Goal: Task Accomplishment & Management: Complete application form

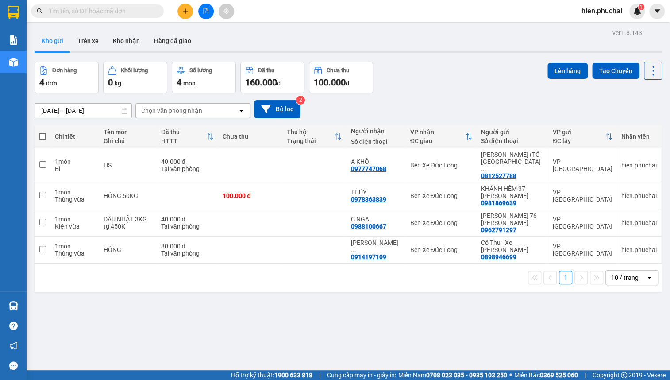
click at [187, 11] on icon "plus" at bounding box center [185, 11] width 5 height 0
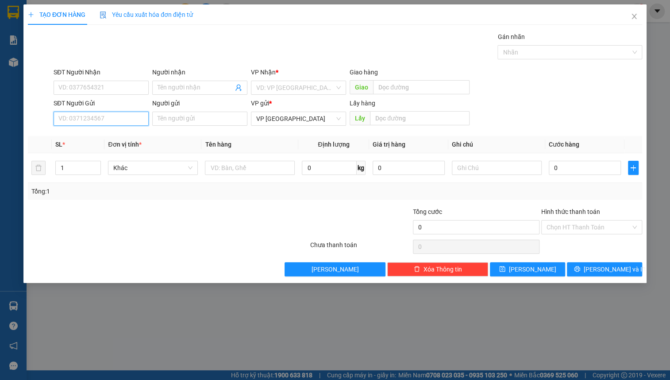
click at [95, 115] on input "SĐT Người Gửi" at bounding box center [101, 119] width 95 height 14
type input "0976544724"
click at [96, 135] on div "0976544724 - duyên" at bounding box center [101, 136] width 85 height 10
type input "0827160166"
type input "đinh tuyết"
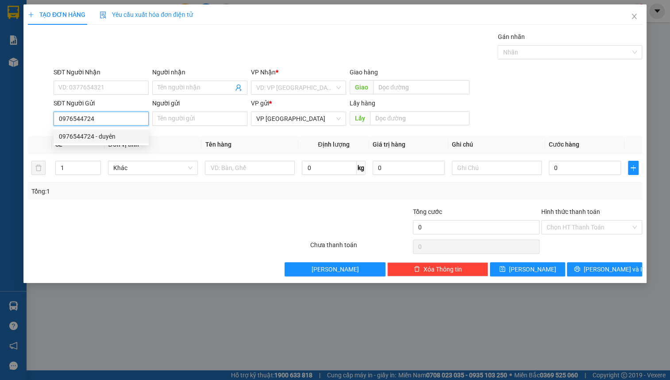
type input "duyên"
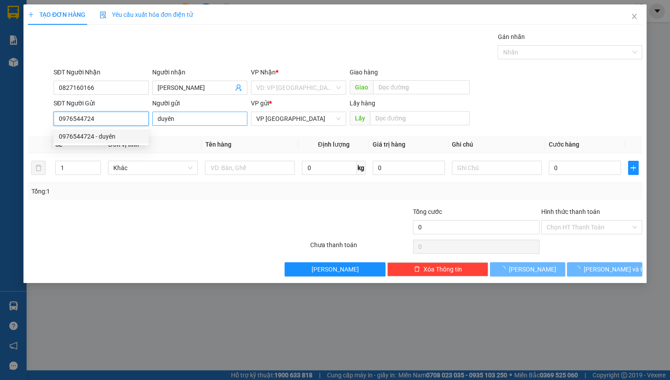
type input "50.000"
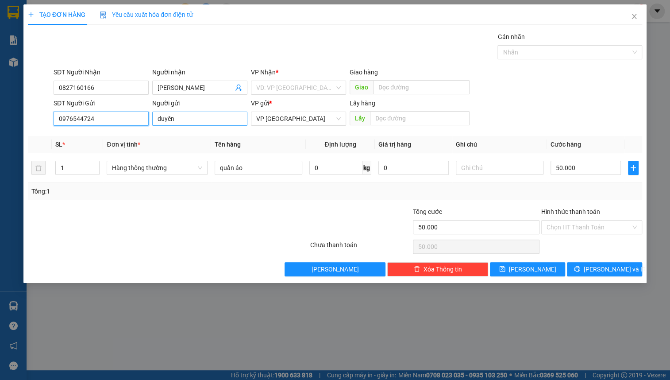
type input "0976544724"
click at [223, 114] on input "duyên" at bounding box center [199, 119] width 95 height 14
type input "duyên // mê linh"
click at [102, 92] on input "0827160166" at bounding box center [101, 88] width 95 height 14
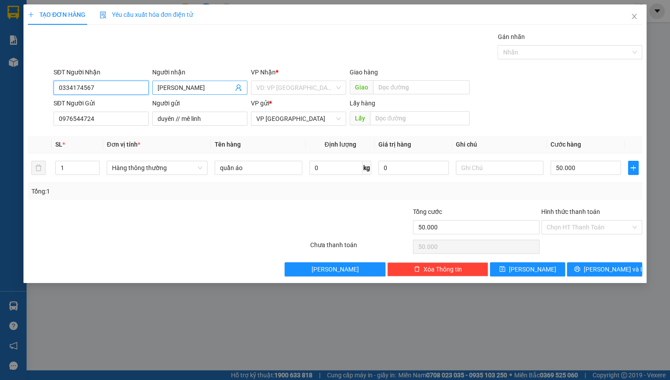
type input "0334174567"
click at [210, 86] on input "đinh tuyết" at bounding box center [196, 88] width 76 height 10
type input "đ"
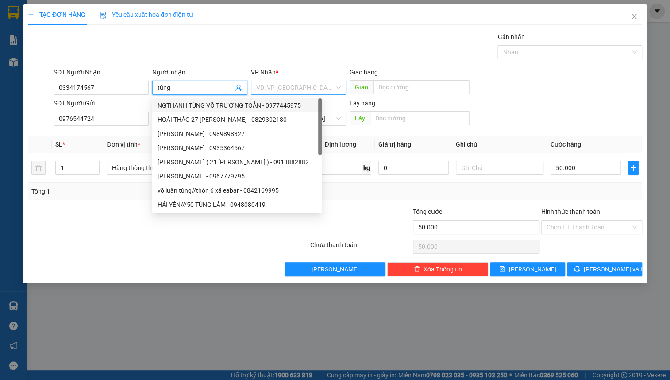
type input "tùng"
click at [287, 87] on input "search" at bounding box center [295, 87] width 78 height 13
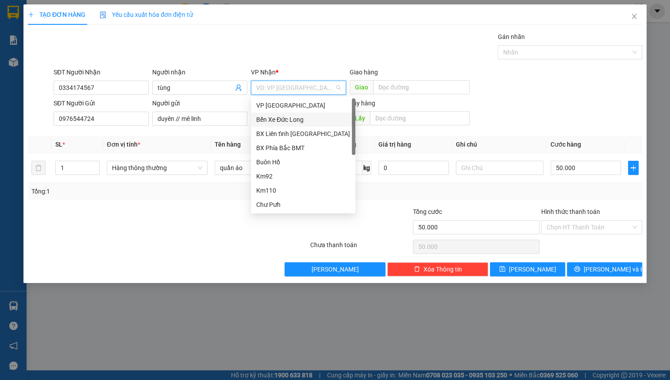
click at [292, 123] on div "Bến Xe Đức Long" at bounding box center [303, 120] width 94 height 10
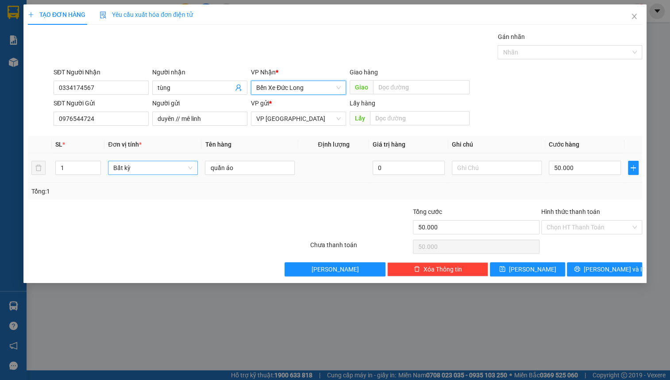
click at [174, 166] on span "Bất kỳ" at bounding box center [152, 167] width 79 height 13
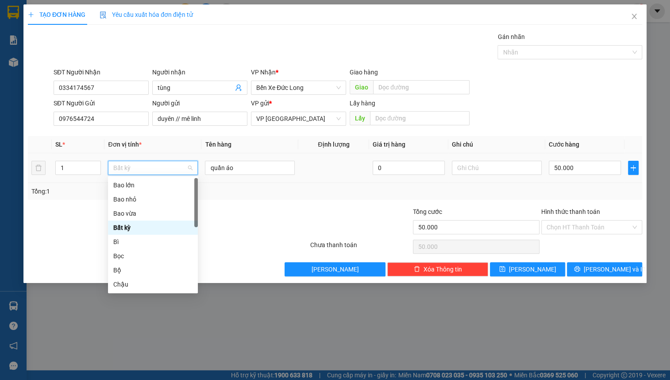
type input "t"
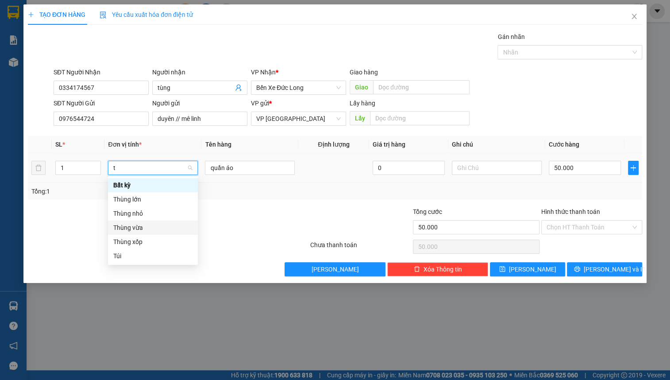
click at [168, 224] on div "Thùng vừa" at bounding box center [152, 228] width 79 height 10
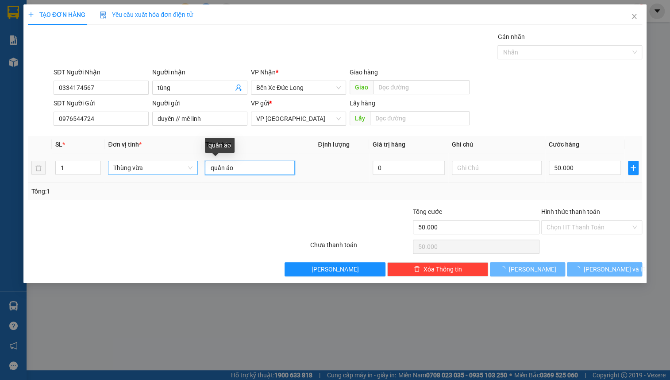
click at [252, 164] on input "quần áo" at bounding box center [250, 168] width 90 height 14
type input "0"
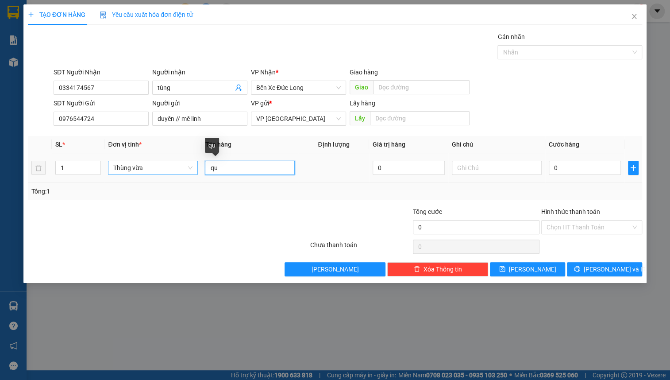
type input "q"
type input "trà atiso"
click at [586, 173] on input "0" at bounding box center [585, 168] width 72 height 14
type input "5"
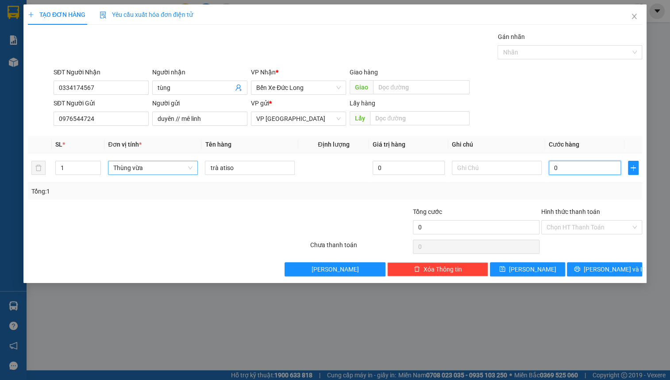
type input "5"
type input "50"
type input "500"
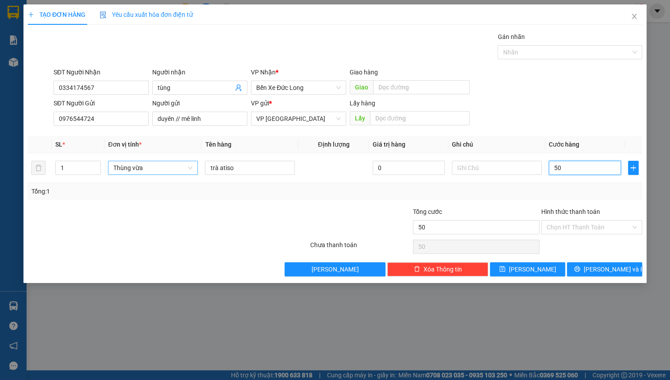
type input "500"
type input "5.000"
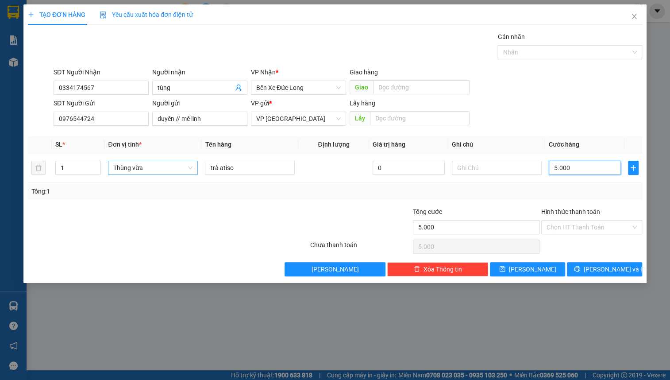
type input "50.000"
click at [567, 115] on div "SĐT Người Gửi 0976544724 Người gửi duyên // mê linh VP gửi * VP Đà Lạt Lấy hàng…" at bounding box center [348, 113] width 592 height 31
click at [589, 260] on div "Transit Pickup Surcharge Ids Transit Deliver Surcharge Ids Transit Deliver Surc…" at bounding box center [335, 154] width 614 height 244
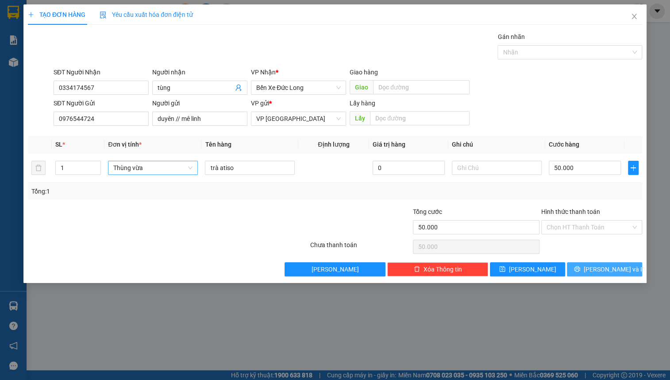
click at [580, 266] on icon "printer" at bounding box center [577, 269] width 6 height 6
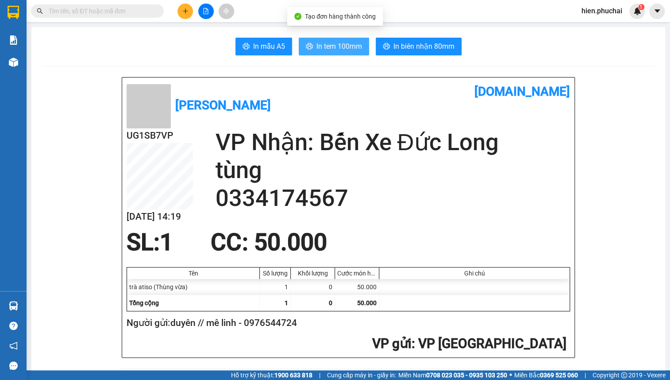
click at [322, 47] on span "In tem 100mm" at bounding box center [339, 46] width 46 height 11
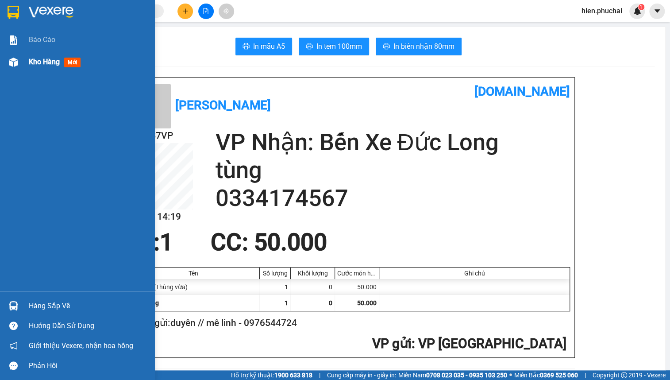
click at [26, 61] on div "Kho hàng mới" at bounding box center [77, 62] width 155 height 22
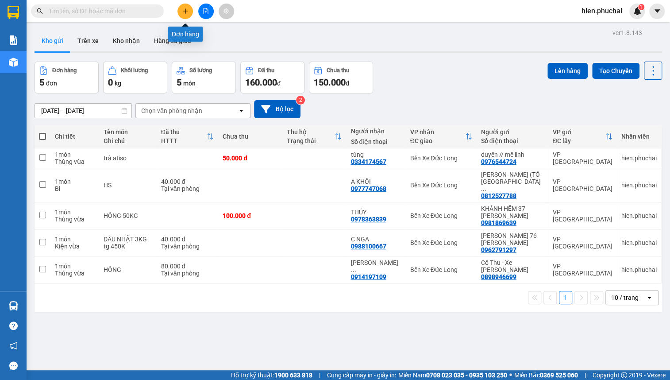
click at [184, 13] on icon "plus" at bounding box center [185, 11] width 6 height 6
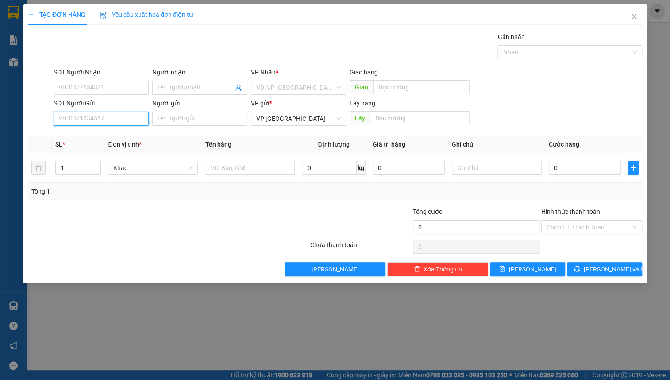
click at [74, 113] on input "SĐT Người Gửi" at bounding box center [101, 119] width 95 height 14
click at [74, 114] on input "SĐT Người Gửi" at bounding box center [101, 119] width 95 height 14
click at [77, 125] on input "SĐT Người Gửi" at bounding box center [101, 119] width 95 height 14
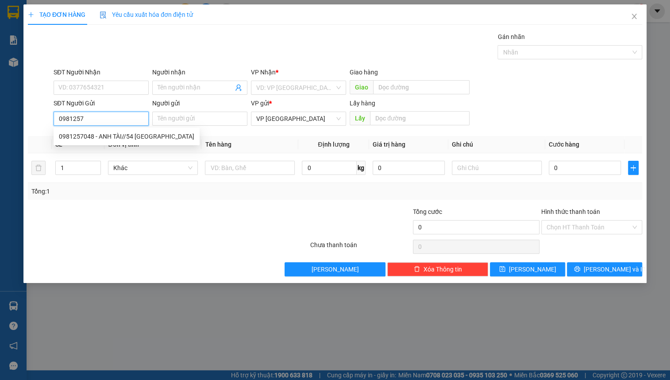
type input "09812570"
click at [104, 132] on div "0981257048 - ANH TÀI//54 PHƯỚC THÀNH" at bounding box center [126, 136] width 135 height 10
type input "0868881525"
type input "TUYỀN"
type input "0981257048"
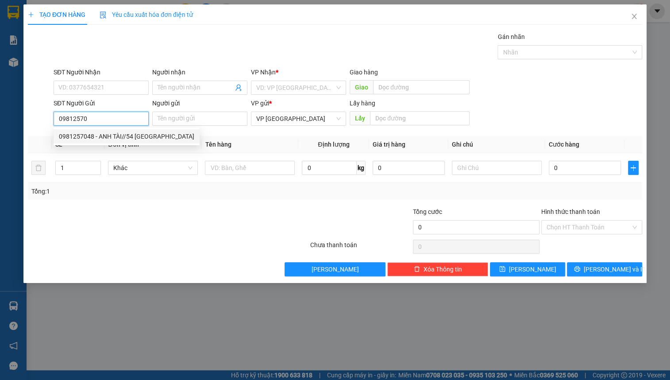
type input "ANH TÀI//54 PHƯỚC THÀNH"
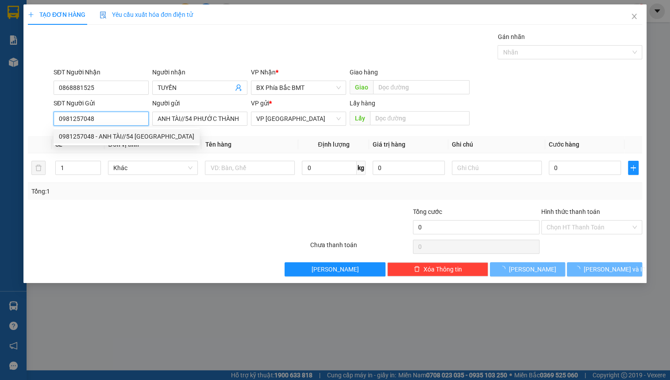
type input "50.000"
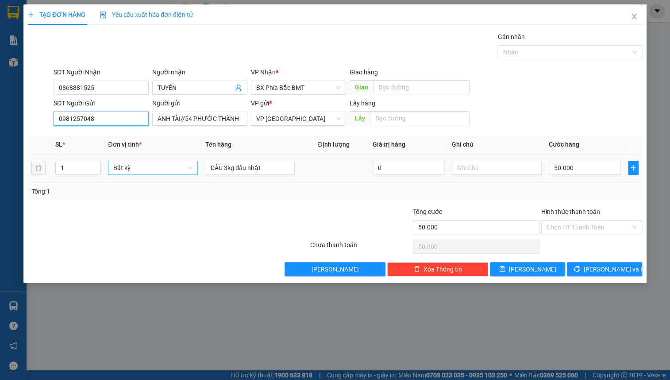
click at [141, 168] on span "Bất kỳ" at bounding box center [152, 167] width 79 height 13
type input "0981257048"
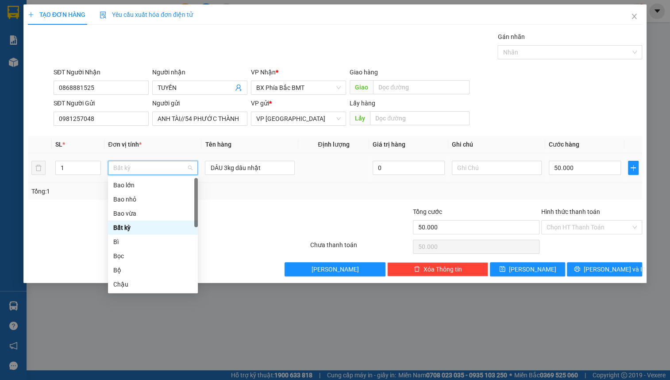
type input "k"
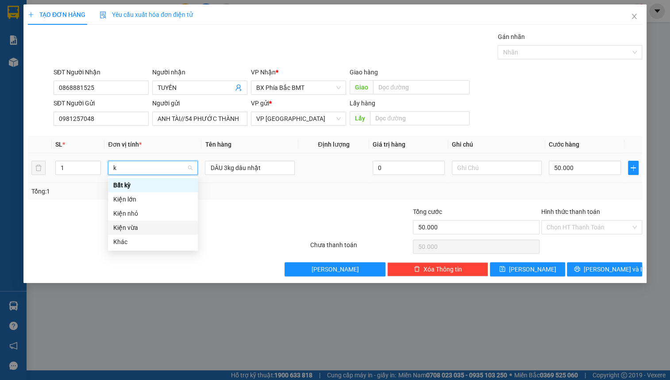
click at [143, 223] on div "Kiện vừa" at bounding box center [152, 228] width 79 height 10
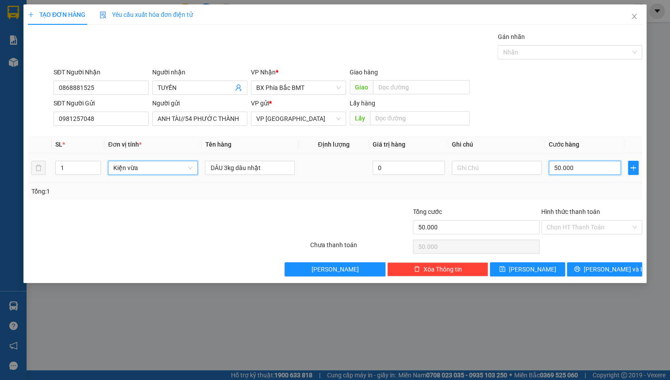
click at [573, 168] on input "50.000" at bounding box center [585, 168] width 72 height 14
type input "0"
type input "5"
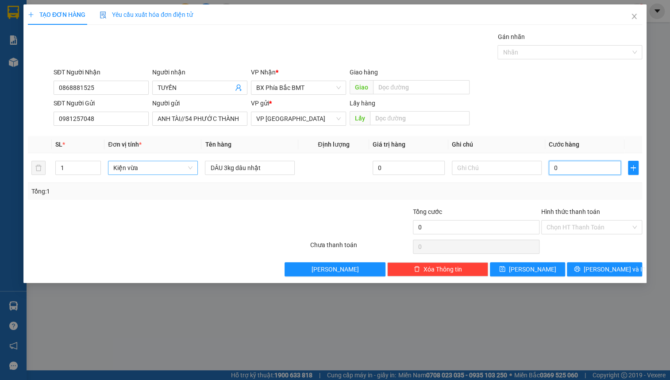
type input "5"
type input "05"
type input "50"
type input "050"
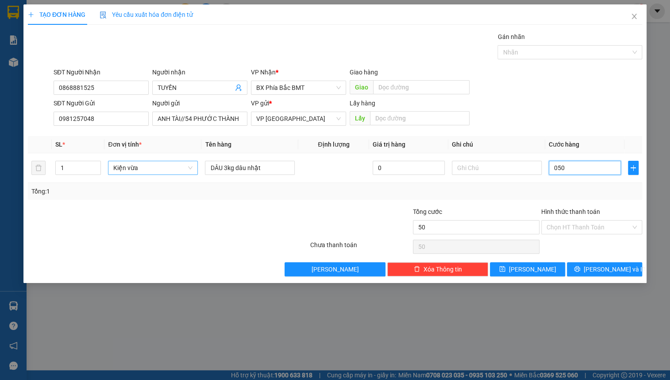
type input "500"
type input "0.500"
type input "5.000"
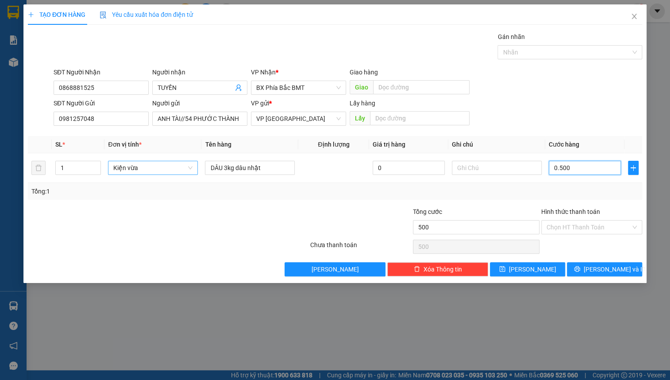
type input "05.000"
type input "50.000"
click at [576, 81] on div "SĐT Người Nhận 0868881525 Người nhận TUYỀN VP Nhận * BX Phía Bắc BMT Giao hàng …" at bounding box center [348, 82] width 592 height 31
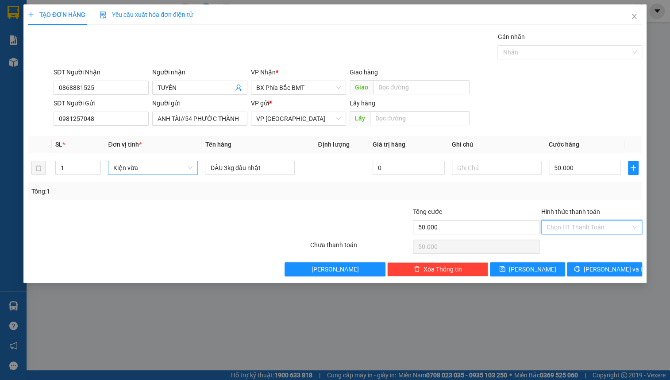
click at [574, 231] on input "Hình thức thanh toán" at bounding box center [589, 226] width 84 height 13
click at [575, 243] on div "Tại văn phòng" at bounding box center [592, 244] width 90 height 10
type input "0"
click at [606, 266] on span "[PERSON_NAME] và In" at bounding box center [615, 269] width 62 height 10
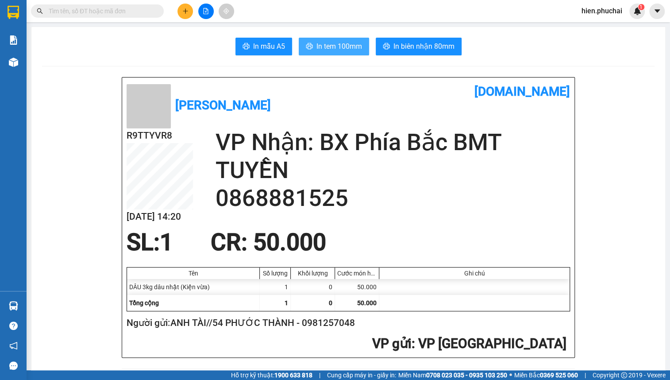
click at [357, 51] on span "In tem 100mm" at bounding box center [339, 46] width 46 height 11
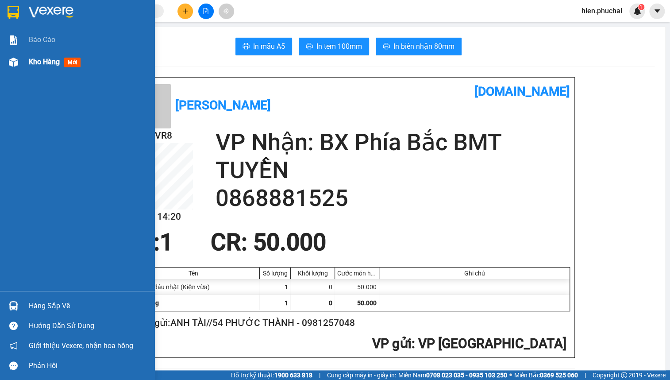
click at [58, 67] on div "Kho hàng mới" at bounding box center [56, 61] width 55 height 11
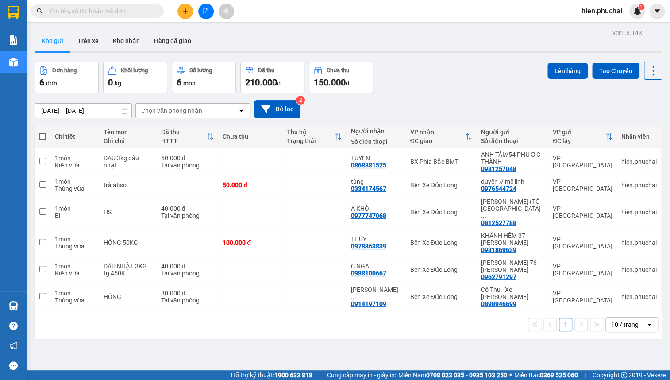
click at [443, 86] on div "Đơn hàng 6 đơn Khối lượng 0 kg Số lượng 6 món Đã thu 210.000 đ Chưa thu 150.000…" at bounding box center [349, 78] width 628 height 32
click at [185, 11] on icon "plus" at bounding box center [185, 11] width 5 height 0
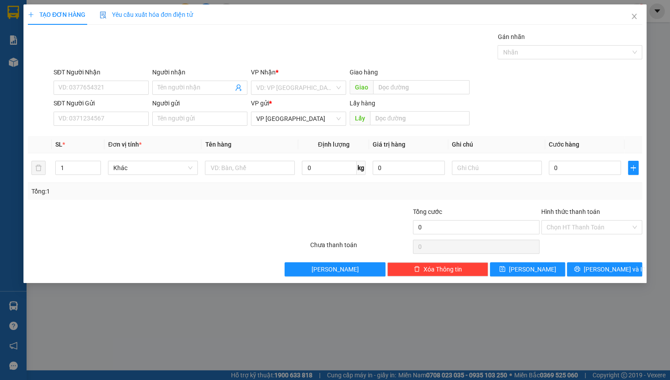
click at [91, 109] on div "SĐT Người Gửi" at bounding box center [101, 104] width 95 height 13
click at [92, 115] on input "SĐT Người Gửi" at bounding box center [101, 119] width 95 height 14
type input "0799955779"
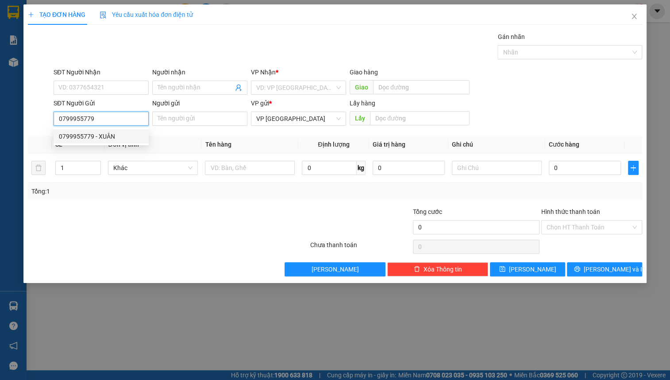
click at [96, 138] on div "0799955779 - XUÂN" at bounding box center [101, 136] width 85 height 10
type input "0976439417"
type input "thúy"
type input "XUÂN"
type input "100.000"
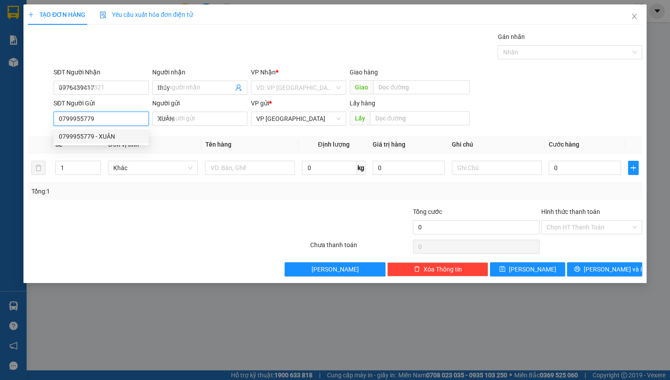
type input "100.000"
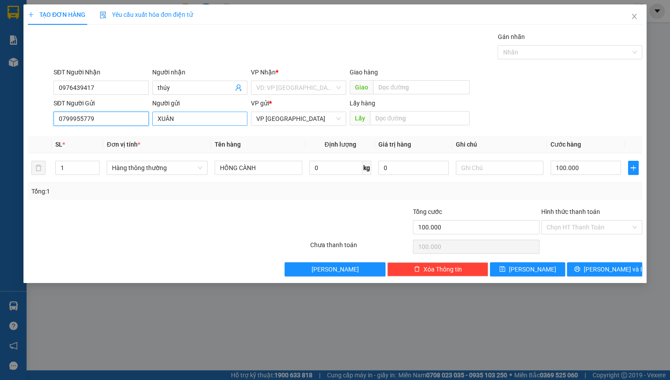
type input "0799955779"
click at [195, 112] on input "XUÂN" at bounding box center [199, 119] width 95 height 14
type input "XUÂN (73 PHAN CHU TRINH)"
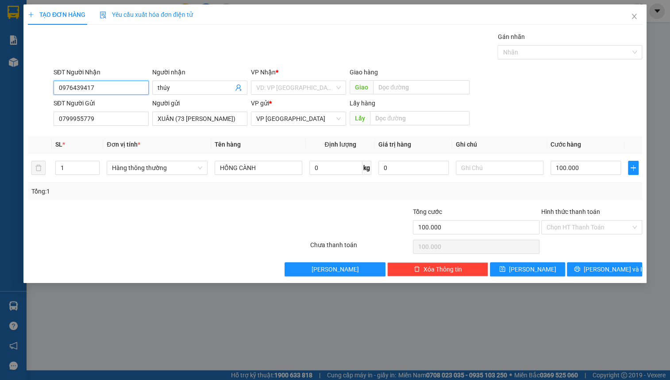
click at [114, 84] on input "0976439417" at bounding box center [101, 88] width 95 height 14
click at [97, 88] on input "SĐT Người Nhận" at bounding box center [101, 88] width 95 height 14
type input "0707647647"
click at [176, 88] on input "thúy" at bounding box center [196, 88] width 76 height 10
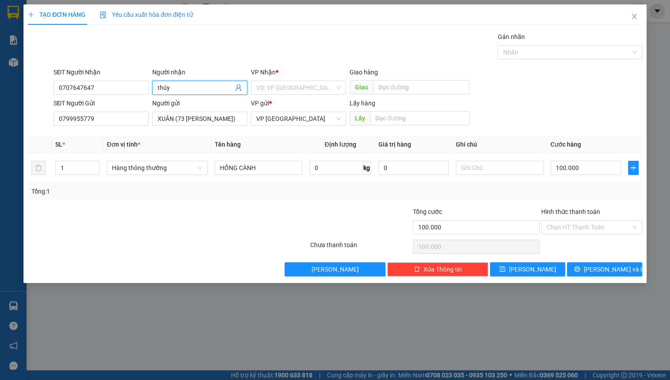
click at [176, 88] on input "thúy" at bounding box center [196, 88] width 76 height 10
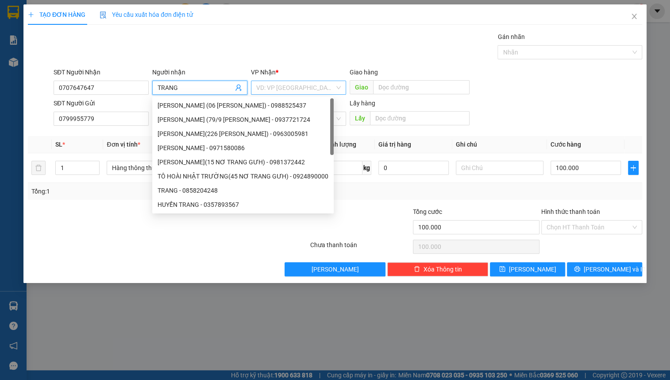
click at [273, 94] on span at bounding box center [295, 87] width 78 height 13
type input "TRANG"
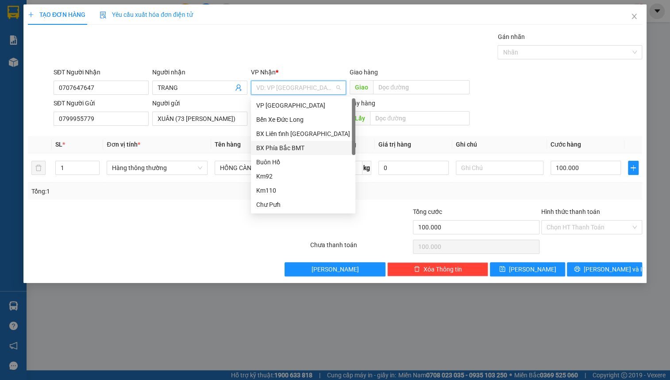
click at [279, 147] on div "BX Phía Bắc BMT" at bounding box center [303, 148] width 94 height 10
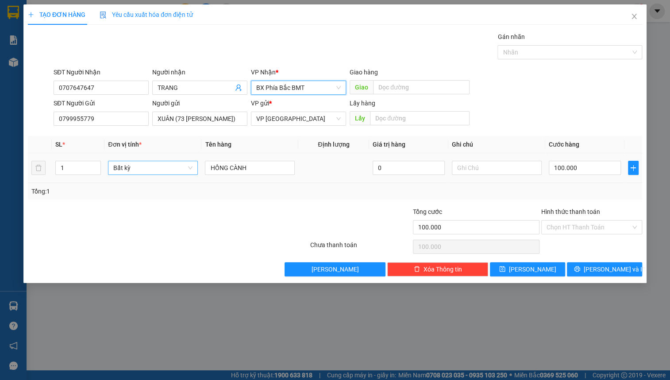
click at [147, 169] on span "Bất kỳ" at bounding box center [152, 167] width 79 height 13
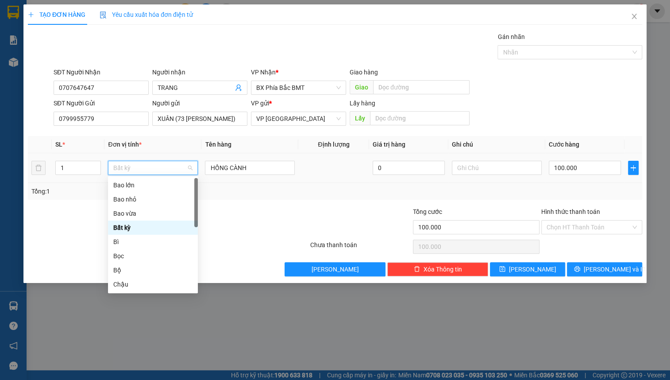
type input "T"
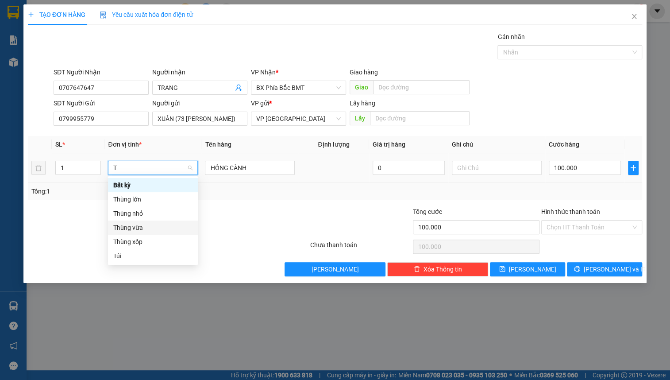
drag, startPoint x: 139, startPoint y: 228, endPoint x: 125, endPoint y: 213, distance: 20.7
click at [138, 226] on div "Thùng vừa" at bounding box center [152, 228] width 79 height 10
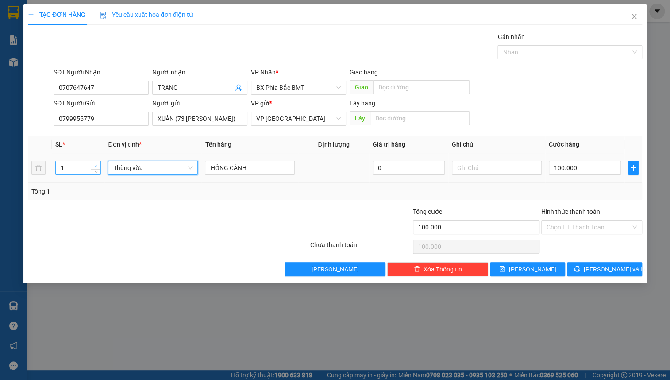
click at [97, 165] on icon "up" at bounding box center [96, 165] width 3 height 3
type input "0"
type input "2"
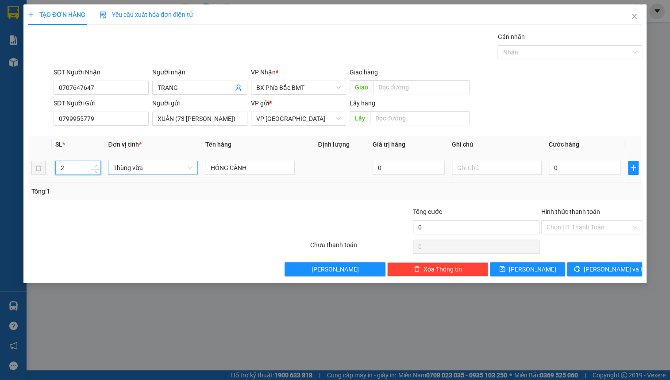
click at [98, 165] on span "up" at bounding box center [95, 165] width 5 height 5
click at [269, 172] on input "HỒNG CÀNH" at bounding box center [250, 168] width 90 height 14
type input "H"
type input "HỒNG CHÍN"
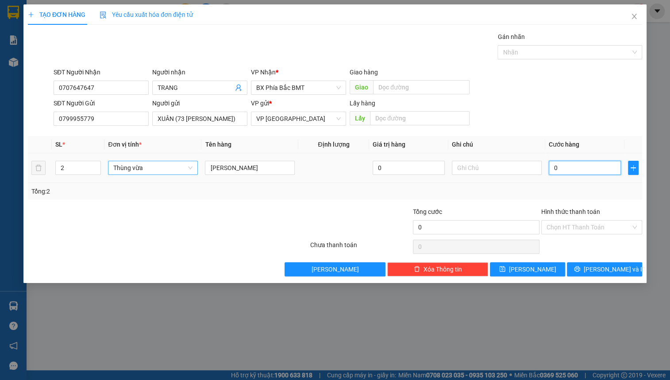
click at [588, 168] on input "0" at bounding box center [585, 168] width 72 height 14
type input "8"
type input "80"
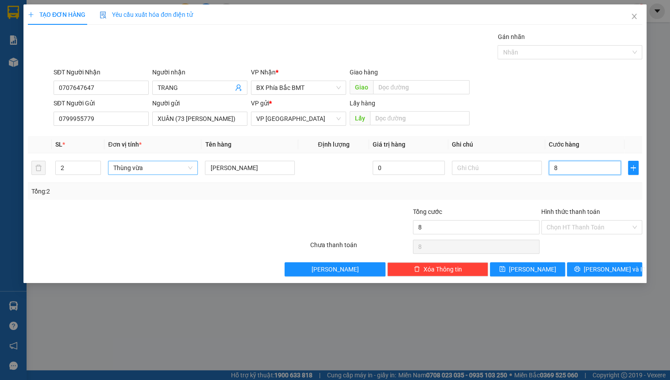
type input "80"
type input "800"
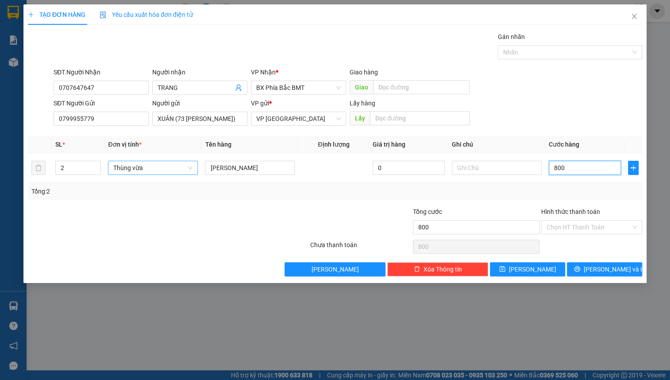
type input "8.000"
type input "80.000"
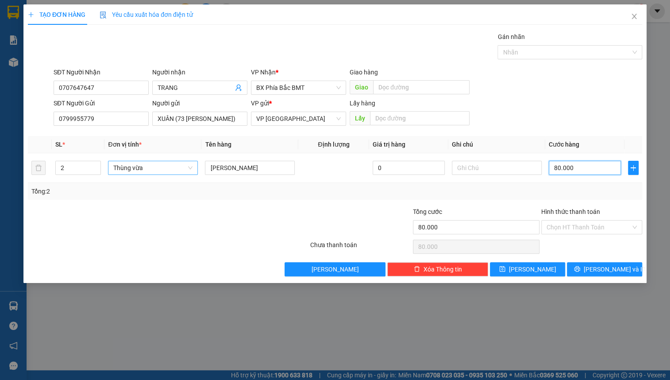
type input "80.000"
click at [579, 93] on div "SĐT Người Nhận 0707647647 Người nhận TRANG VP Nhận * BX Phía Bắc BMT Giao hàng …" at bounding box center [348, 82] width 592 height 31
drag, startPoint x: 560, startPoint y: 69, endPoint x: 558, endPoint y: 73, distance: 4.8
click at [559, 69] on div "SĐT Người Nhận 0707647647 Người nhận TRANG VP Nhận * BX Phía Bắc BMT Giao hàng …" at bounding box center [348, 82] width 592 height 31
click at [558, 73] on div "SĐT Người Nhận 0707647647 Người nhận TRANG VP Nhận * BX Phía Bắc BMT Giao hàng …" at bounding box center [348, 82] width 592 height 31
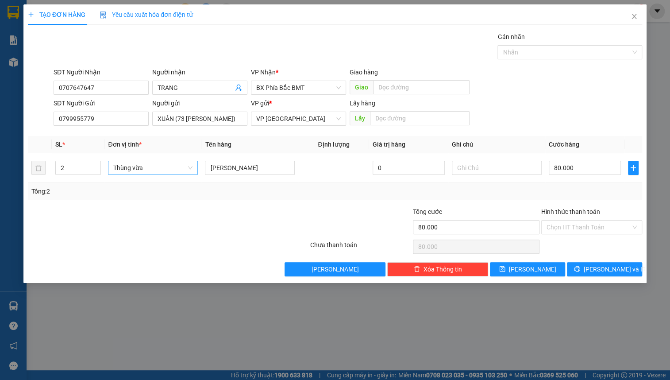
click at [487, 80] on div "SĐT Người Nhận 0707647647 Người nhận TRANG VP Nhận * BX Phía Bắc BMT Giao hàng …" at bounding box center [348, 82] width 592 height 31
click at [586, 153] on td "80.000" at bounding box center [584, 168] width 79 height 30
click at [586, 160] on div "80.000" at bounding box center [585, 168] width 72 height 18
click at [585, 167] on input "80.000" at bounding box center [585, 168] width 72 height 14
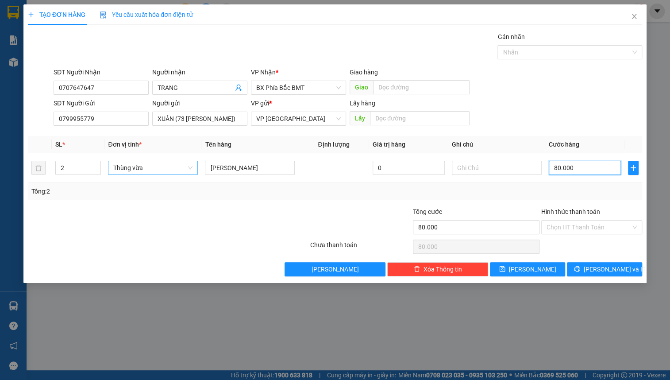
type input "0"
type input "80"
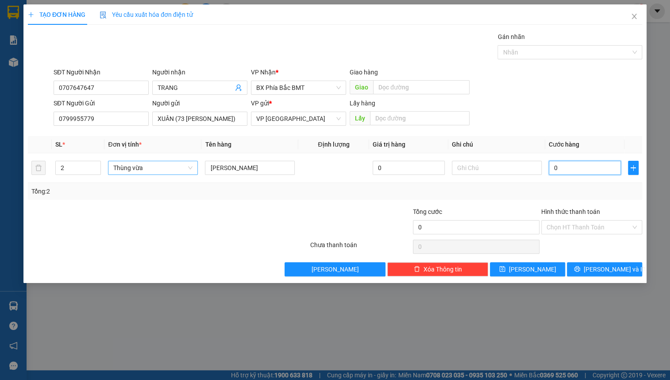
type input "80"
type input "800"
type input "8.000"
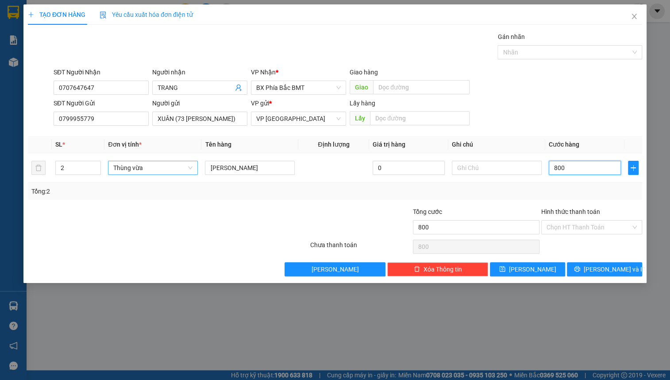
type input "8.000"
type input "80.000"
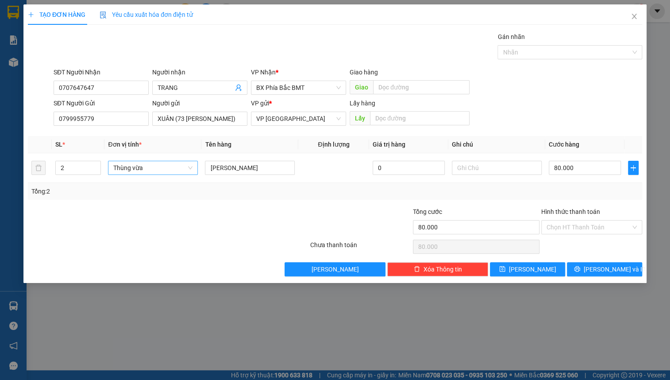
click at [512, 103] on div "SĐT Người Gửi 0799955779 Người gửi XUÂN (73 PHAN CHU TRINH) VP gửi * VP Đà Lạt …" at bounding box center [348, 113] width 592 height 31
click at [586, 266] on button "[PERSON_NAME] và In" at bounding box center [604, 269] width 75 height 14
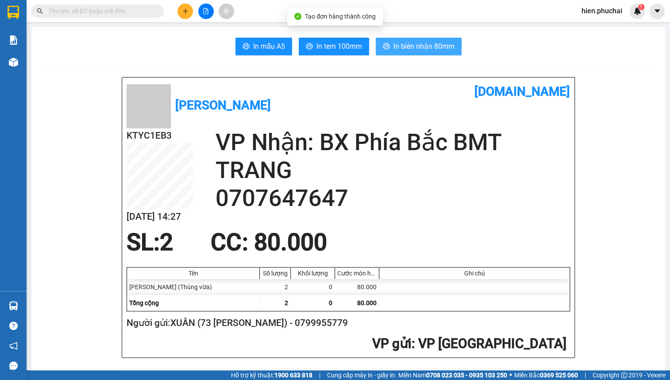
click at [400, 45] on span "In biên nhận 80mm" at bounding box center [423, 46] width 61 height 11
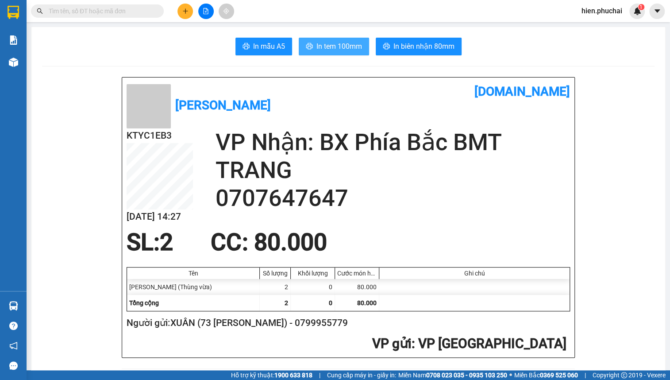
click at [321, 50] on span "In tem 100mm" at bounding box center [339, 46] width 46 height 11
click at [336, 49] on span "In tem 100mm" at bounding box center [339, 46] width 46 height 11
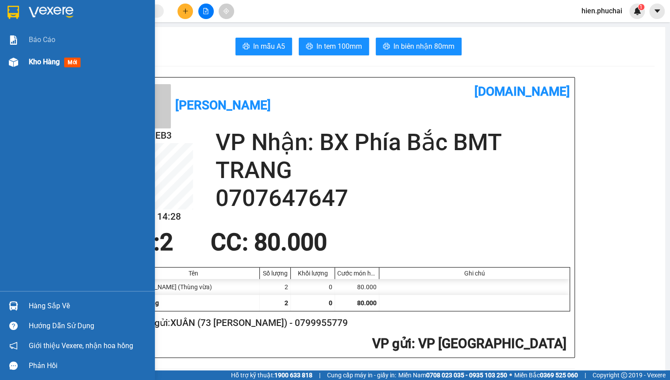
click at [26, 64] on div "Kho hàng mới" at bounding box center [77, 62] width 155 height 22
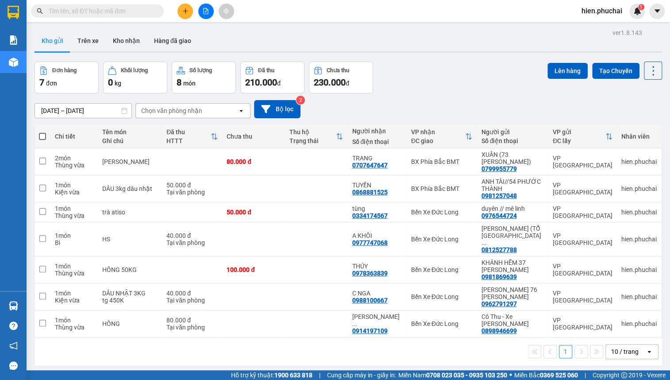
click at [453, 69] on div "Đơn hàng 7 đơn Khối lượng 0 kg Số lượng 8 món Đã thu 210.000 đ Chưa thu 230.000…" at bounding box center [349, 78] width 628 height 32
click at [206, 8] on icon "file-add" at bounding box center [206, 11] width 5 height 6
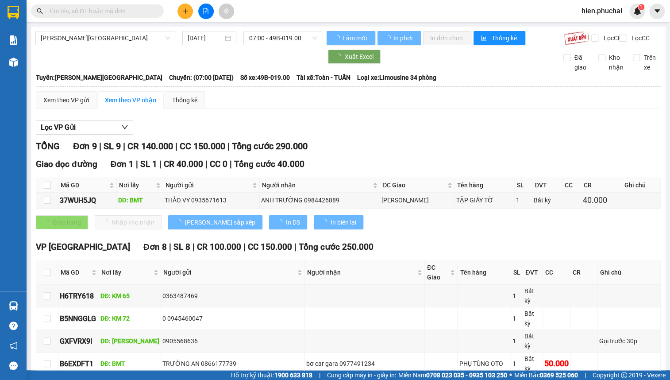
click at [135, 45] on div "Gia Lai - Đà Lạt 12/09/2025 07:00 - 49B-019.00" at bounding box center [178, 38] width 287 height 14
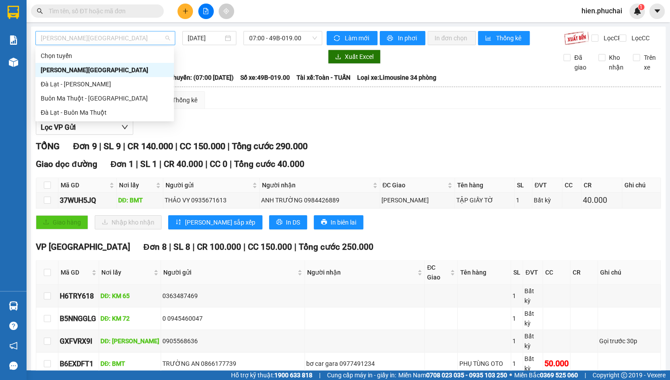
click at [136, 44] on span "[PERSON_NAME][GEOGRAPHIC_DATA]" at bounding box center [105, 37] width 129 height 13
click at [129, 89] on div "Đà Lạt - [PERSON_NAME]" at bounding box center [105, 84] width 128 height 10
type input "[DATE]"
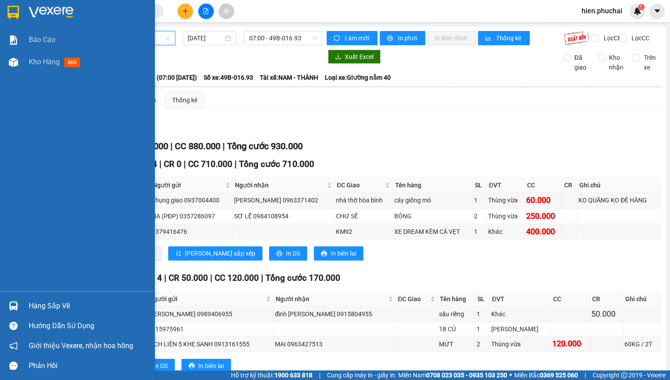
click at [27, 66] on div "Kho hàng mới" at bounding box center [77, 62] width 155 height 22
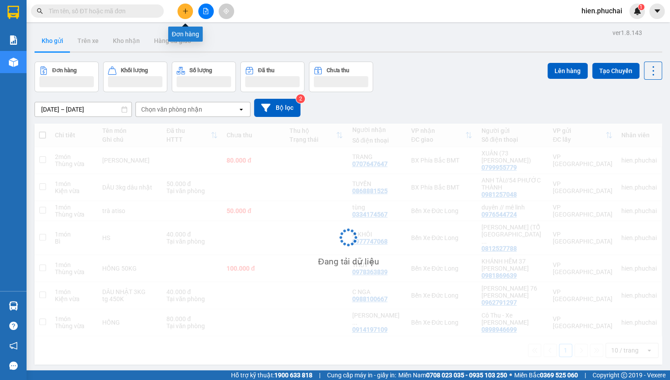
click at [186, 8] on icon "plus" at bounding box center [185, 11] width 6 height 6
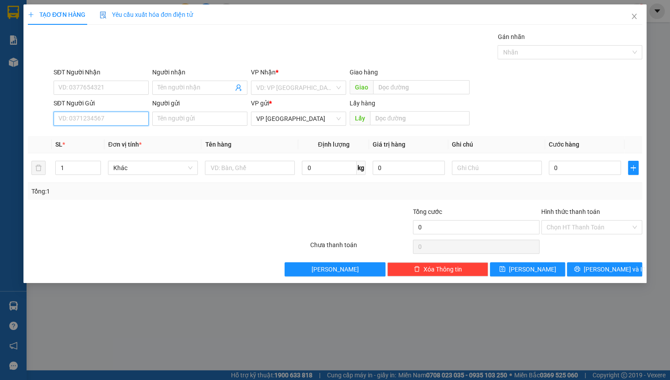
click at [89, 117] on input "SĐT Người Gửi" at bounding box center [101, 119] width 95 height 14
click at [96, 86] on input "SĐT Người Nhận" at bounding box center [101, 88] width 95 height 14
click at [101, 104] on div "0962838915 - NGÂN" at bounding box center [101, 105] width 85 height 10
type input "0962838915"
type input "NGÂN"
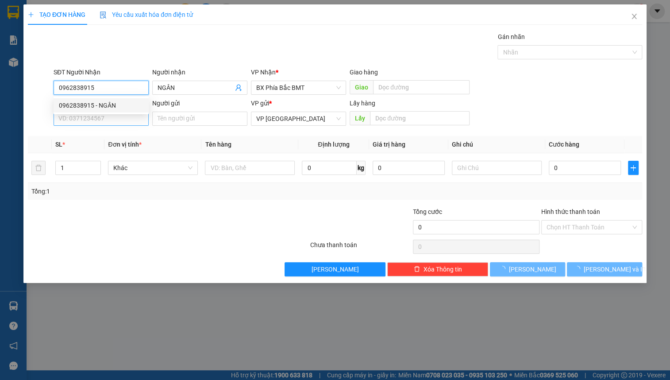
type input "50.000"
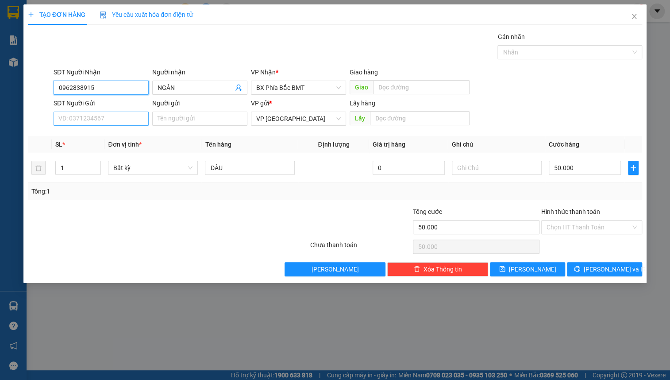
type input "0962838915"
click at [111, 120] on input "SĐT Người Gửi" at bounding box center [101, 119] width 95 height 14
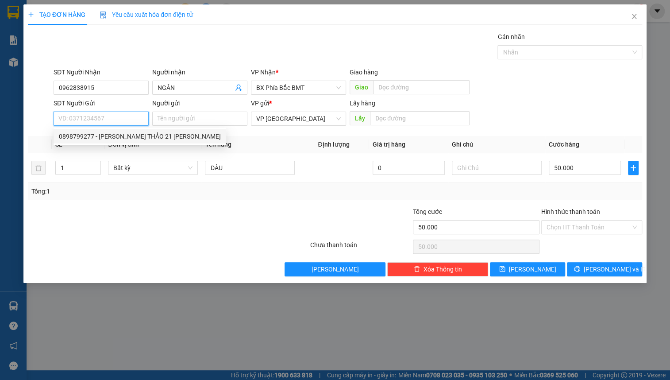
drag, startPoint x: 119, startPoint y: 137, endPoint x: 136, endPoint y: 146, distance: 18.6
click at [119, 137] on div "0898799277 - NGUYỄN THỊ BÍCH THẢO 21 CAO THẮNG" at bounding box center [140, 136] width 162 height 10
type input "0898799277"
type input "NGUYỄN THỊ BÍCH THẢO 21 CAO THẮNG"
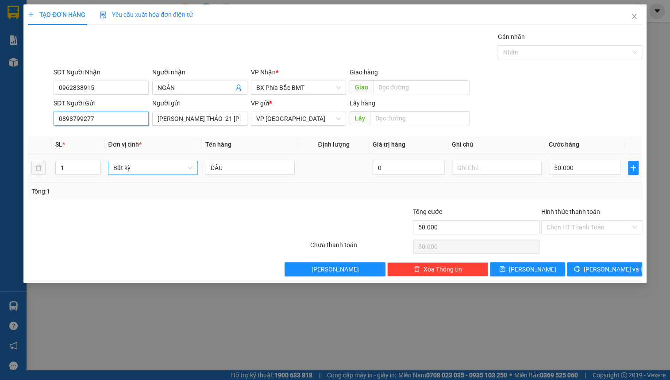
click at [159, 162] on span "Bất kỳ" at bounding box center [152, 167] width 79 height 13
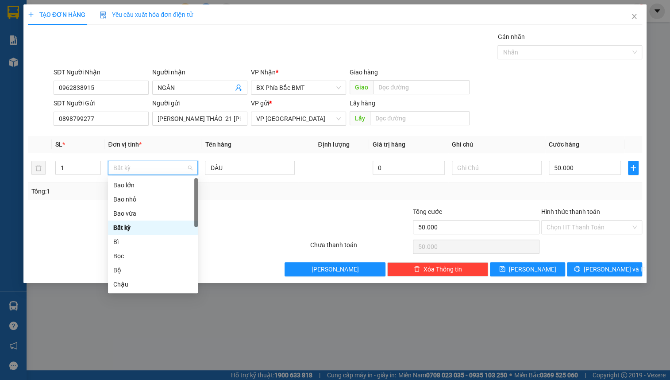
type input "t"
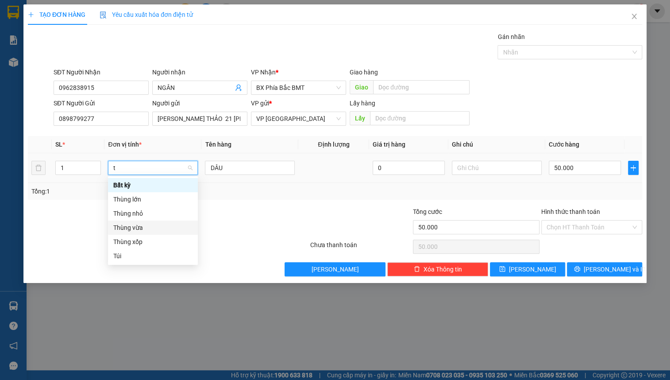
click at [142, 231] on div "Thùng vừa" at bounding box center [152, 228] width 79 height 10
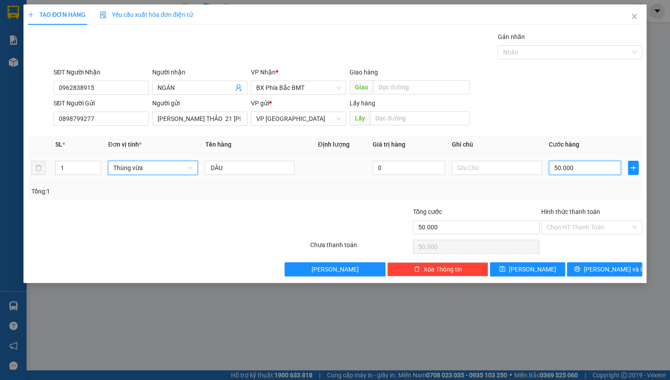
click at [562, 168] on input "50.000" at bounding box center [585, 168] width 72 height 14
type input "0"
type input "5"
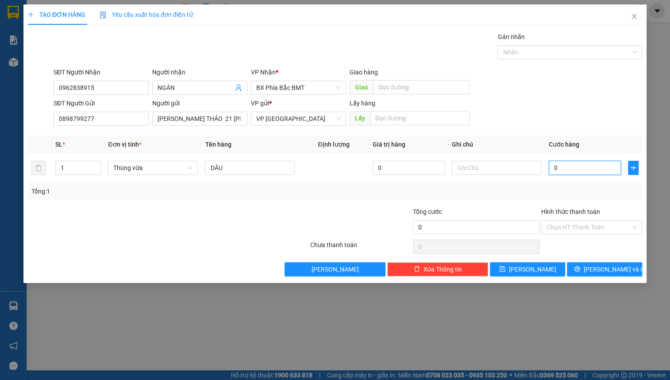
type input "5"
type input "05"
type input "50"
type input "050"
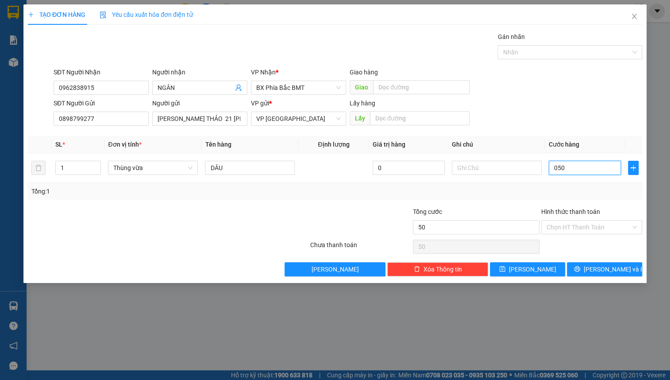
type input "500"
type input "0.500"
type input "5.000"
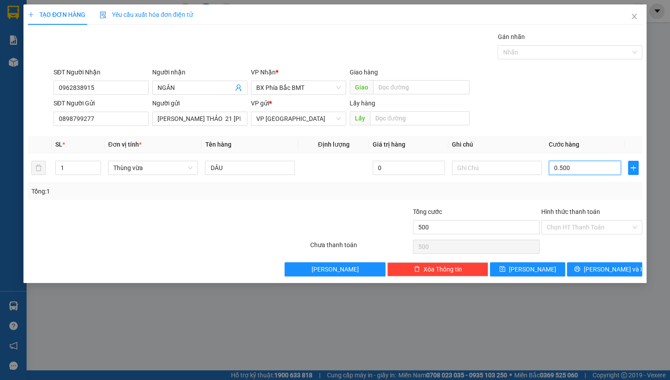
type input "05.000"
type input "50.000"
click at [544, 112] on div "SĐT Người Gửi 0898799277 Người gửi NGUYỄN THỊ BÍCH THẢO 21 CAO THẮNG VP gửi * V…" at bounding box center [348, 113] width 592 height 31
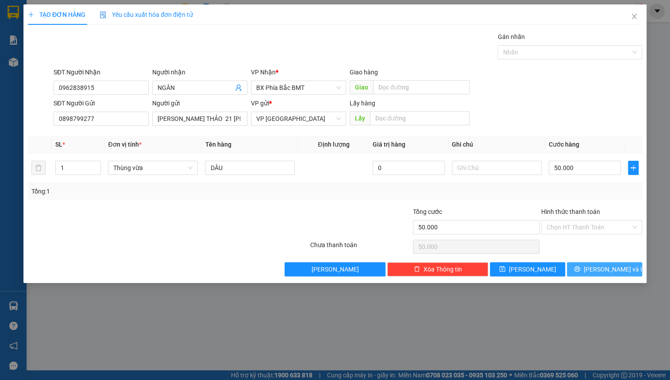
click at [589, 274] on button "[PERSON_NAME] và In" at bounding box center [604, 269] width 75 height 14
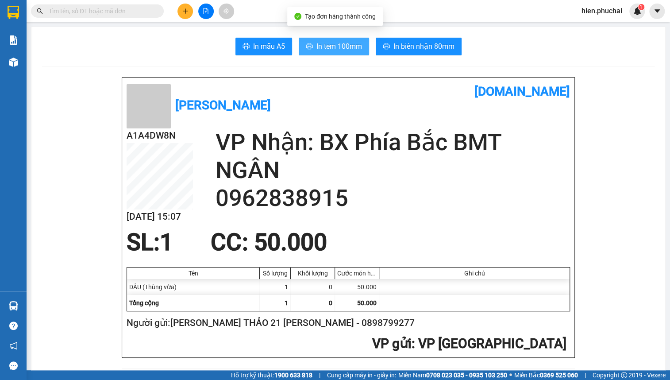
drag, startPoint x: 333, startPoint y: 51, endPoint x: 324, endPoint y: 51, distance: 9.3
click at [332, 51] on span "In tem 100mm" at bounding box center [339, 46] width 46 height 11
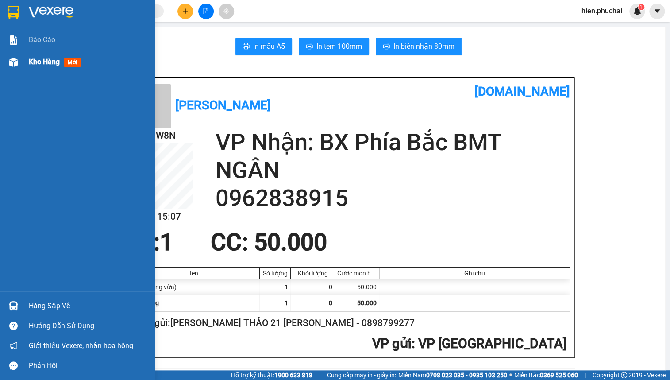
click at [15, 55] on div at bounding box center [13, 61] width 15 height 15
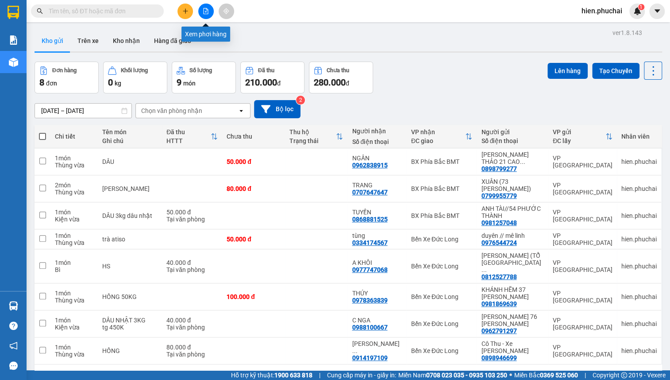
click at [204, 9] on icon "file-add" at bounding box center [206, 11] width 6 height 6
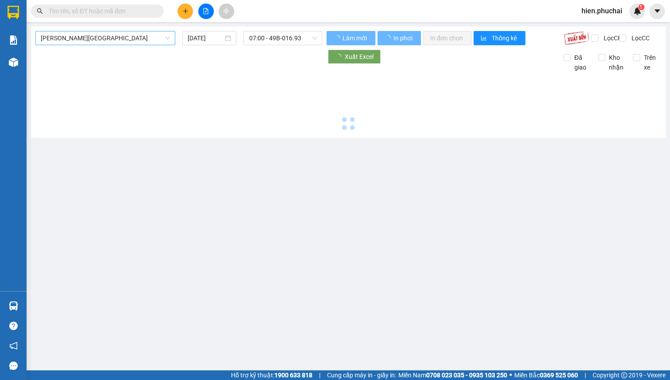
click at [109, 45] on div "[PERSON_NAME][GEOGRAPHIC_DATA]" at bounding box center [105, 38] width 140 height 14
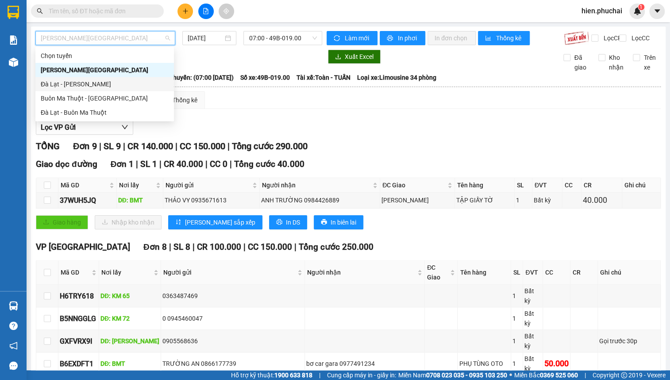
click at [109, 89] on div "Đà Lạt - Gia Lai" at bounding box center [104, 84] width 139 height 14
type input "[DATE]"
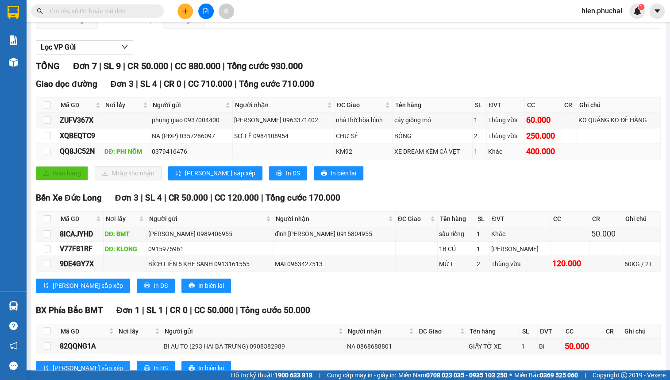
scroll to position [116, 0]
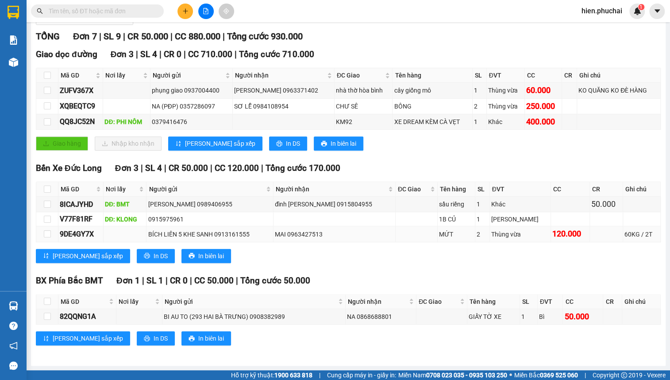
click at [194, 235] on div "BÍCH LIÊN 5 KHE SANH 0913161555" at bounding box center [210, 234] width 124 height 10
click at [197, 234] on div "BÍCH LIÊN 5 KHE SANH 0913161555" at bounding box center [210, 234] width 124 height 10
drag, startPoint x: 191, startPoint y: 233, endPoint x: 227, endPoint y: 231, distance: 35.9
click at [227, 231] on div "BÍCH LIÊN 5 KHE SANH 0913161555" at bounding box center [210, 234] width 124 height 10
drag, startPoint x: 226, startPoint y: 231, endPoint x: 191, endPoint y: 232, distance: 35.0
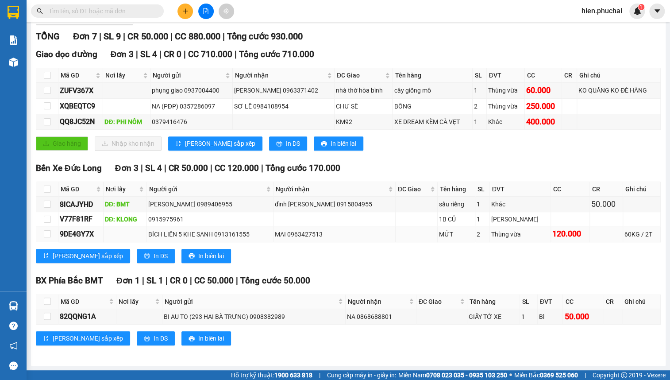
click at [190, 232] on div "BÍCH LIÊN 5 KHE SANH 0913161555" at bounding box center [210, 234] width 124 height 10
drag, startPoint x: 191, startPoint y: 232, endPoint x: 215, endPoint y: 233, distance: 24.3
click at [215, 233] on div "BÍCH LIÊN 5 KHE SANH 0913161555" at bounding box center [210, 234] width 124 height 10
click at [205, 312] on div "BI AU TO (293 HAI BÀ TRƯNG) 0908382989" at bounding box center [254, 317] width 180 height 10
drag, startPoint x: 194, startPoint y: 317, endPoint x: 248, endPoint y: 318, distance: 54.0
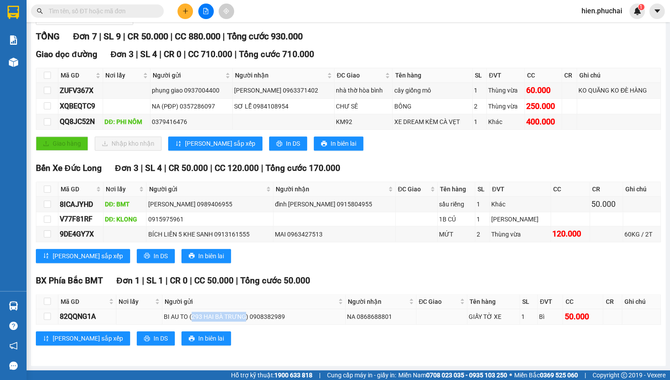
click at [248, 318] on div "BI AU TO (293 HAI BÀ TRƯNG) 0908382989" at bounding box center [254, 317] width 180 height 10
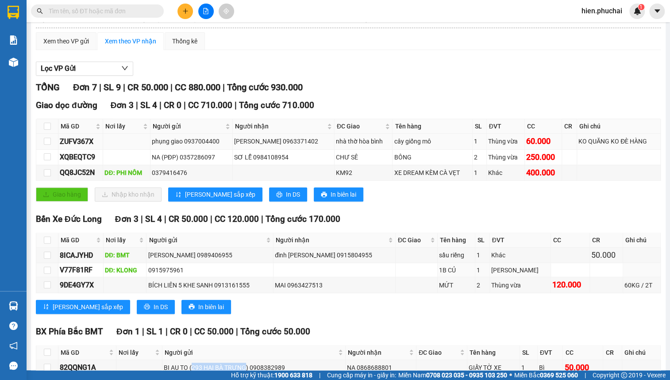
scroll to position [0, 0]
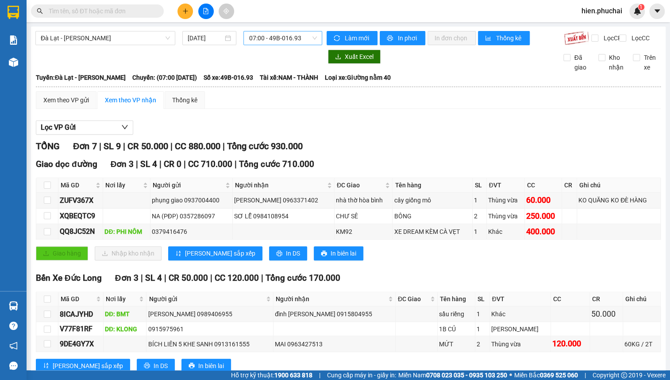
click at [286, 35] on span "07:00 - 49B-016.93" at bounding box center [283, 37] width 68 height 13
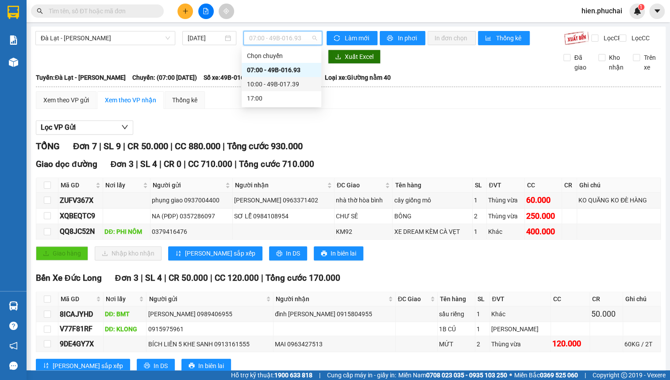
click at [289, 80] on div "10:00 - 49B-017.39" at bounding box center [281, 84] width 69 height 10
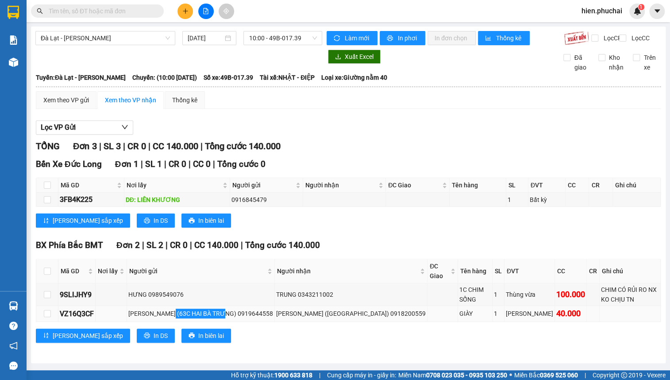
drag, startPoint x: 177, startPoint y: 303, endPoint x: 231, endPoint y: 303, distance: 53.6
click at [231, 308] on div "PHAN ĐẮC VŨ (63C HAI BÀ TRƯNG) 0919644558" at bounding box center [200, 313] width 145 height 10
click at [149, 40] on span "Đà Lạt - Gia Lai" at bounding box center [105, 37] width 129 height 13
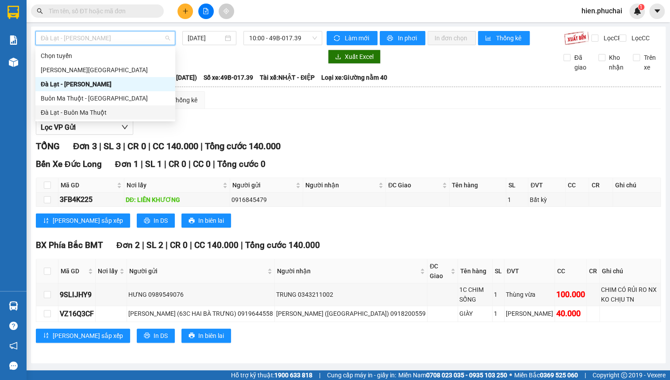
click at [112, 110] on div "Đà Lạt - Buôn Ma Thuột" at bounding box center [105, 113] width 129 height 10
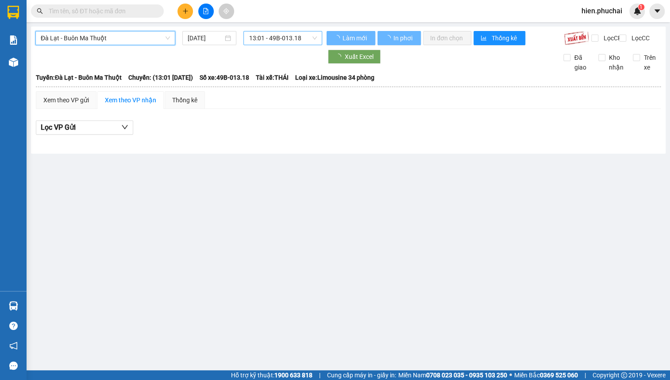
click at [273, 41] on span "13:01 - 49B-013.18" at bounding box center [283, 37] width 68 height 13
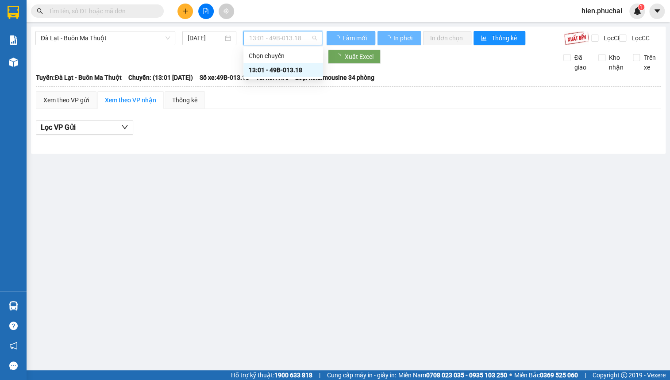
click at [273, 70] on div "13:01 - 49B-013.18" at bounding box center [283, 70] width 69 height 10
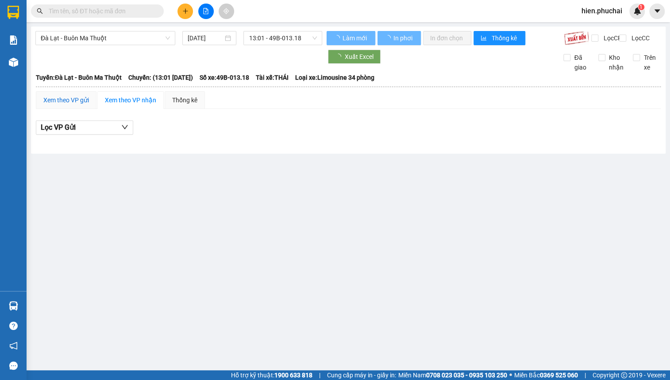
click at [82, 104] on div "Xem theo VP gửi" at bounding box center [66, 100] width 46 height 10
click at [125, 105] on div "Xem theo VP nhận" at bounding box center [130, 100] width 51 height 10
click at [206, 38] on input "[DATE]" at bounding box center [205, 38] width 35 height 10
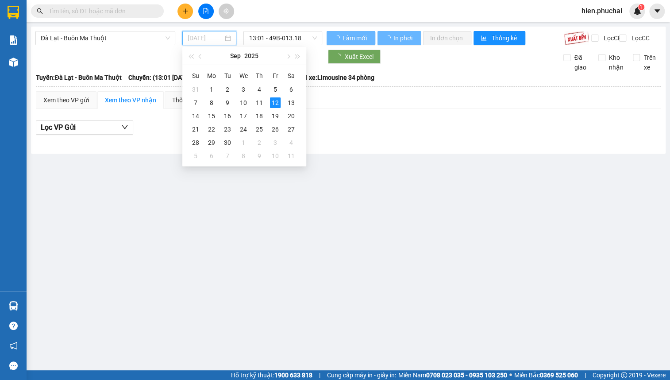
type input "[DATE]"
click at [273, 103] on div "12" at bounding box center [275, 102] width 11 height 11
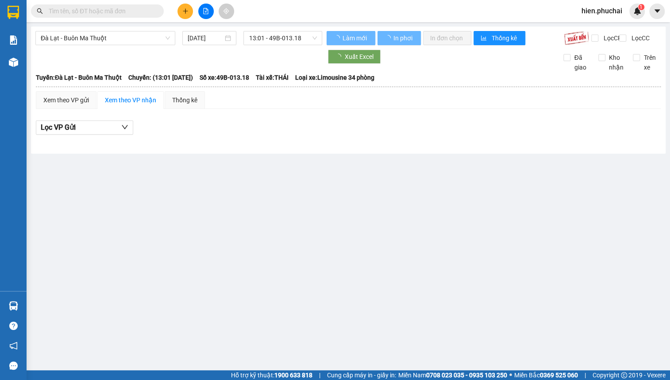
click at [321, 108] on div "Xem theo VP gửi Xem theo VP nhận Thống kê" at bounding box center [348, 100] width 625 height 18
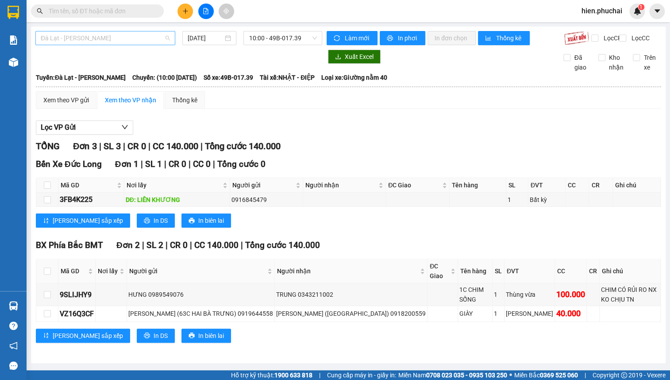
click at [106, 43] on span "Đà Lạt - [PERSON_NAME]" at bounding box center [105, 37] width 129 height 13
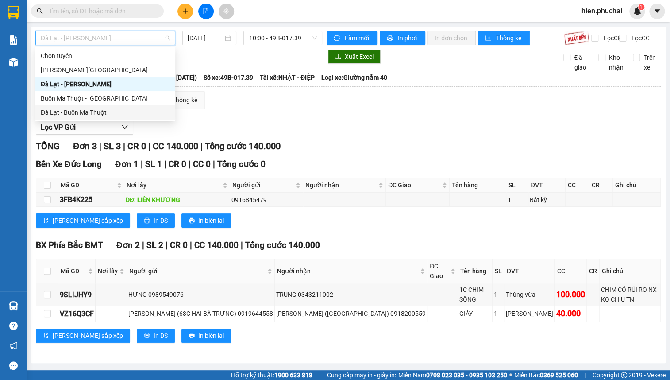
click at [110, 115] on div "Đà Lạt - Buôn Ma Thuột" at bounding box center [105, 113] width 129 height 10
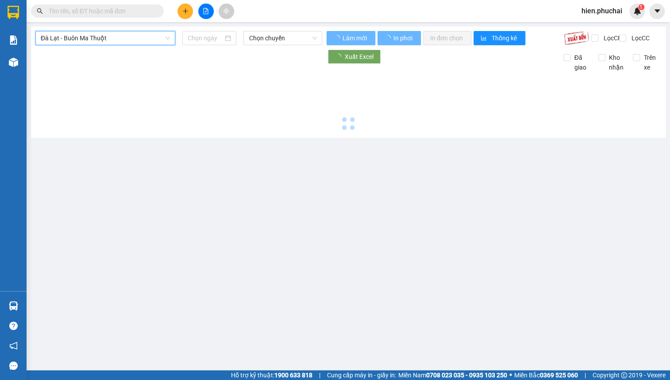
type input "[DATE]"
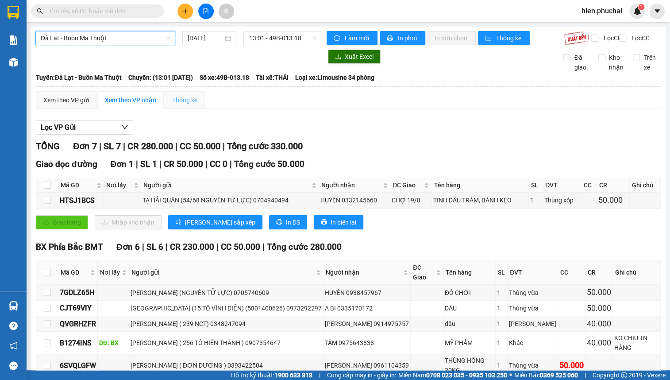
scroll to position [51, 0]
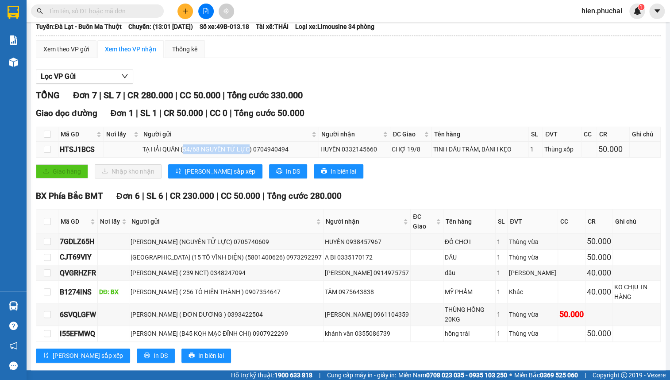
drag, startPoint x: 182, startPoint y: 155, endPoint x: 245, endPoint y: 158, distance: 62.9
click at [245, 154] on div "TẠ HẢI QUÂN (54/68 NGUYÊN TỬ LỰC) 0704940494" at bounding box center [230, 149] width 175 height 10
drag, startPoint x: 199, startPoint y: 238, endPoint x: 131, endPoint y: 243, distance: 68.0
click at [131, 243] on tr "7GDLZ65H HOÀNG THANH TÙNG (NGUYÊN TỬ LỰC) 0705740609 HUYỀN 0938457967 ĐỒ CHƠI 1…" at bounding box center [348, 241] width 624 height 15
copy div "HOÀNG THANH TÙNG"
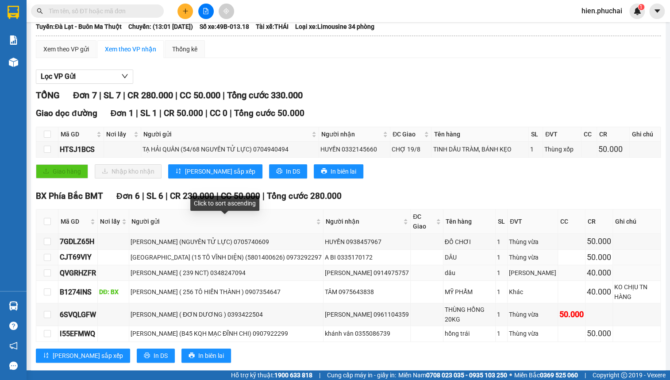
click at [202, 268] on div "PHAN THANH HOÀNG NGỌC ANH ( 239 NCT) 0348247094" at bounding box center [226, 273] width 191 height 10
drag, startPoint x: 193, startPoint y: 284, endPoint x: 252, endPoint y: 285, distance: 58.9
click at [252, 287] on div "LÊ THỊ BÍCH HẠNH ( 256 TÔ HIẾN THÀNH ) 0907354647" at bounding box center [226, 292] width 191 height 10
drag, startPoint x: 188, startPoint y: 300, endPoint x: 230, endPoint y: 300, distance: 42.0
click at [230, 309] on div "TRẦN MINH TIẾN ( ĐƠN DƯƠNG ) 0393422504" at bounding box center [226, 314] width 191 height 10
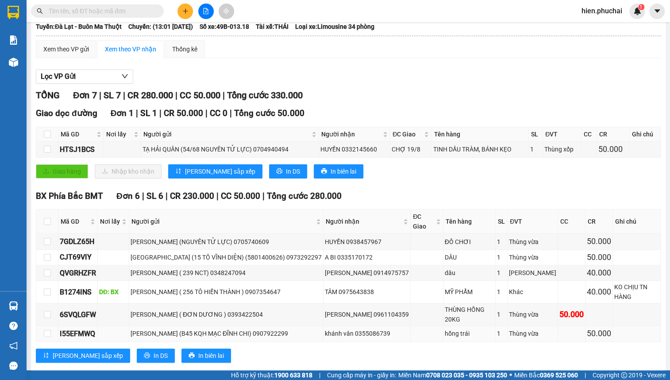
click at [191, 328] on div "LÊ LONG HẢI (B45 KQH MẠC ĐĨNH CHI) 0907922299" at bounding box center [226, 333] width 191 height 10
drag, startPoint x: 178, startPoint y: 316, endPoint x: 246, endPoint y: 323, distance: 68.0
click at [246, 326] on td "LÊ LONG HẢI (B45 KQH MẠC ĐĨNH CHI) 0907922299" at bounding box center [226, 333] width 194 height 15
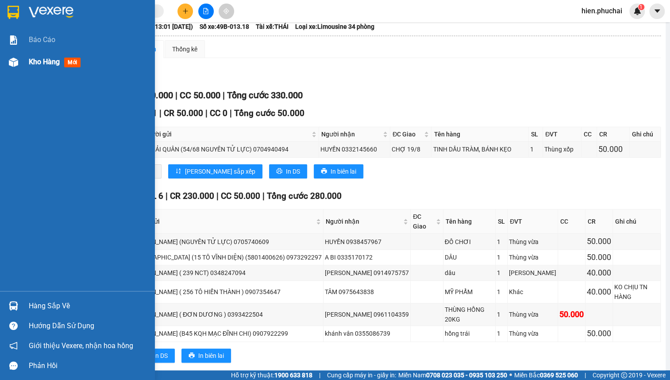
click at [22, 63] on div "Kho hàng mới" at bounding box center [77, 62] width 155 height 22
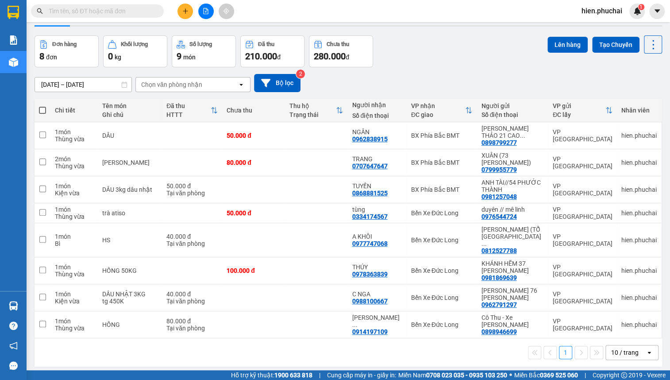
scroll to position [40, 0]
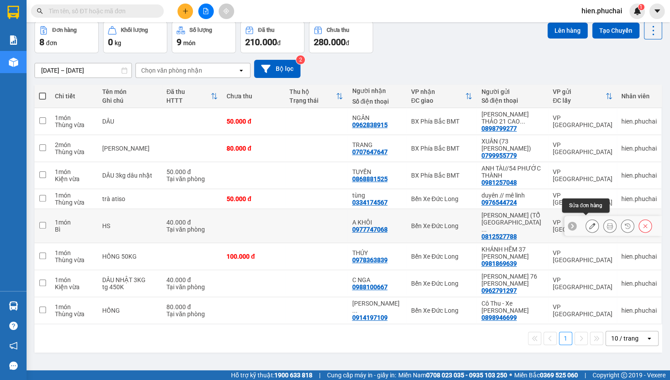
click at [589, 223] on icon at bounding box center [592, 226] width 6 height 6
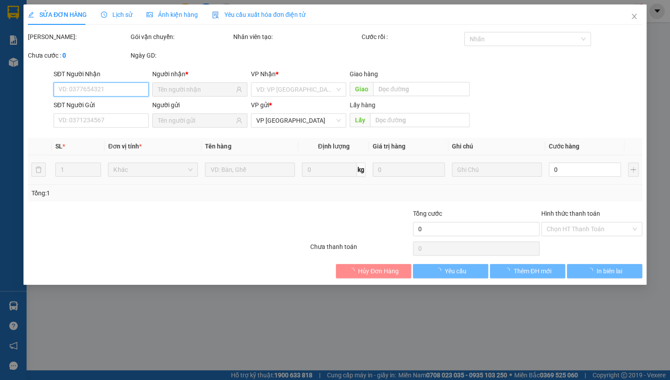
type input "0977747068"
type input "0812527788"
type input "40.000"
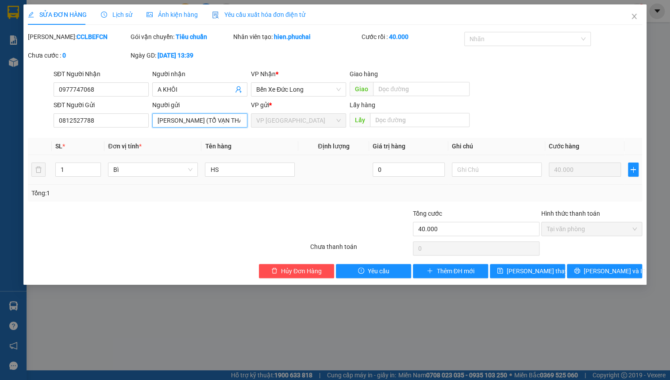
click at [224, 116] on input "VŨ ĐỨC THANH (TỔ VẠN THÀNH ĐƯỜNG TRẦN VĂN CÔI)" at bounding box center [199, 120] width 95 height 14
click at [637, 21] on span "Close" at bounding box center [634, 16] width 25 height 25
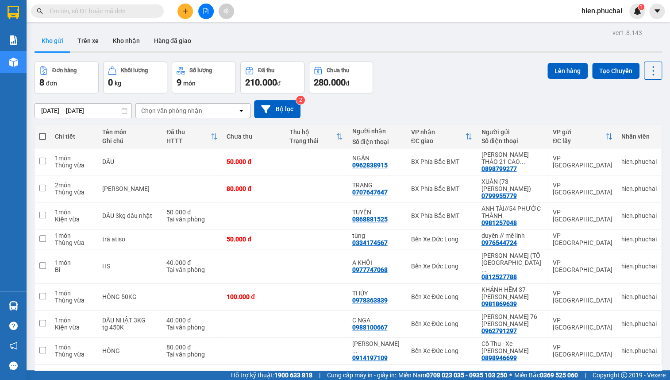
click at [362, 116] on div "[DATE] – [DATE] Press the down arrow key to interact with the calendar and sele…" at bounding box center [349, 109] width 628 height 18
click at [216, 12] on div at bounding box center [206, 11] width 66 height 15
click at [211, 12] on button at bounding box center [205, 11] width 15 height 15
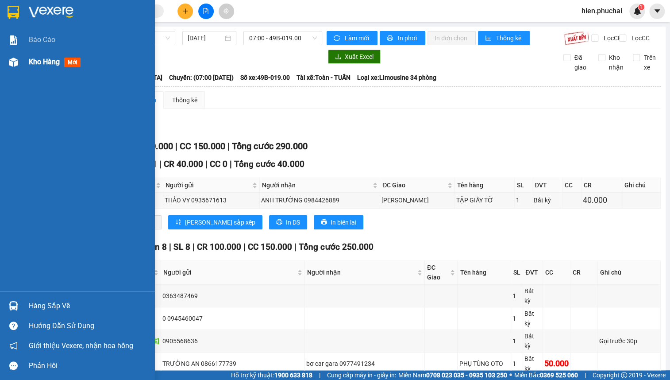
click at [19, 62] on div at bounding box center [13, 61] width 15 height 15
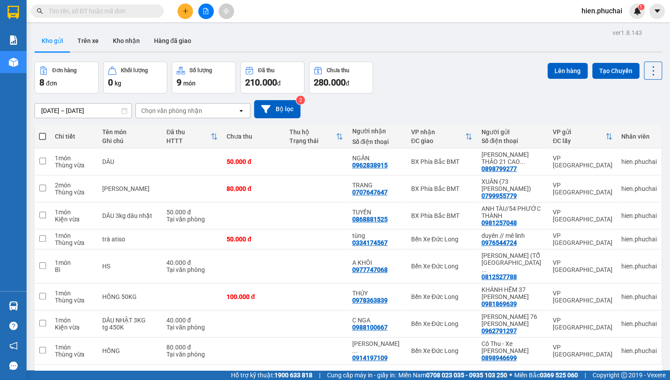
click at [331, 50] on div "Kho gửi Trên xe Kho nhận Hàng đã giao" at bounding box center [349, 41] width 628 height 23
click at [328, 48] on div "Kho gửi Trên xe Kho nhận Hàng đã giao" at bounding box center [349, 41] width 628 height 23
click at [589, 214] on icon at bounding box center [592, 215] width 6 height 6
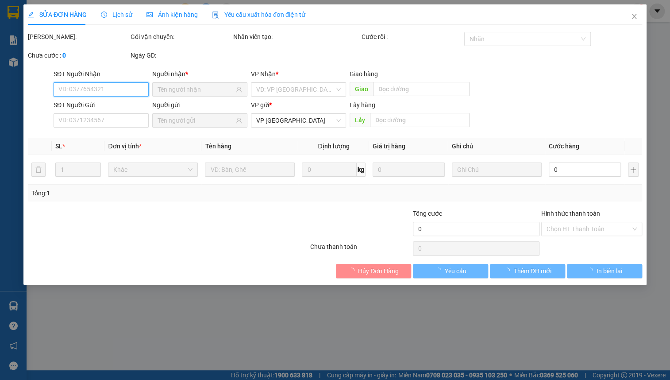
type input "0868881525"
type input "0981257048"
type input "50.000"
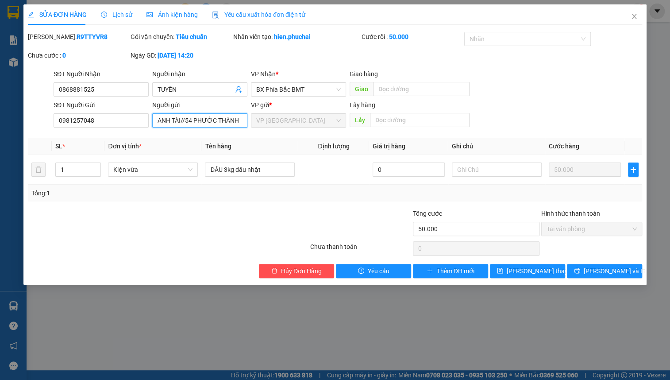
drag, startPoint x: 186, startPoint y: 121, endPoint x: 250, endPoint y: 122, distance: 64.6
click at [250, 122] on div "SĐT Người Gửi 0981257048 Người gửi ANH TÀI//54 PHƯỚC THÀNH ANH TÀI//54 PHƯỚC TH…" at bounding box center [348, 115] width 592 height 31
drag, startPoint x: 632, startPoint y: 16, endPoint x: 568, endPoint y: 1, distance: 65.5
click at [631, 16] on icon "close" at bounding box center [634, 16] width 7 height 7
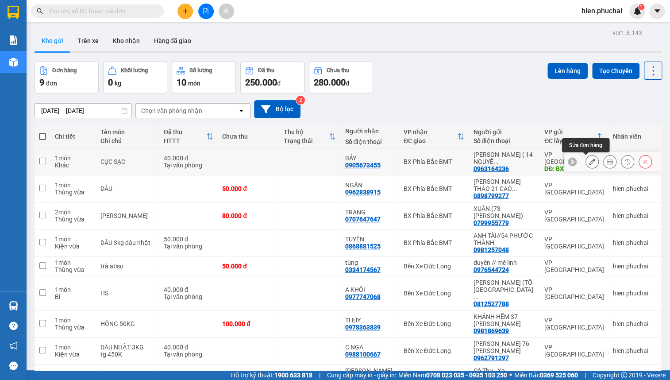
click at [589, 159] on icon at bounding box center [592, 161] width 6 height 6
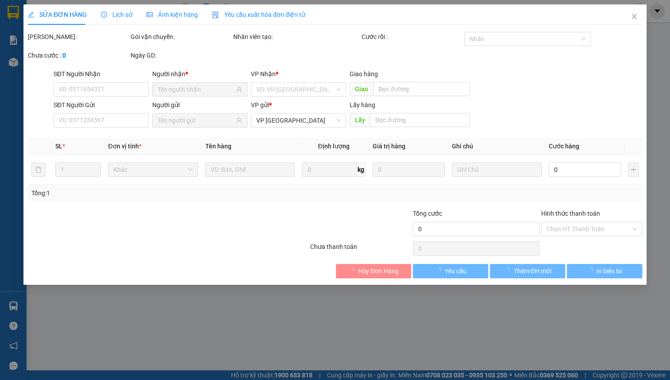
type input "0905673455"
type input "0963164236"
type input "BX"
type input "40.000"
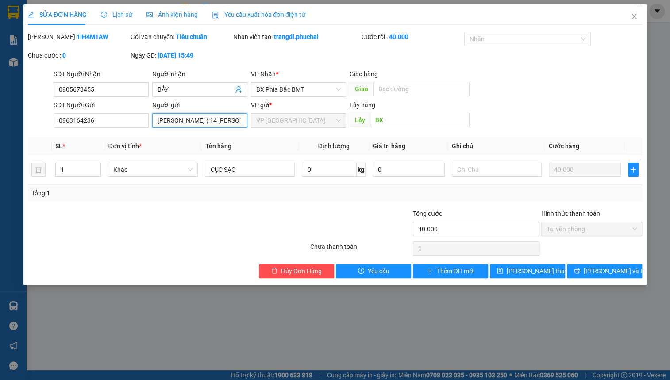
click at [236, 122] on input "[PERSON_NAME] ( 14 [PERSON_NAME] )" at bounding box center [199, 120] width 95 height 14
drag, startPoint x: 216, startPoint y: 118, endPoint x: 300, endPoint y: 122, distance: 83.3
click at [300, 122] on div "SĐT Người Gửi 0963164236 Người gửi [PERSON_NAME] ( 14 [PERSON_NAME] ) [PERSON_N…" at bounding box center [348, 115] width 592 height 31
click at [637, 20] on span "Close" at bounding box center [634, 16] width 25 height 25
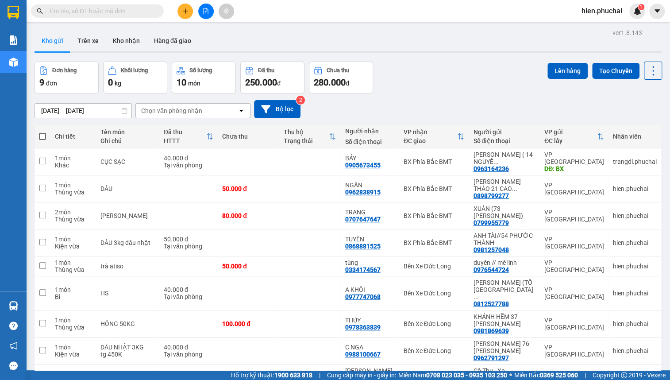
click at [186, 12] on icon "plus" at bounding box center [185, 11] width 6 height 6
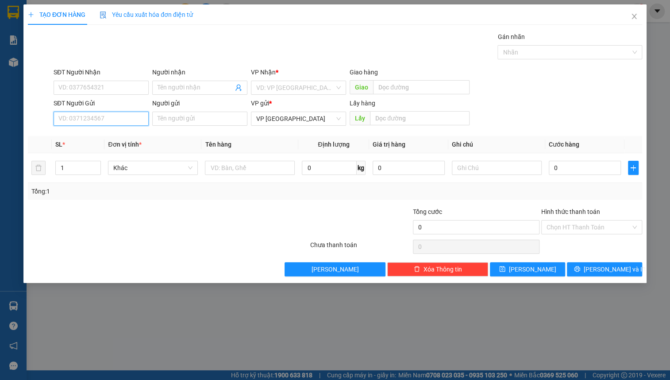
click at [115, 114] on input "SĐT Người Gửi" at bounding box center [101, 119] width 95 height 14
click at [631, 14] on icon "close" at bounding box center [634, 16] width 7 height 7
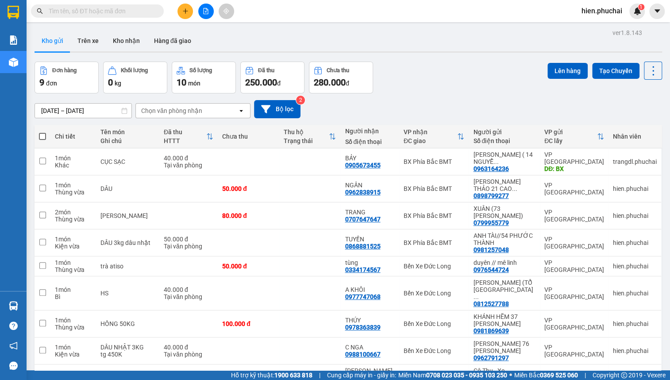
click at [187, 12] on icon "plus" at bounding box center [185, 11] width 6 height 6
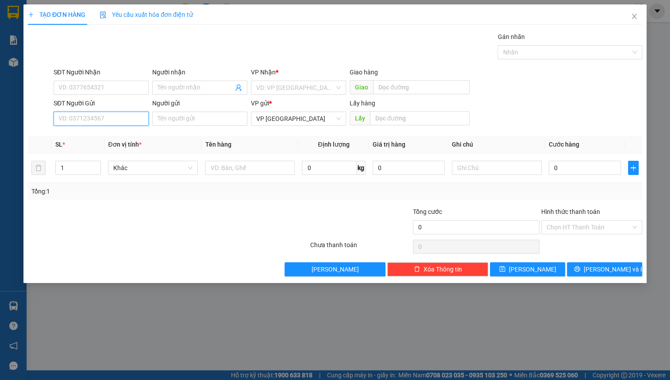
click at [84, 123] on input "SĐT Người Gửi" at bounding box center [101, 119] width 95 height 14
click at [109, 83] on input "SĐT Người Nhận" at bounding box center [101, 88] width 95 height 14
type input "0911711213"
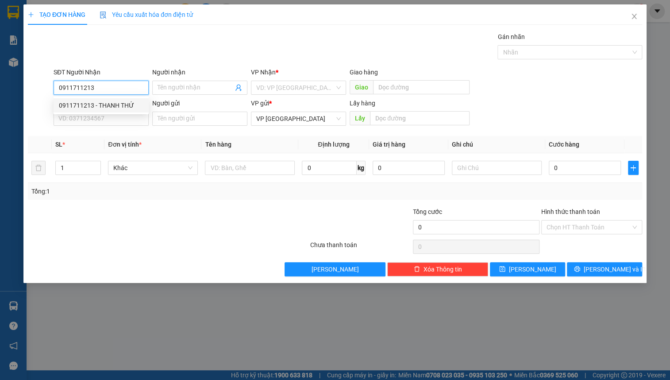
click at [92, 103] on div "0911711213 - THANH THỨ" at bounding box center [101, 105] width 85 height 10
type input "THANH THỨ"
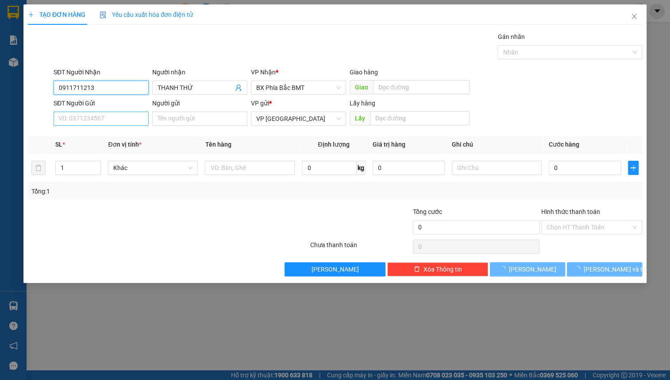
type input "0911711213"
type input "350.000"
click at [110, 118] on input "SĐT Người Gửi" at bounding box center [101, 119] width 95 height 14
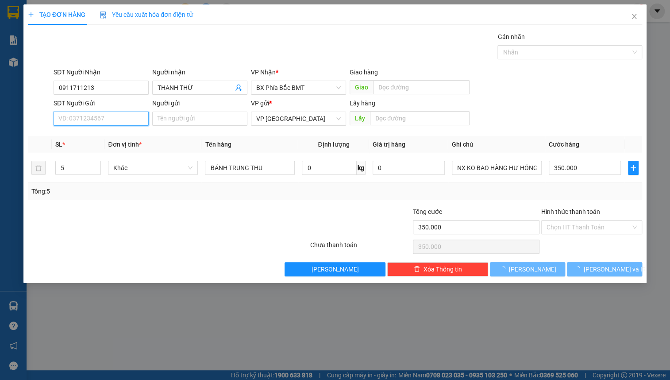
click at [110, 118] on input "SĐT Người Gửi" at bounding box center [101, 119] width 95 height 14
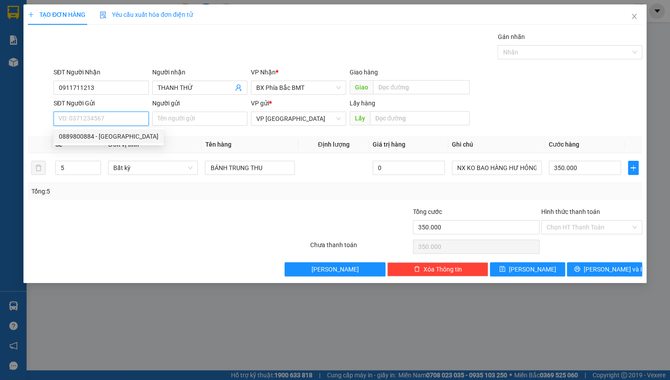
click at [121, 140] on div "0889800884 - [GEOGRAPHIC_DATA]" at bounding box center [109, 136] width 100 height 10
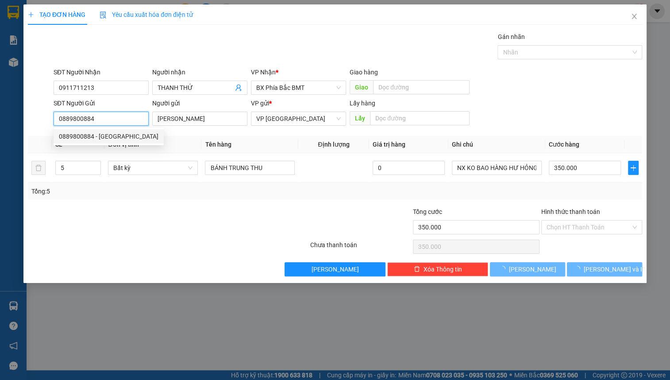
type input "0889800884"
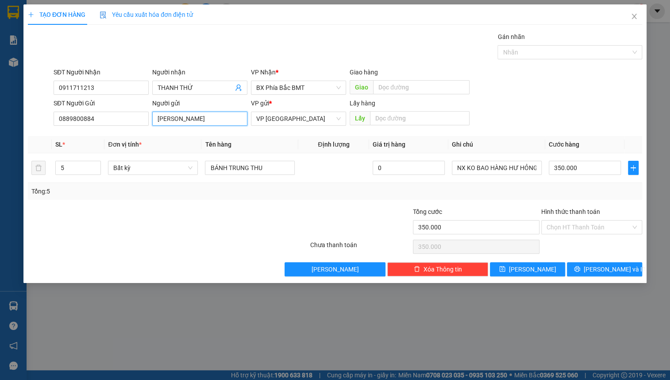
click at [218, 119] on input "[PERSON_NAME]" at bounding box center [199, 119] width 95 height 14
type input "[PERSON_NAME] ("
click at [86, 171] on input "5" at bounding box center [78, 167] width 45 height 13
type input "4"
click at [97, 172] on span "down" at bounding box center [95, 170] width 5 height 5
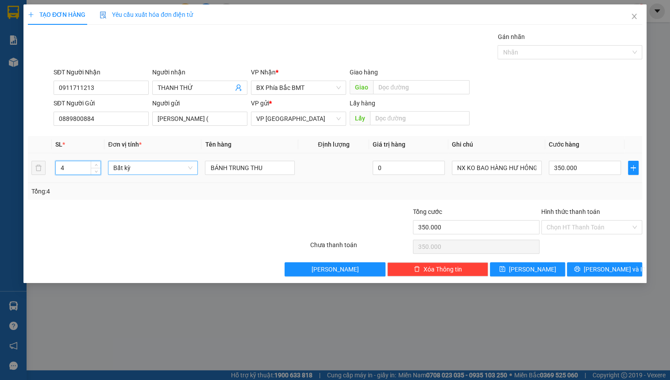
click at [142, 168] on span "Bất kỳ" at bounding box center [152, 167] width 79 height 13
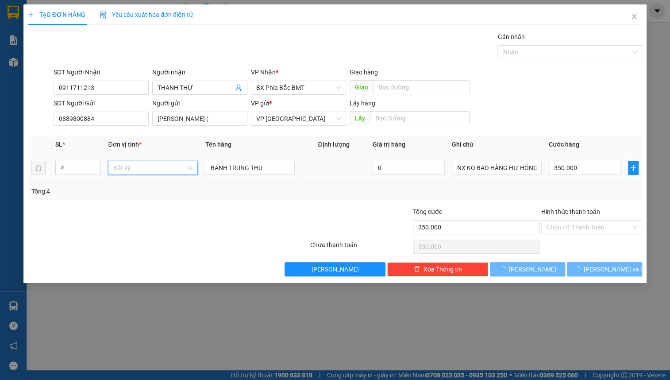
type input "0"
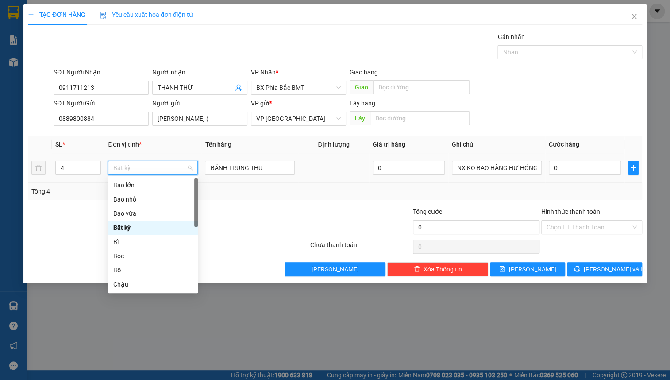
type input "T"
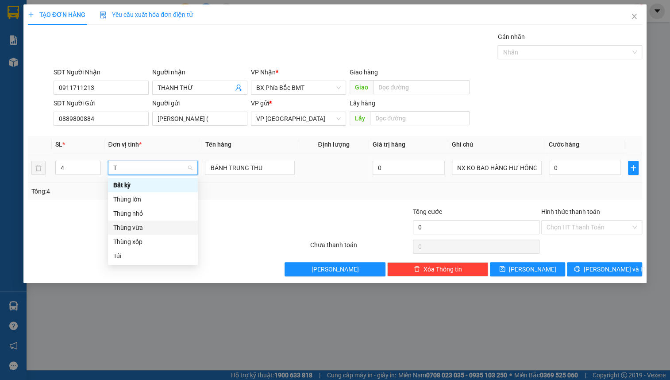
click at [136, 229] on div "Thùng vừa" at bounding box center [152, 228] width 79 height 10
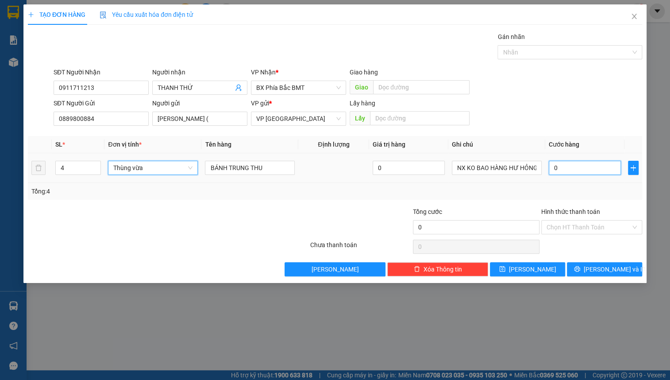
click at [580, 170] on input "0" at bounding box center [585, 168] width 72 height 14
type input "2"
type input "28"
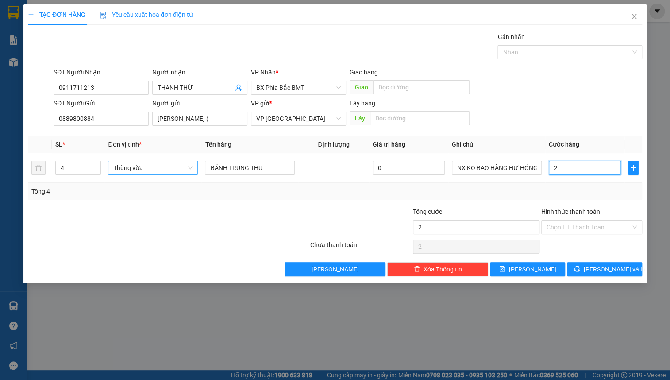
type input "28"
type input "280"
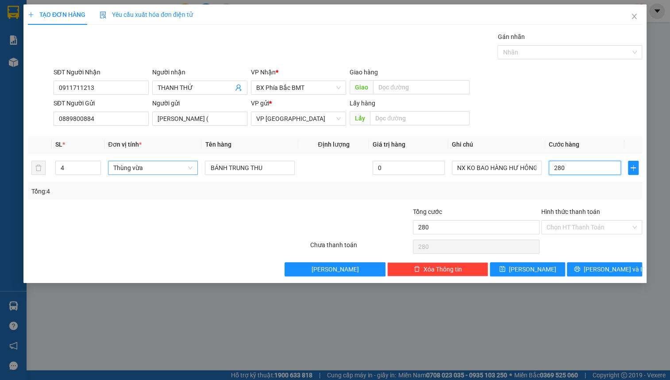
type input "2.800"
type input "28.000"
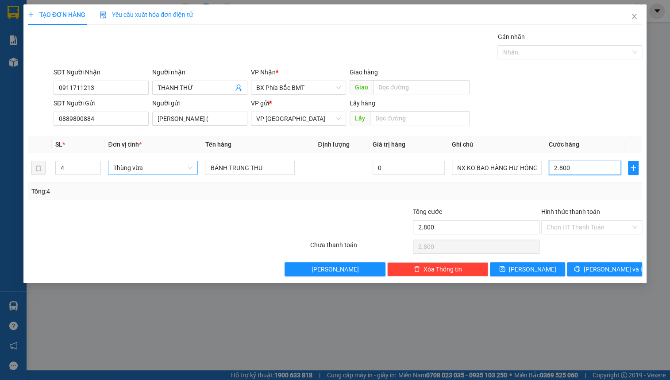
type input "28.000"
type input "280.000"
drag, startPoint x: 513, startPoint y: 76, endPoint x: 327, endPoint y: 117, distance: 190.5
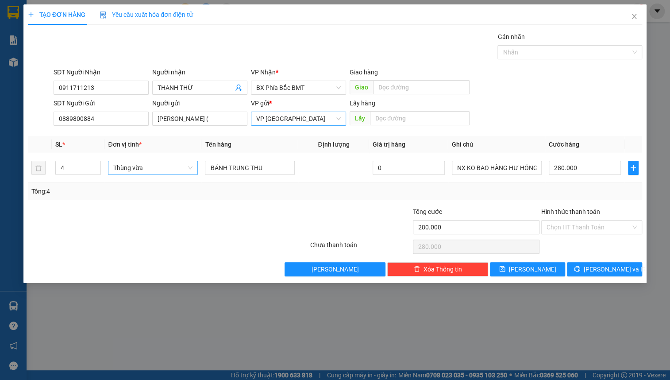
click at [512, 76] on div "SĐT Người Nhận 0911711213 Người nhận THANH THỨ VP Nhận * BX Phía Bắc BMT Giao h…" at bounding box center [348, 82] width 592 height 31
click at [212, 119] on input "[PERSON_NAME] (" at bounding box center [199, 119] width 95 height 14
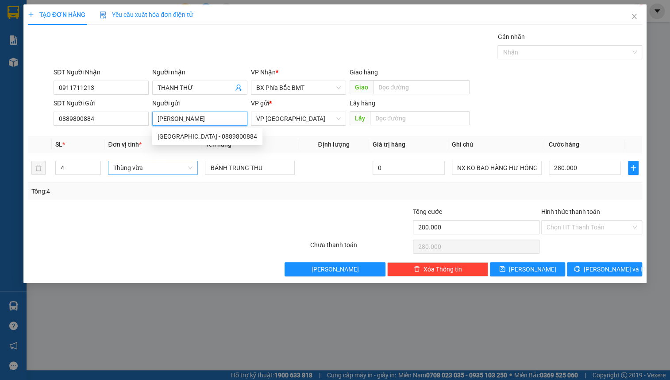
type input "[PERSON_NAME]"
click at [546, 105] on div "SĐT Người Gửi 0889800884 Người gửi [PERSON_NAME] VP gửi * VP Đà Lạt Lấy hàng Lấy" at bounding box center [348, 113] width 592 height 31
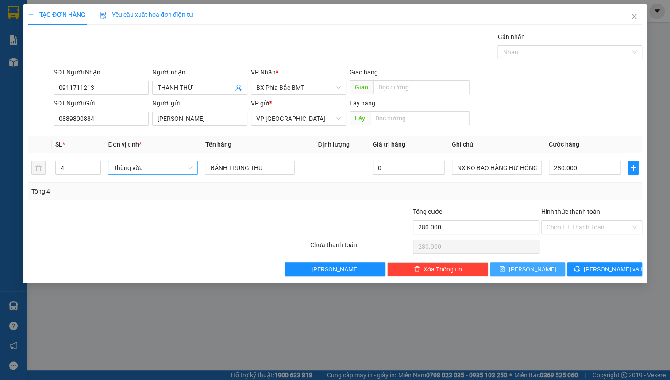
click at [546, 270] on button "[PERSON_NAME]" at bounding box center [527, 269] width 75 height 14
type input "0"
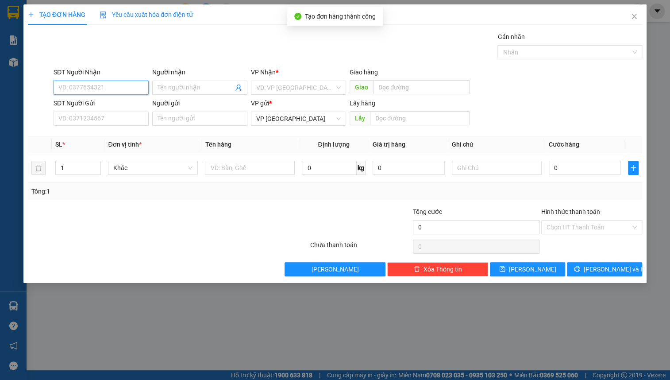
click at [108, 89] on input "SĐT Người Nhận" at bounding box center [101, 88] width 95 height 14
drag, startPoint x: 108, startPoint y: 89, endPoint x: 23, endPoint y: 93, distance: 85.6
click at [23, 93] on div "TẠO ĐƠN HÀNG Yêu cầu xuất hóa đơn điện tử Transit Pickup Surcharge Ids Transit …" at bounding box center [335, 190] width 670 height 380
type input "0889800884"
drag, startPoint x: 69, startPoint y: 89, endPoint x: 639, endPoint y: 15, distance: 574.8
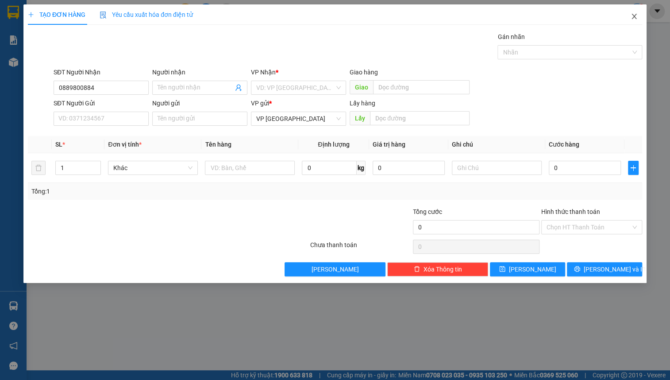
click at [641, 14] on span "Close" at bounding box center [634, 16] width 25 height 25
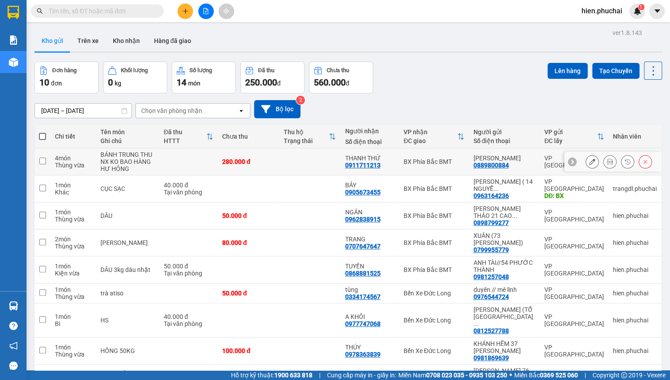
click at [310, 163] on td at bounding box center [310, 161] width 62 height 27
checkbox input "true"
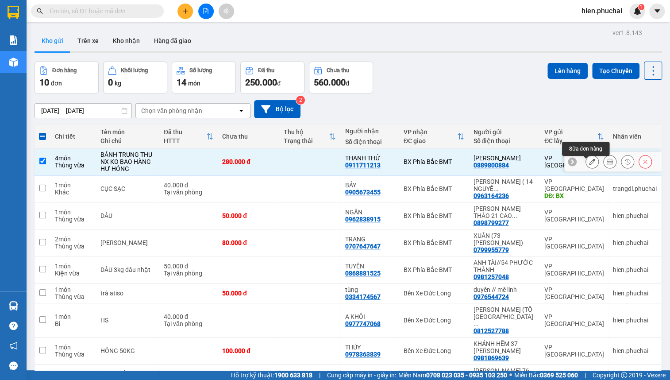
click at [589, 164] on icon at bounding box center [592, 161] width 6 height 6
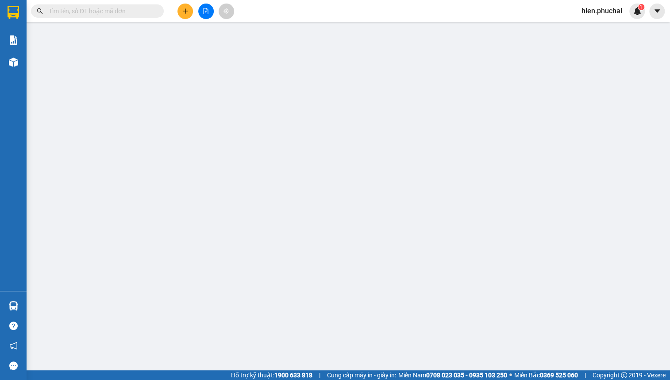
type input "0911711213"
type input "0889800884"
type input "280.000"
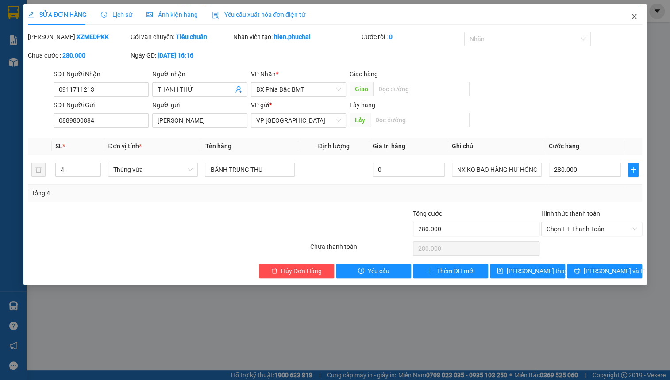
click at [634, 21] on span "Close" at bounding box center [634, 16] width 25 height 25
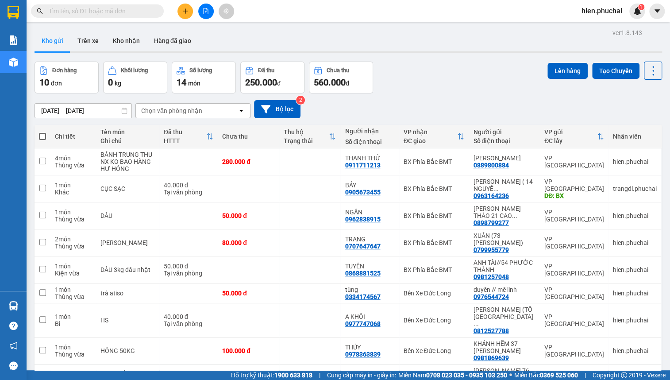
click at [412, 99] on div "10/09/2025 – 12/09/2025 Press the down arrow key to interact with the calendar …" at bounding box center [349, 108] width 628 height 31
click at [183, 12] on icon "plus" at bounding box center [185, 11] width 6 height 6
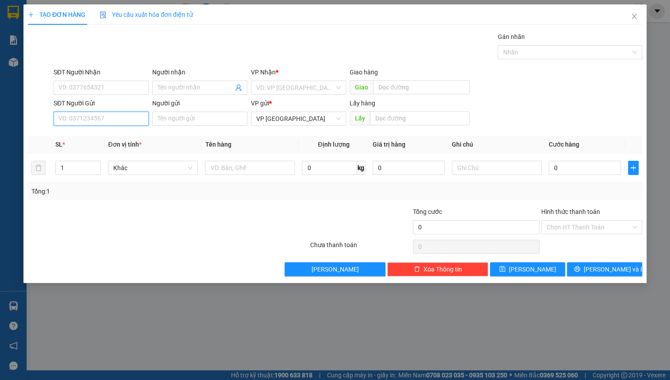
click at [98, 122] on input "SĐT Người Gửi" at bounding box center [101, 119] width 95 height 14
click at [630, 15] on span "Close" at bounding box center [634, 16] width 25 height 25
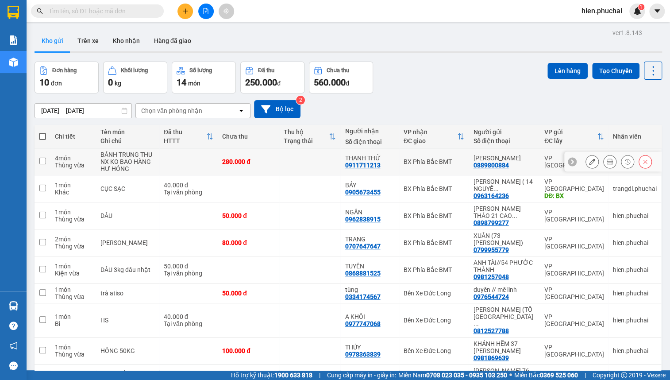
click at [410, 164] on div "BX Phía Bắc BMT" at bounding box center [434, 161] width 61 height 7
checkbox input "true"
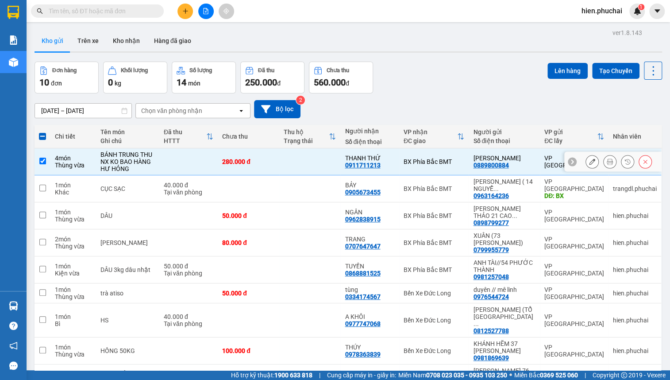
click at [608, 166] on button at bounding box center [610, 161] width 12 height 15
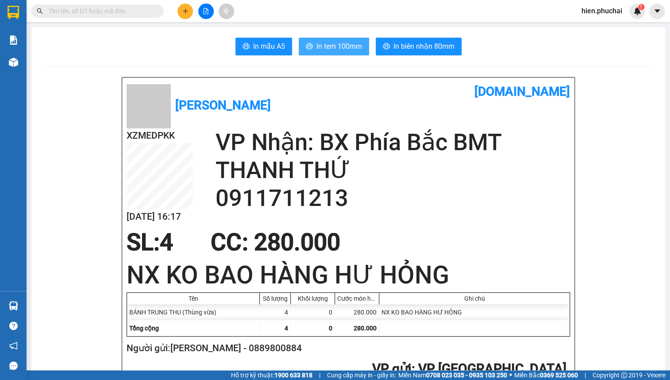
click at [318, 46] on span "In tem 100mm" at bounding box center [339, 46] width 46 height 11
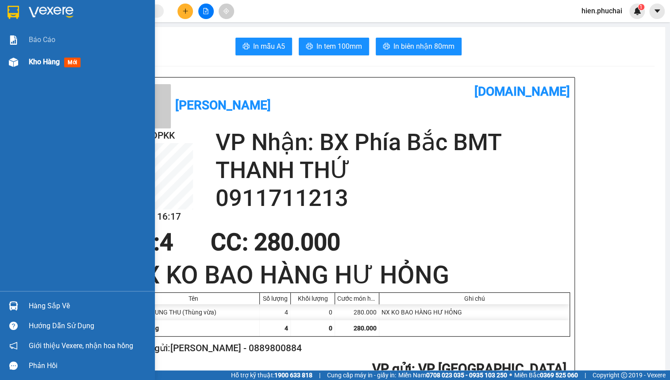
click at [34, 63] on span "Kho hàng" at bounding box center [44, 62] width 31 height 8
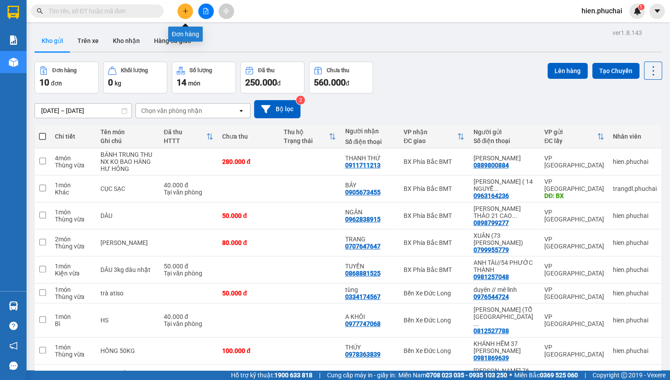
click at [184, 12] on icon "plus" at bounding box center [185, 11] width 6 height 6
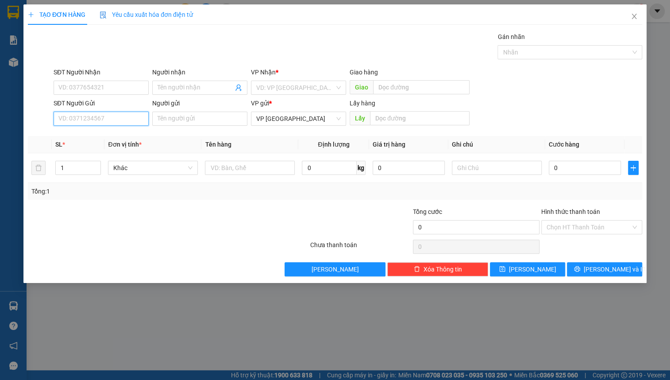
click at [110, 117] on input "SĐT Người Gửi" at bounding box center [101, 119] width 95 height 14
type input "0889800"
click at [112, 140] on div "0889800884 - QUỲNH GIANG" at bounding box center [109, 136] width 100 height 10
type input "0911711213"
type input "THANH THỨ"
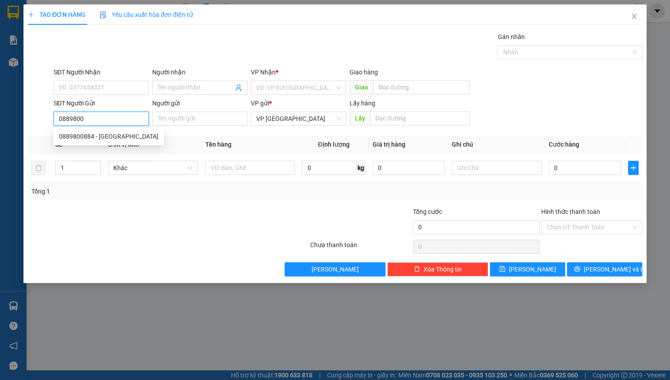
type input "0889800884"
type input "QUỲNH GIANG"
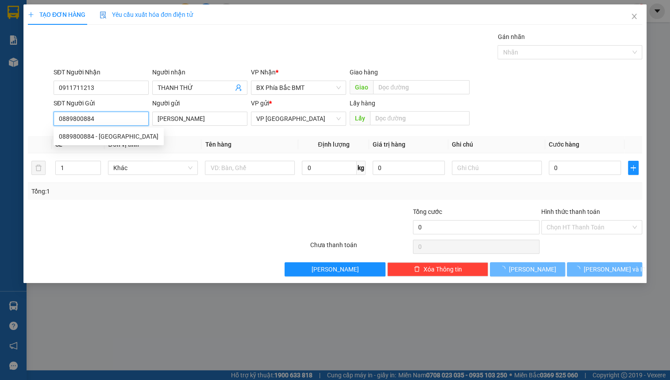
type input "280.000"
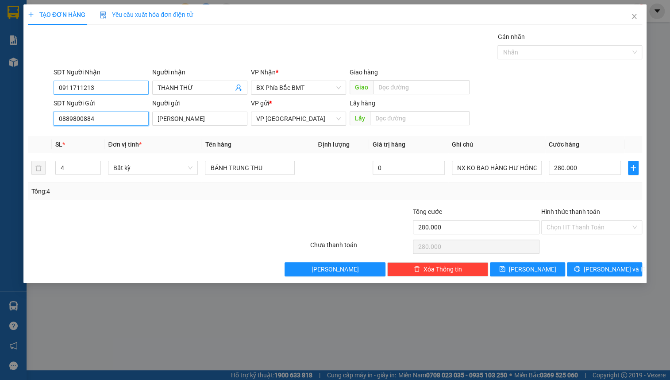
type input "0889800884"
click at [97, 89] on input "0911711213" at bounding box center [101, 88] width 95 height 14
type input "0914422809"
click at [115, 106] on div "0914422809 - PHAN THÁI HÒA" at bounding box center [109, 105] width 100 height 10
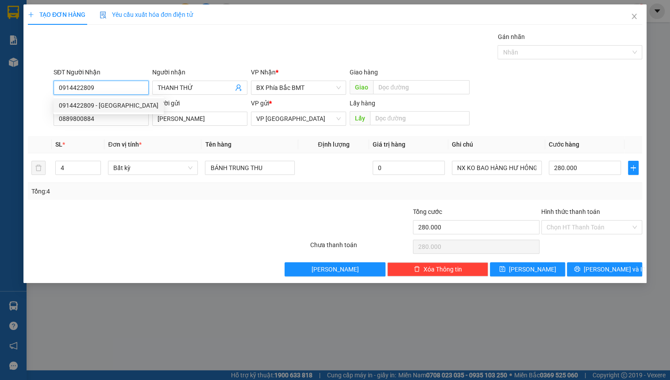
type input "PHAN THÁI HÒA"
type input "210.000"
click at [162, 171] on span "Bất kỳ" at bounding box center [152, 167] width 79 height 13
type input "0914422809"
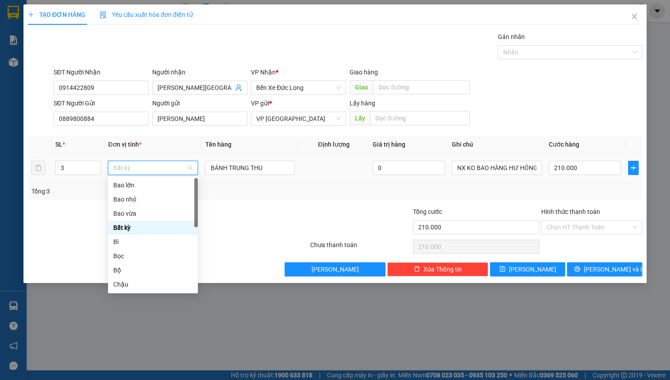
type input "T"
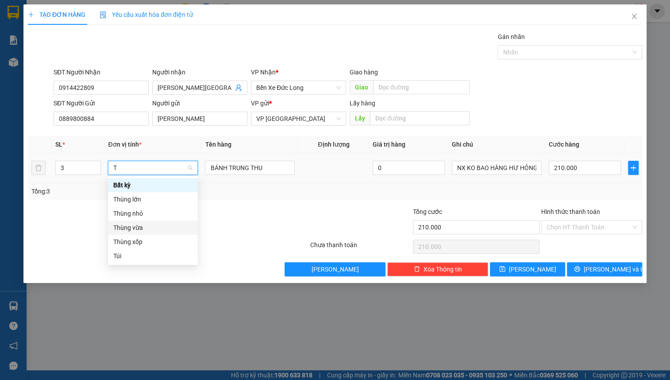
click at [129, 225] on div "Thùng vừa" at bounding box center [152, 228] width 79 height 10
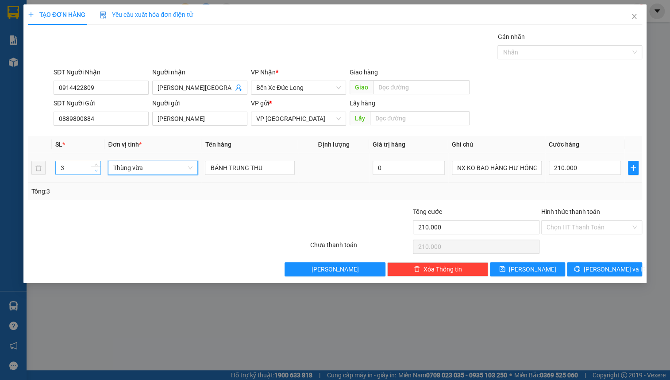
click at [95, 170] on icon "down" at bounding box center [96, 170] width 3 height 3
type input "0"
type input "2"
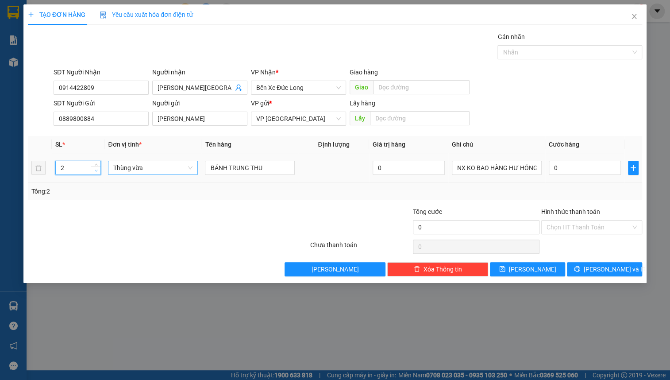
click at [96, 171] on icon "down" at bounding box center [96, 170] width 3 height 3
type input "1"
type input "14"
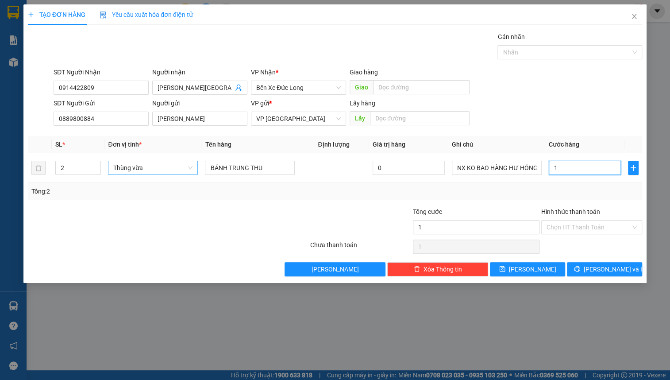
type input "14"
type input "140"
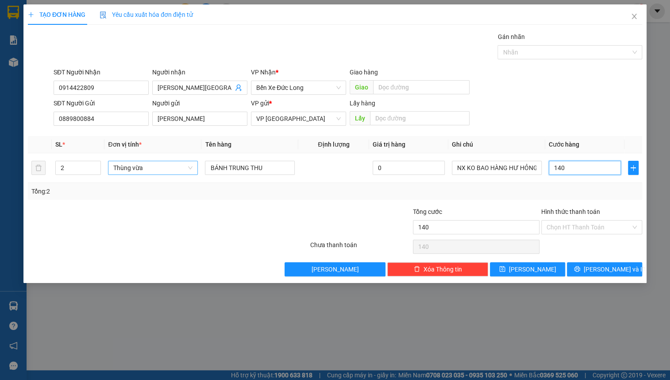
type input "1.400"
type input "14.000"
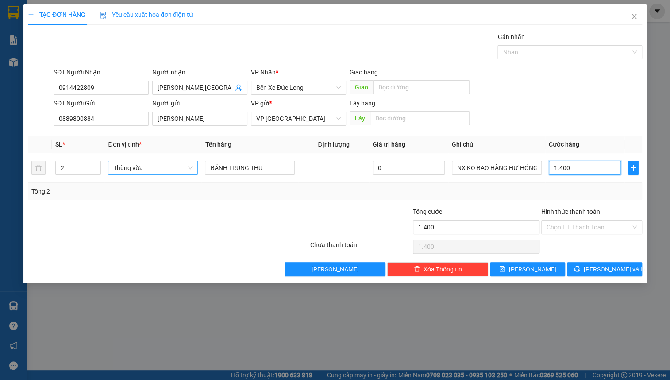
type input "14.000"
type input "140.000"
drag, startPoint x: 553, startPoint y: 101, endPoint x: 568, endPoint y: 170, distance: 70.7
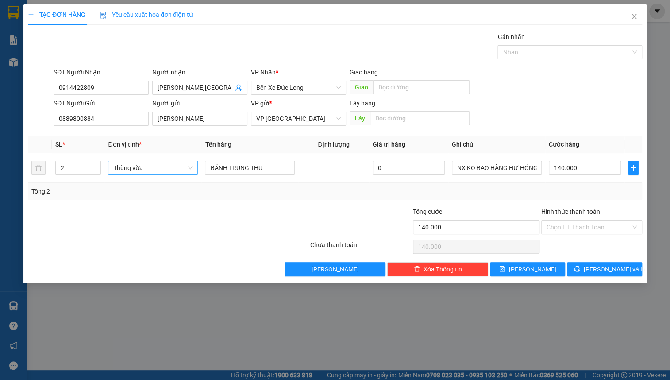
click at [553, 102] on div "SĐT Người Gửi 0889800884 Người gửi QUỲNH GIANG VP gửi * VP Đà Lạt Lấy hàng Lấy" at bounding box center [348, 113] width 592 height 31
click at [600, 270] on span "Lưu và In" at bounding box center [615, 269] width 62 height 10
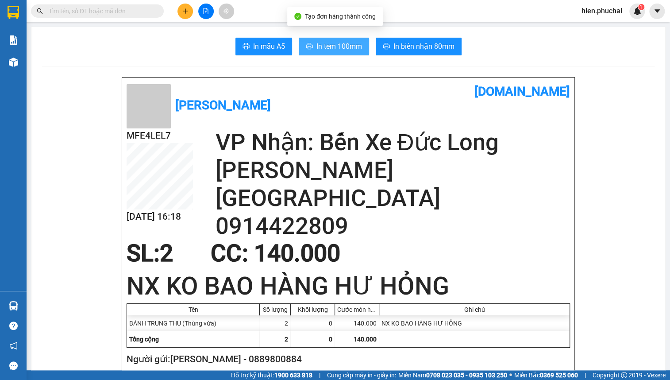
click at [321, 47] on span "In tem 100mm" at bounding box center [339, 46] width 46 height 11
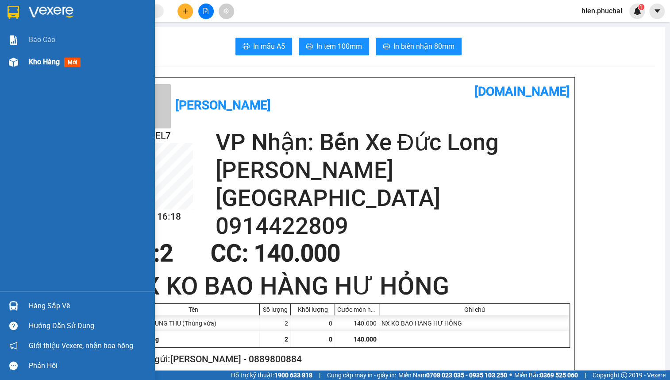
click at [44, 64] on span "Kho hàng" at bounding box center [44, 62] width 31 height 8
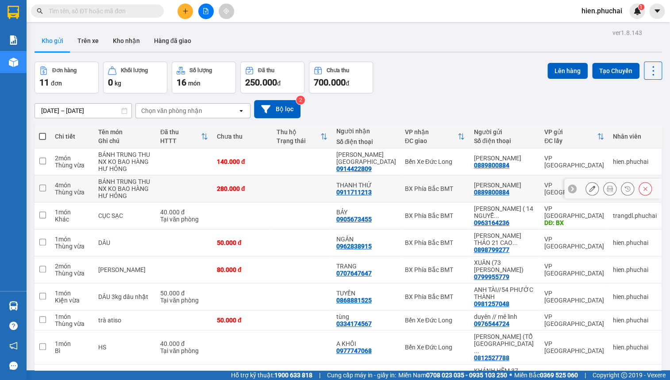
click at [542, 202] on td "VP [GEOGRAPHIC_DATA]" at bounding box center [574, 188] width 69 height 27
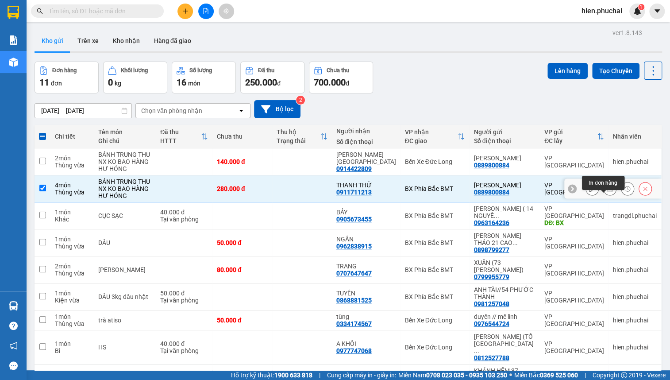
click at [607, 192] on icon at bounding box center [610, 188] width 6 height 6
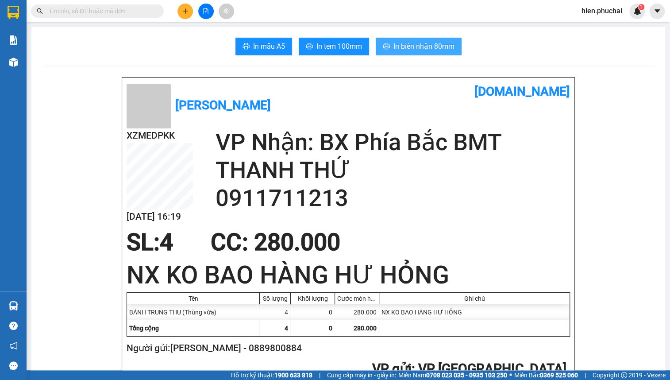
drag, startPoint x: 421, startPoint y: 48, endPoint x: 420, endPoint y: 53, distance: 4.9
click at [422, 47] on span "In biên nhận 80mm" at bounding box center [423, 46] width 61 height 11
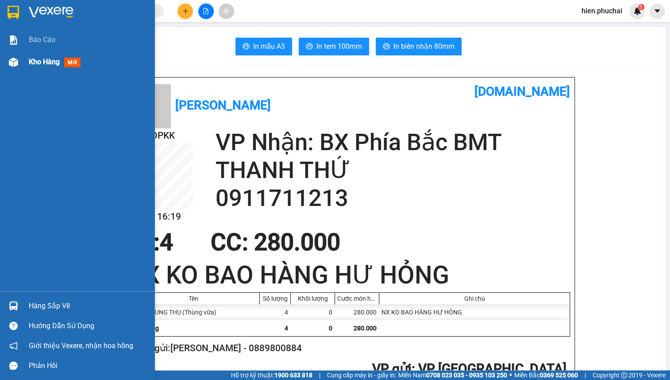
click at [27, 66] on div "Kho hàng mới" at bounding box center [77, 62] width 155 height 22
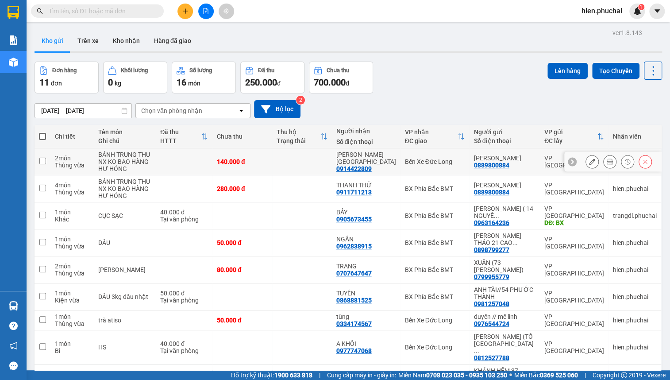
click at [607, 165] on icon at bounding box center [610, 161] width 6 height 6
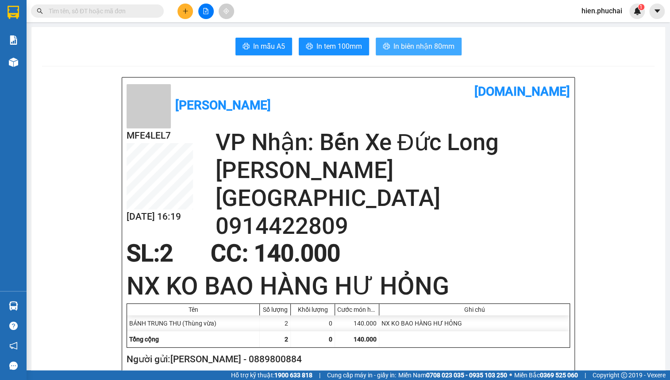
click at [433, 38] on button "In biên nhận 80mm" at bounding box center [419, 47] width 86 height 18
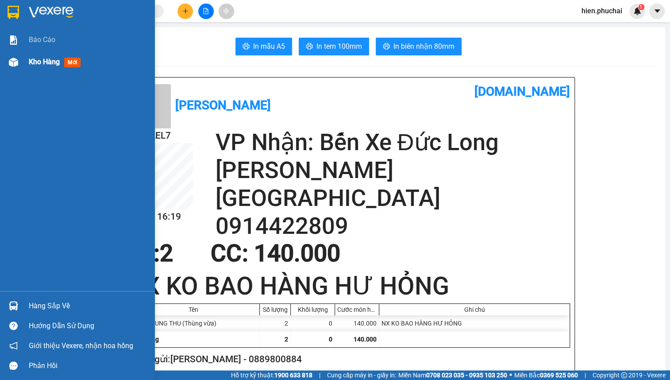
click at [14, 61] on img at bounding box center [13, 62] width 9 height 9
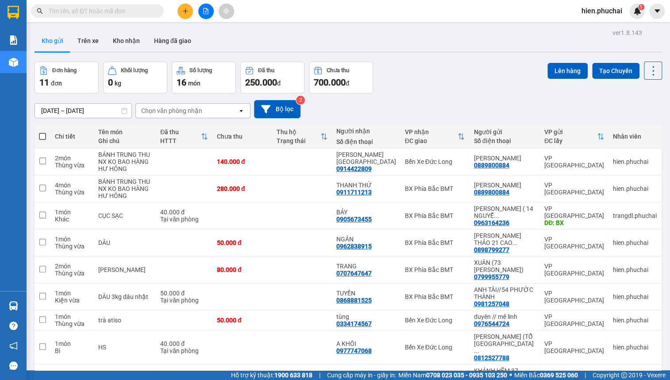
click at [460, 80] on div "Đơn hàng 11 đơn Khối lượng 0 kg Số lượng 16 món Đã thu 250.000 đ Chưa thu 700.0…" at bounding box center [349, 78] width 628 height 32
click at [433, 67] on div "Đơn hàng 11 đơn Khối lượng 0 kg Số lượng 16 món Đã thu 250.000 đ Chưa thu 700.0…" at bounding box center [349, 78] width 628 height 32
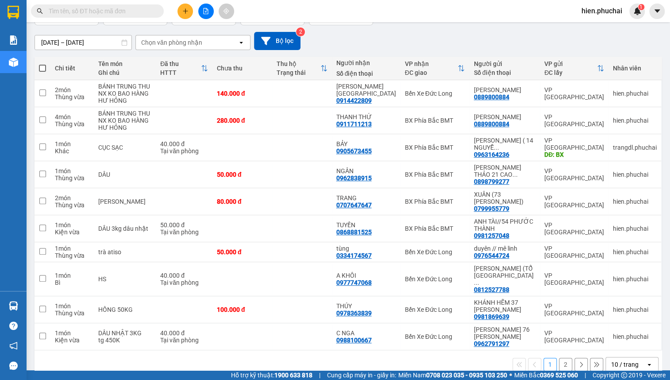
scroll to position [40, 0]
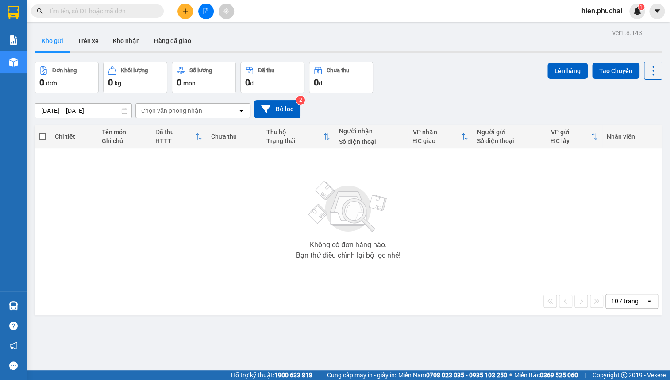
click at [202, 13] on button at bounding box center [205, 11] width 15 height 15
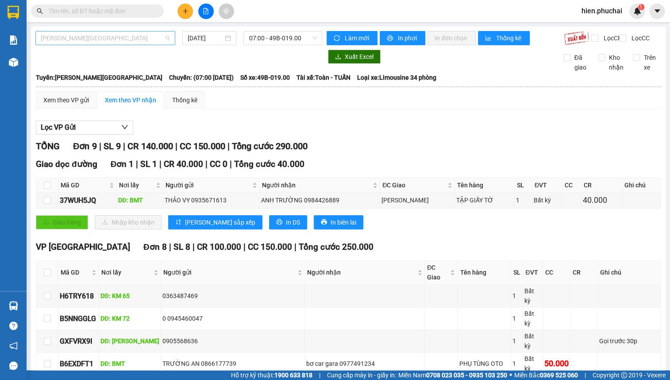
click at [150, 41] on span "Gia Lai - Đà Lạt" at bounding box center [105, 37] width 129 height 13
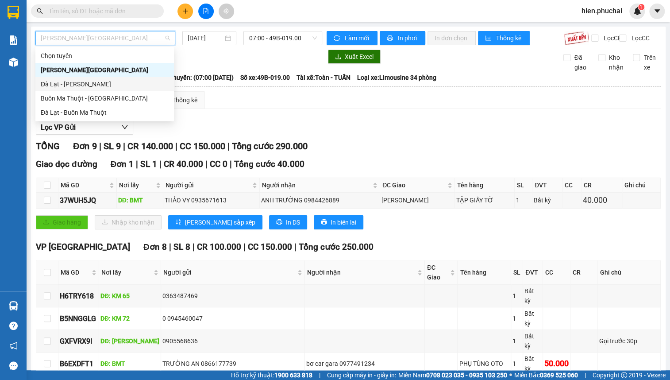
click at [138, 88] on div "Đà Lạt - Gia Lai" at bounding box center [105, 84] width 128 height 10
type input "12/09/2025"
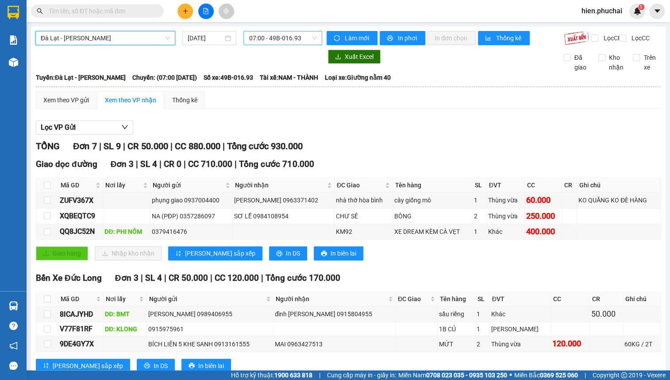
click at [263, 39] on span "07:00 - 49B-016.93" at bounding box center [283, 37] width 68 height 13
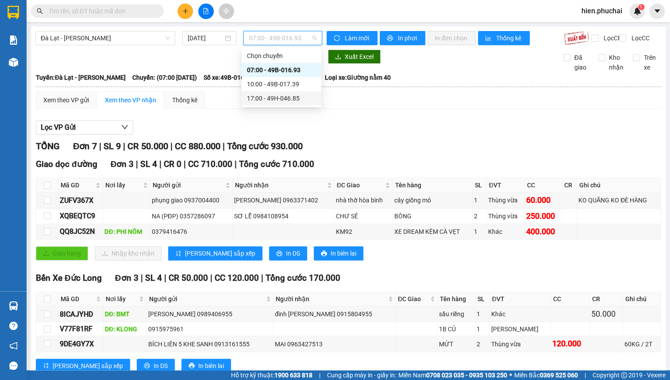
click at [268, 101] on div "17:00 - 49H-046.85" at bounding box center [281, 98] width 69 height 10
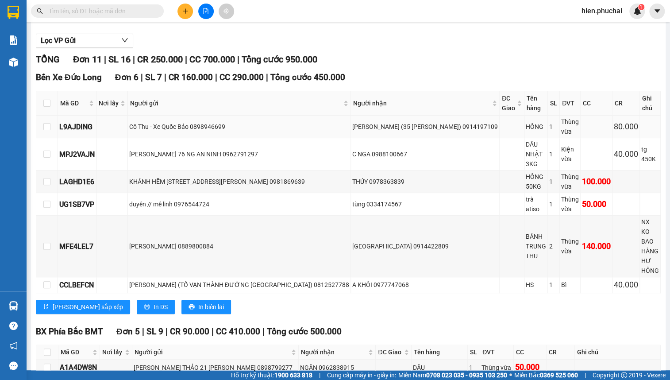
scroll to position [167, 0]
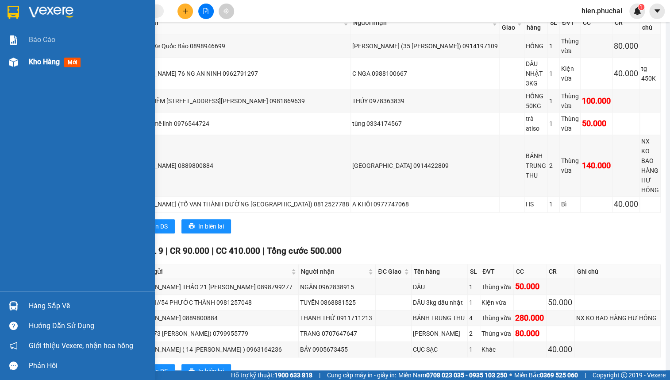
click at [22, 60] on div "Kho hàng mới" at bounding box center [77, 62] width 155 height 22
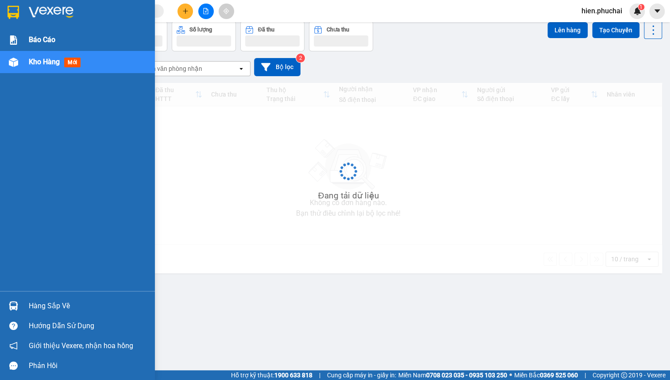
scroll to position [40, 0]
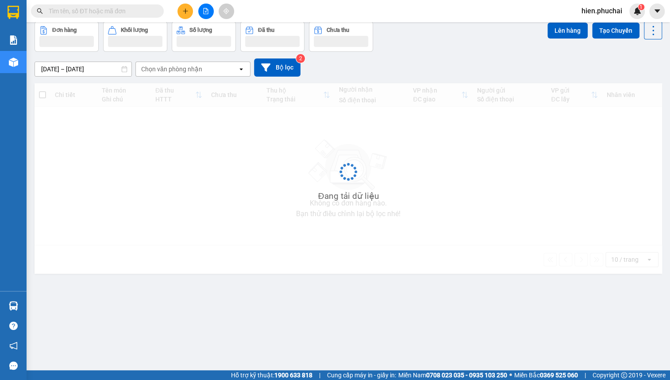
click at [357, 66] on div "10/09/2025 – 12/09/2025 Press the down arrow key to interact with the calendar …" at bounding box center [349, 67] width 628 height 18
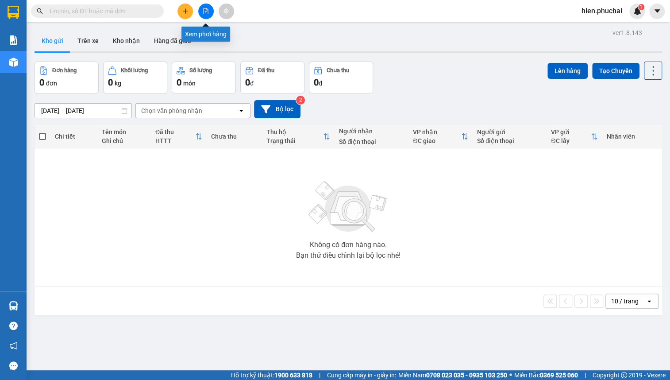
click at [201, 14] on button at bounding box center [205, 11] width 15 height 15
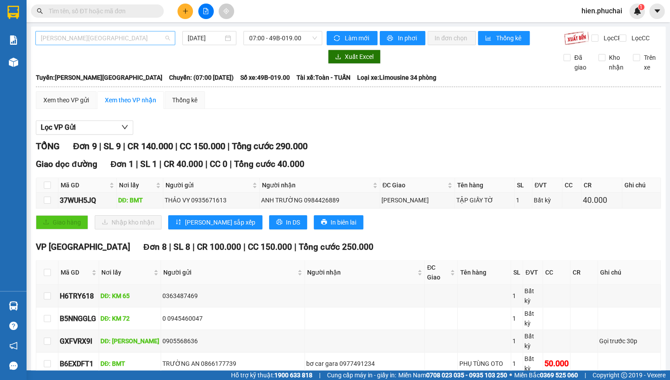
click at [165, 35] on span "[PERSON_NAME][GEOGRAPHIC_DATA]" at bounding box center [105, 37] width 129 height 13
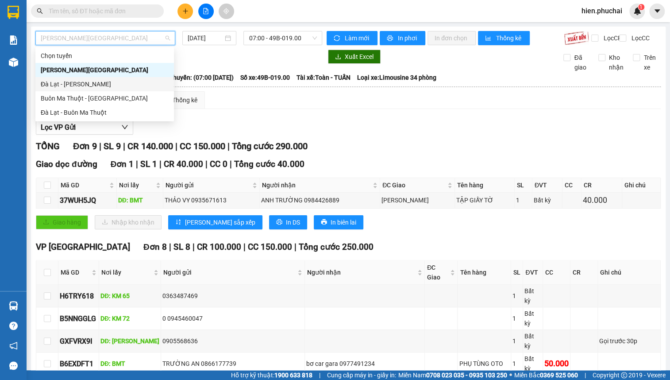
click at [155, 84] on div "Đà Lạt - [PERSON_NAME]" at bounding box center [105, 84] width 128 height 10
type input "[DATE]"
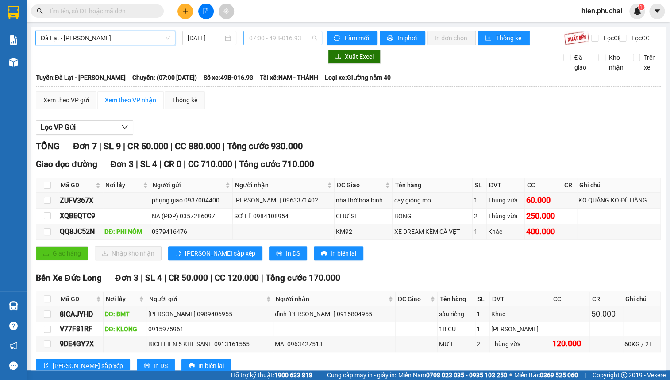
click at [272, 36] on span "07:00 - 49B-016.93" at bounding box center [283, 37] width 68 height 13
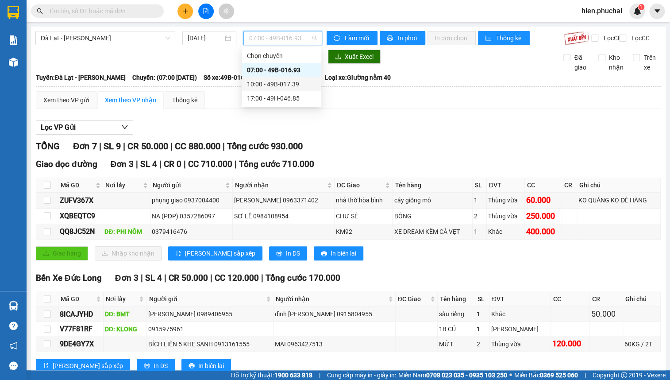
click at [277, 88] on div "10:00 - 49B-017.39" at bounding box center [281, 84] width 69 height 10
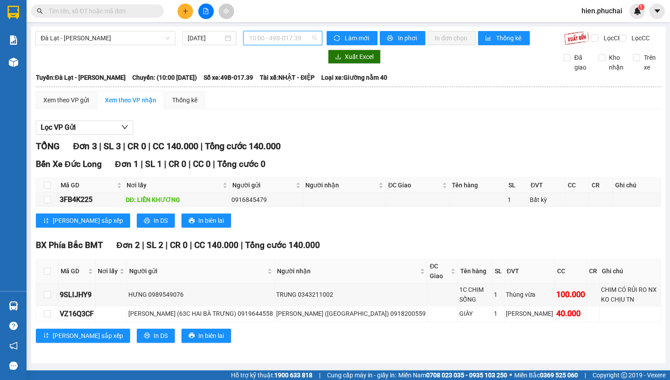
drag, startPoint x: 281, startPoint y: 39, endPoint x: 278, endPoint y: 80, distance: 40.4
click at [281, 47] on body "Kết quả tìm kiếm ( 0 ) Bộ lọc No Data hien.phuchai 1 Báo cáo Kho hàng mới Hàng …" at bounding box center [335, 190] width 670 height 380
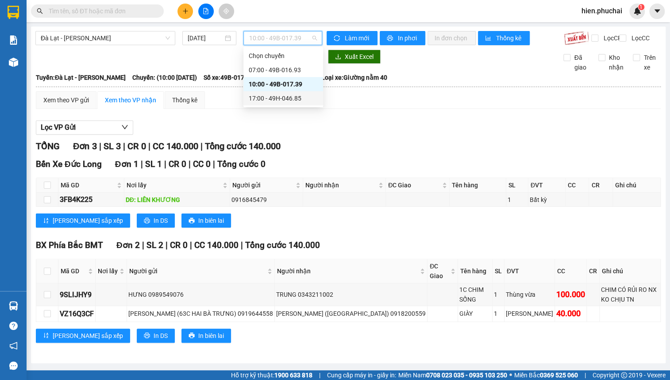
drag, startPoint x: 288, startPoint y: 100, endPoint x: 282, endPoint y: 79, distance: 21.3
click at [288, 99] on div "17:00 - 49H-046.85" at bounding box center [283, 98] width 69 height 10
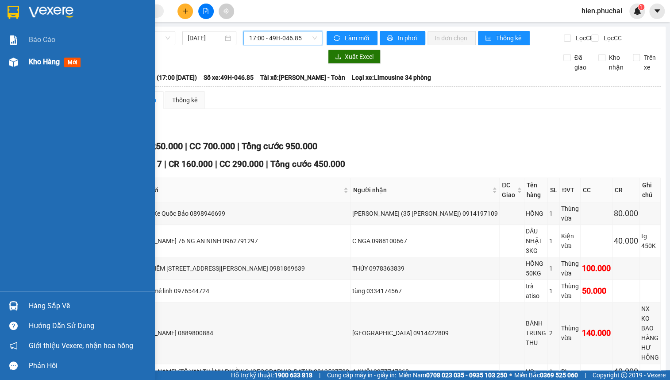
click at [9, 66] on img at bounding box center [13, 62] width 9 height 9
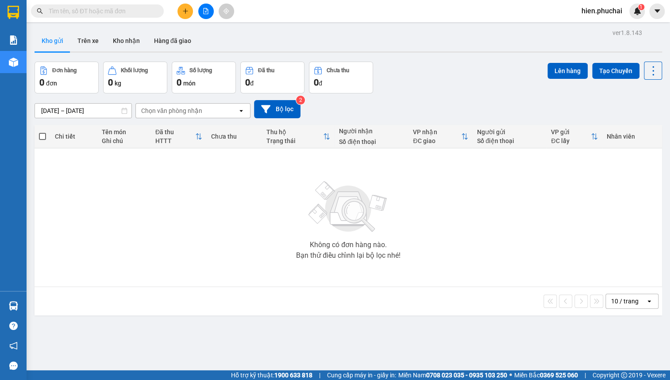
click at [128, 9] on input "text" at bounding box center [101, 11] width 104 height 10
click at [205, 11] on icon "file-add" at bounding box center [206, 11] width 5 height 6
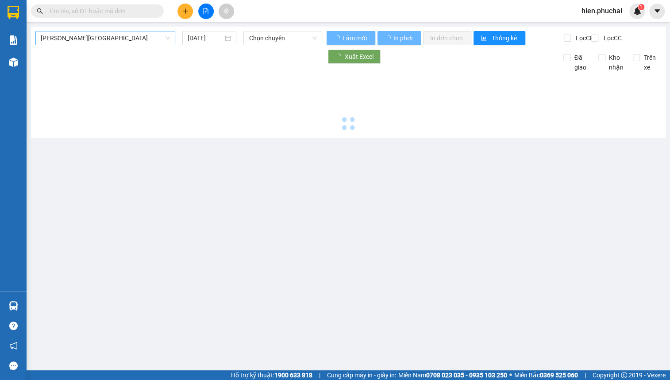
click at [114, 34] on span "[PERSON_NAME][GEOGRAPHIC_DATA]" at bounding box center [105, 37] width 129 height 13
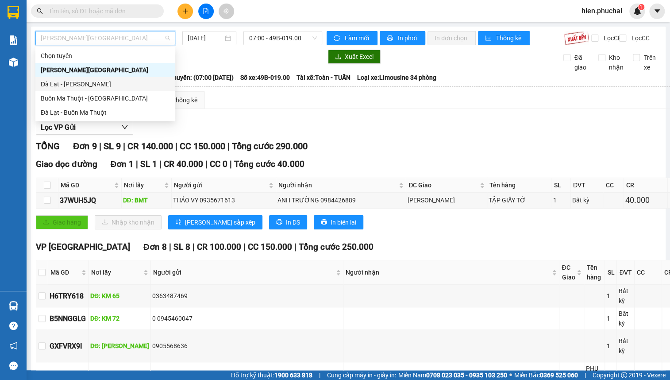
click at [102, 87] on div "Đà Lạt - [PERSON_NAME]" at bounding box center [105, 84] width 129 height 10
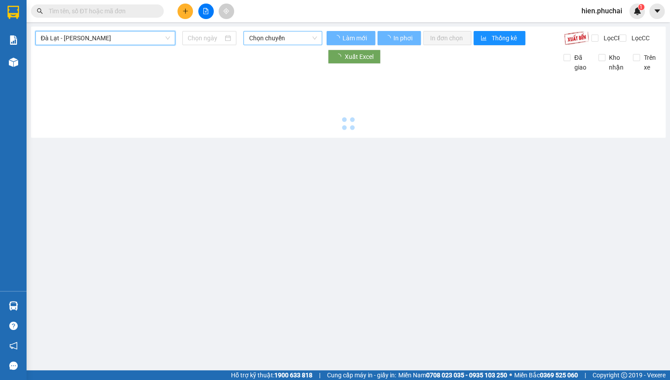
type input "[DATE]"
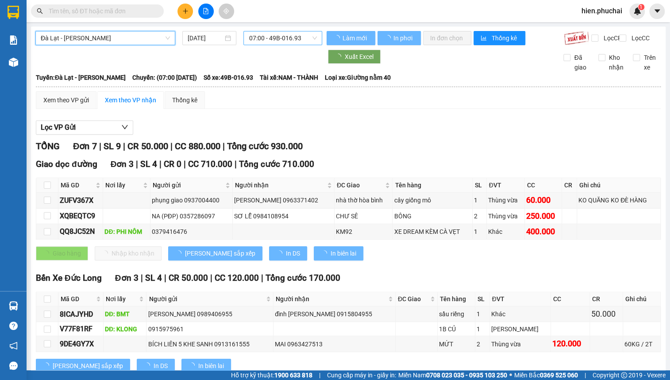
click at [265, 38] on span "07:00 - 49B-016.93" at bounding box center [283, 37] width 68 height 13
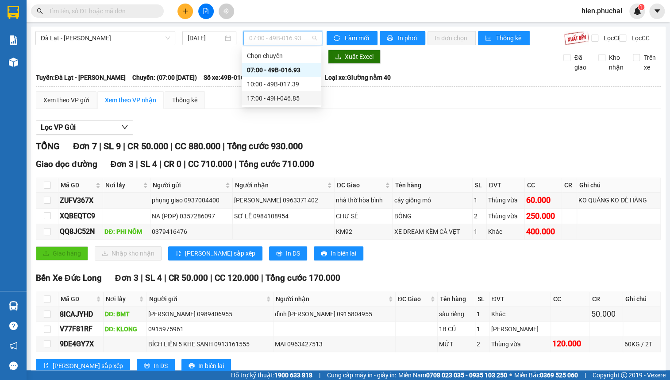
click at [273, 97] on div "17:00 - 49H-046.85" at bounding box center [281, 98] width 69 height 10
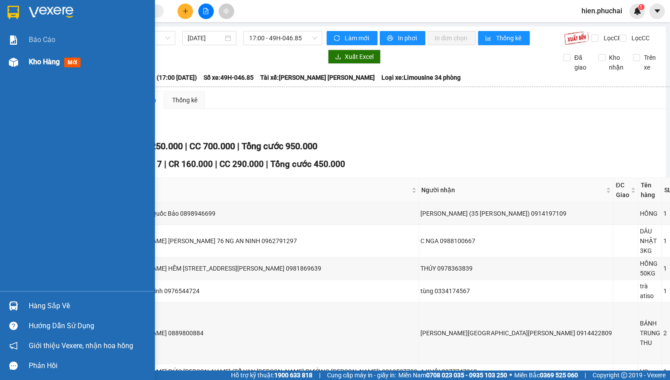
click at [21, 60] on div "Kho hàng mới" at bounding box center [77, 62] width 155 height 22
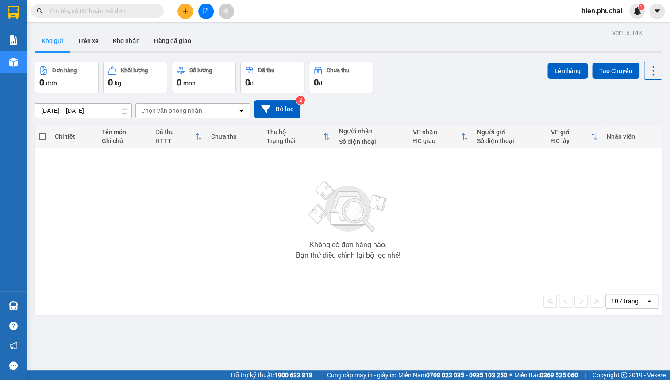
click at [594, 12] on span "hien.phuchai" at bounding box center [601, 10] width 55 height 11
click at [590, 27] on span "Đăng xuất" at bounding box center [606, 28] width 37 height 10
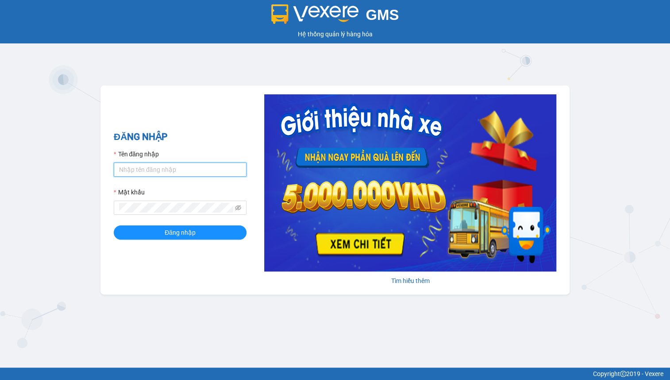
click at [207, 172] on input "Tên đăng nhập" at bounding box center [180, 169] width 133 height 14
drag, startPoint x: 207, startPoint y: 172, endPoint x: 203, endPoint y: 176, distance: 5.3
click at [207, 172] on input "Tên đăng nhập" at bounding box center [180, 169] width 133 height 14
type input "hien.phuchai"
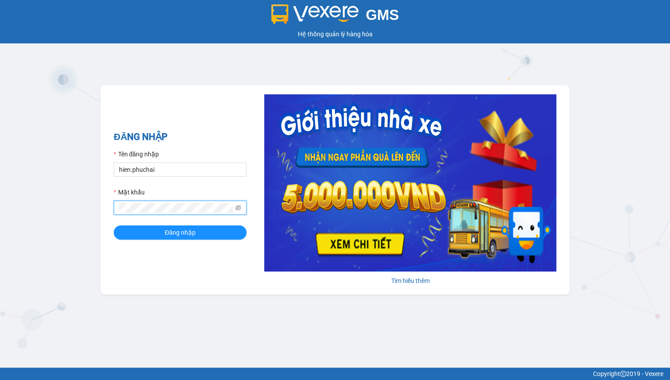
click at [114, 225] on button "Đăng nhập" at bounding box center [180, 232] width 133 height 14
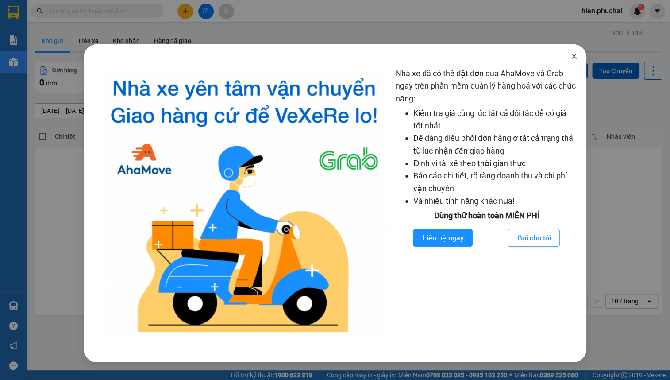
click at [571, 56] on icon "close" at bounding box center [573, 56] width 7 height 7
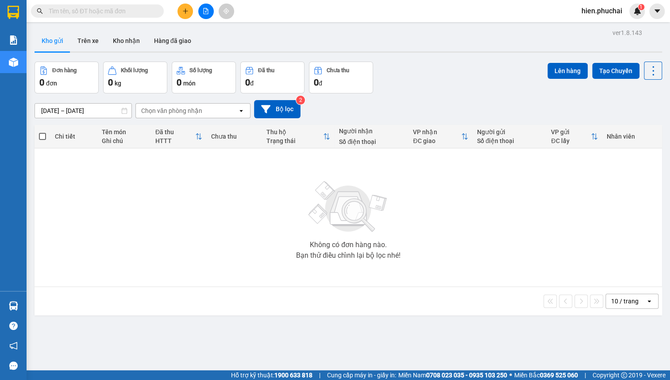
click at [126, 15] on input "text" at bounding box center [101, 11] width 104 height 10
click at [127, 7] on input "text" at bounding box center [101, 11] width 104 height 10
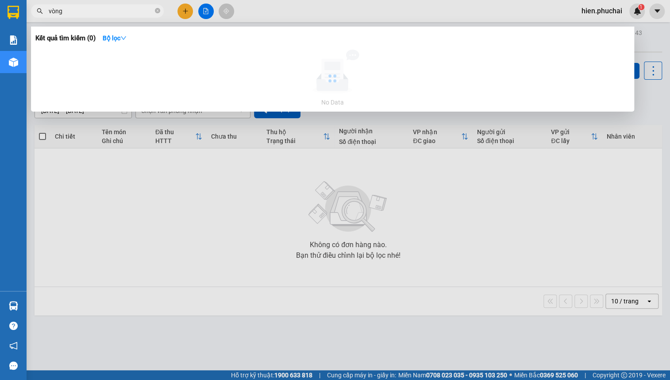
type input "vòng"
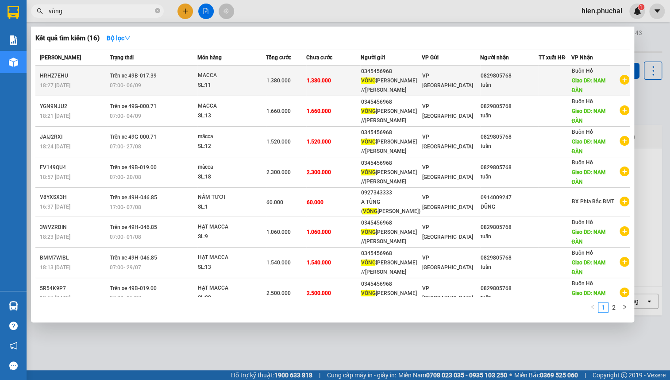
click at [338, 87] on td "1.380.000" at bounding box center [333, 81] width 54 height 31
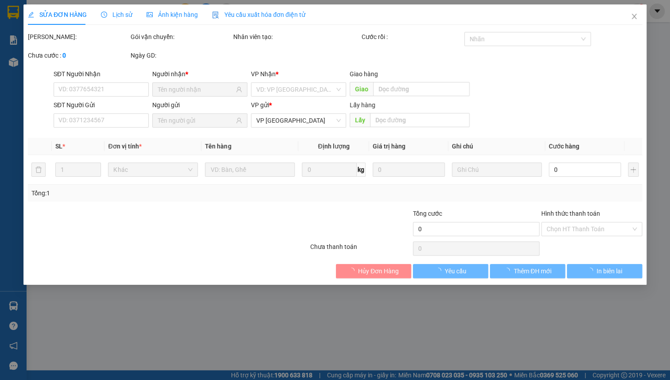
type input "0829805768"
type input "NAM ĐÀN"
type input "0345456968"
type input "1.380.000"
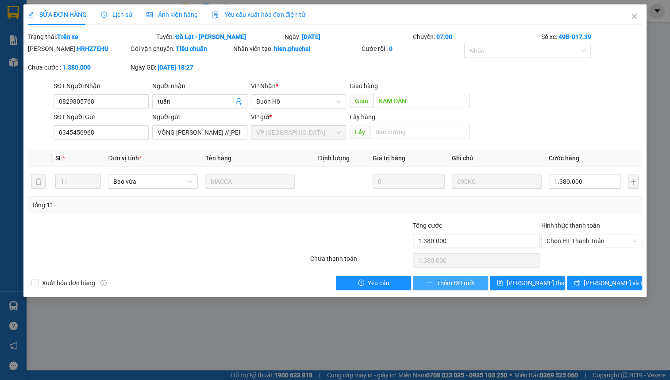
click at [470, 284] on span "Thêm ĐH mới" at bounding box center [455, 283] width 38 height 10
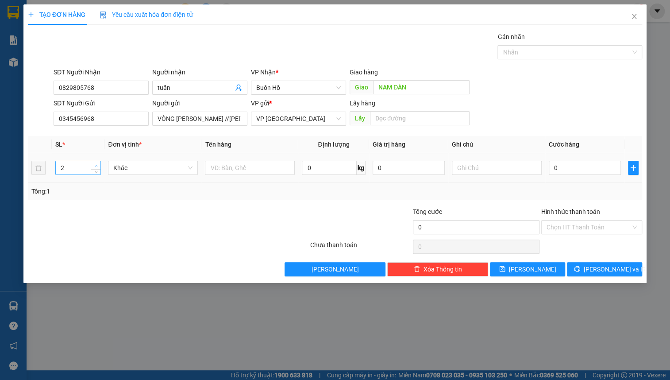
click at [97, 164] on icon "up" at bounding box center [96, 165] width 3 height 3
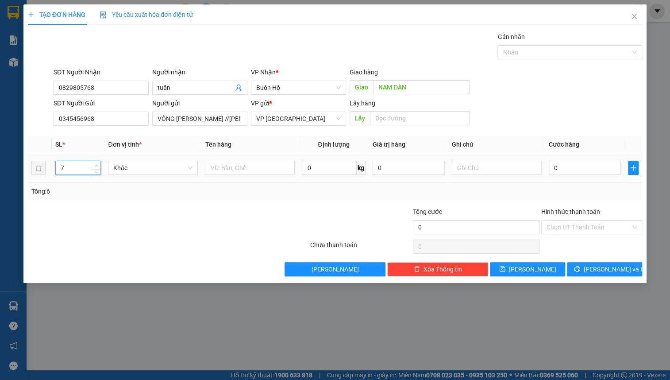
click at [97, 164] on icon "up" at bounding box center [96, 165] width 3 height 3
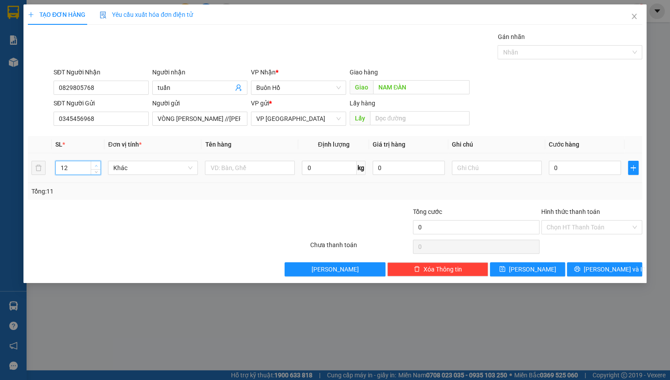
click at [97, 164] on icon "up" at bounding box center [96, 165] width 3 height 3
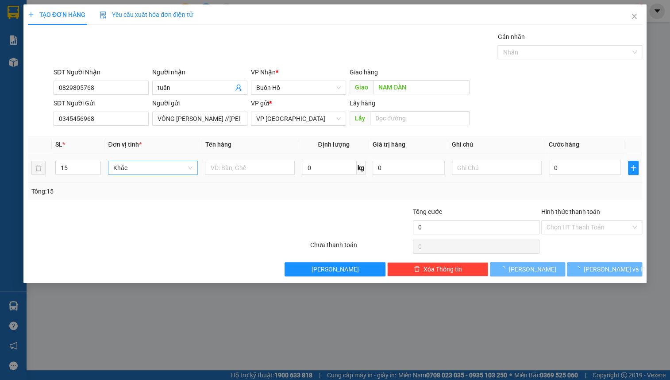
drag, startPoint x: 97, startPoint y: 163, endPoint x: 138, endPoint y: 169, distance: 41.1
click at [97, 163] on icon "up" at bounding box center [96, 164] width 3 height 3
type input "16"
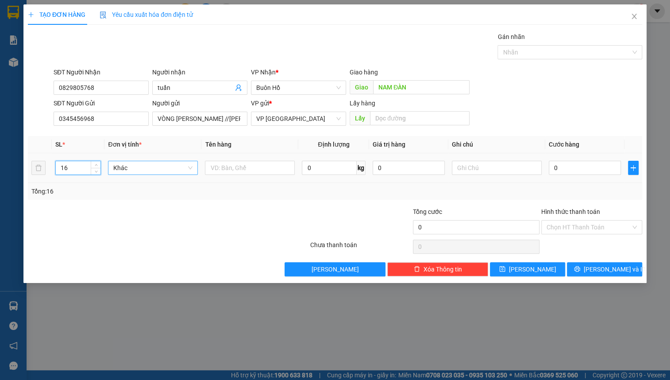
click at [138, 169] on span "Khác" at bounding box center [152, 167] width 79 height 13
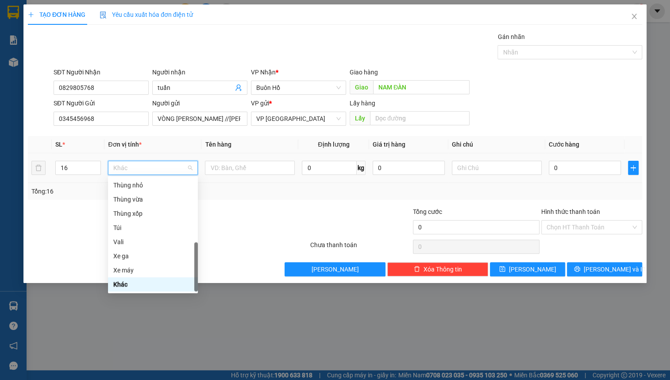
type input "b"
click at [128, 215] on div "Bao vừa" at bounding box center [152, 213] width 79 height 10
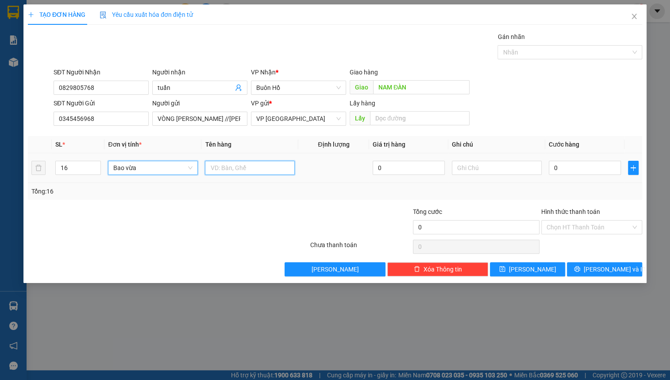
click at [235, 169] on input "text" at bounding box center [250, 168] width 90 height 14
type input "macca"
click at [464, 165] on input "text" at bounding box center [497, 168] width 90 height 14
type input "980 kg"
click at [562, 170] on input "0" at bounding box center [585, 168] width 72 height 14
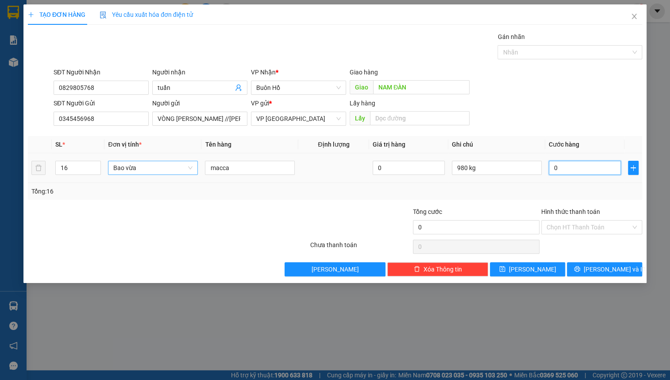
type input "1"
type input "19"
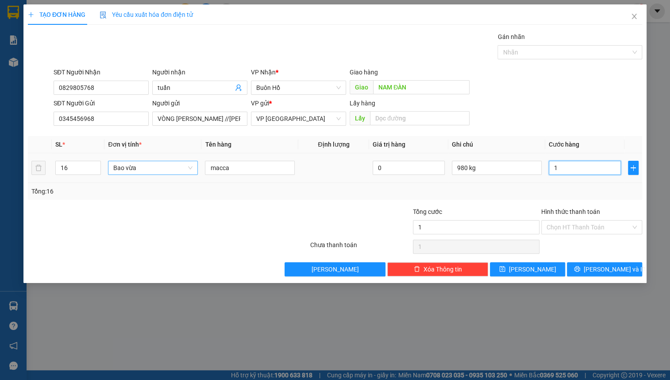
type input "19"
type input "196"
type input "1.960"
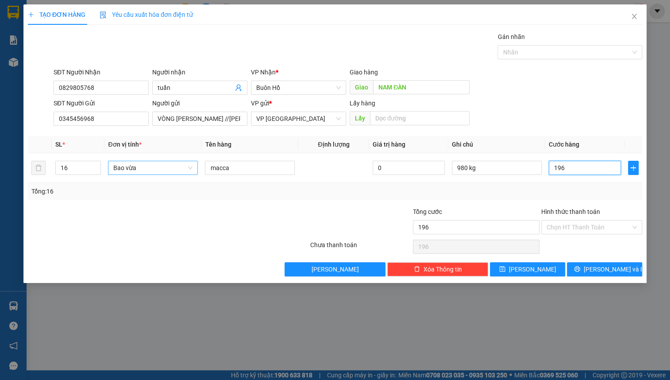
type input "1.960"
type input "19.600"
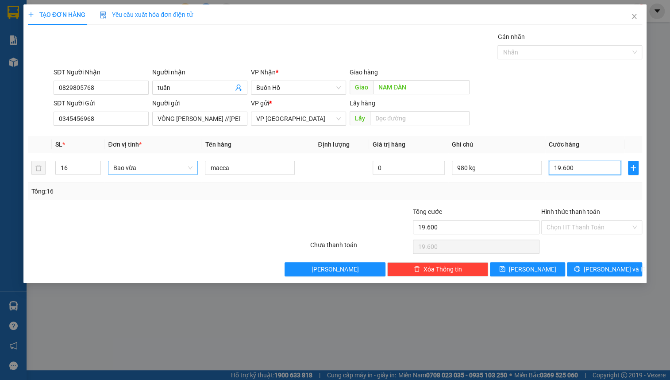
type input "196.000"
type input "1.960.000"
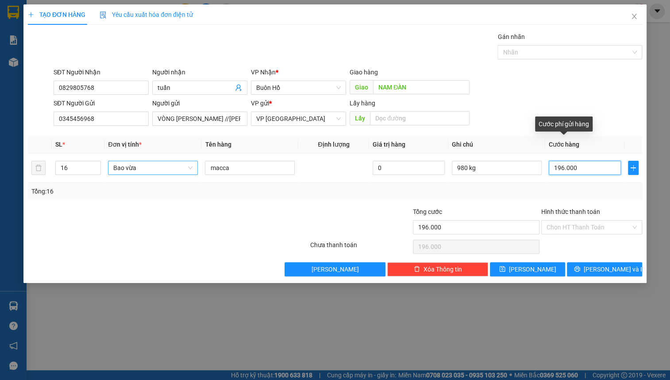
type input "1.960.000"
click at [515, 116] on div "SĐT Người Gửi 0345456968 Người gửi VÒNG NHƯ DINH //MÊ LINH LÂM HÀ VP gửi * VP Đ…" at bounding box center [348, 113] width 592 height 31
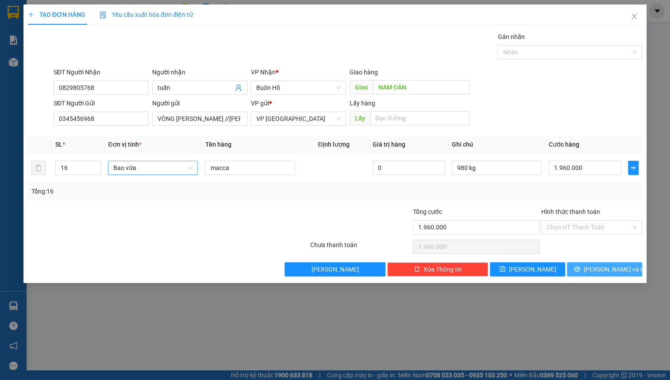
click at [582, 270] on button "[PERSON_NAME] và In" at bounding box center [604, 269] width 75 height 14
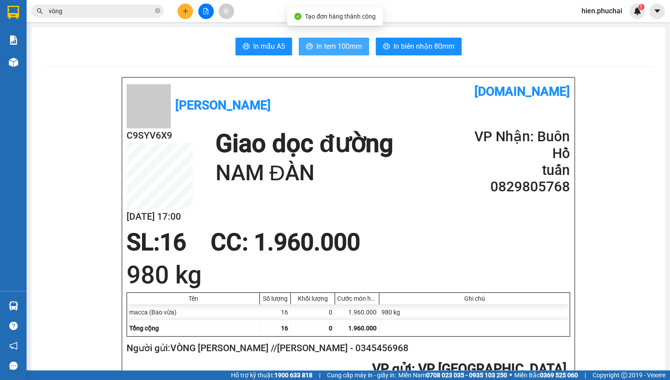
click at [342, 49] on span "In tem 100mm" at bounding box center [339, 46] width 46 height 11
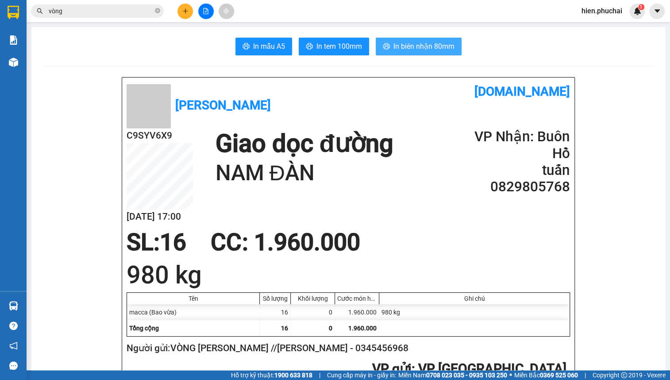
click at [406, 44] on span "In biên nhận 80mm" at bounding box center [423, 46] width 61 height 11
click at [139, 14] on input "vòng" at bounding box center [101, 11] width 104 height 10
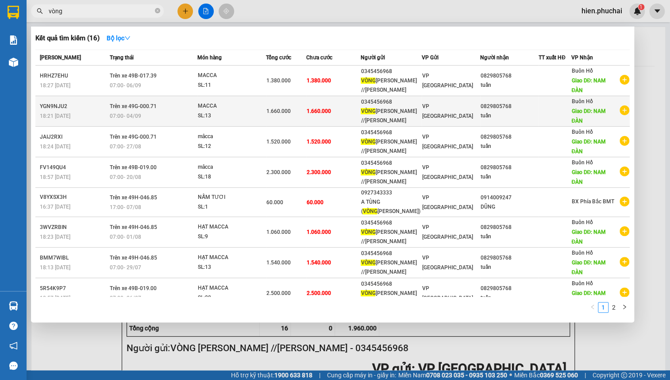
click at [363, 119] on div "VÒNG NHƯ DINH //MÊ LINH LÂM HÀ" at bounding box center [391, 116] width 60 height 19
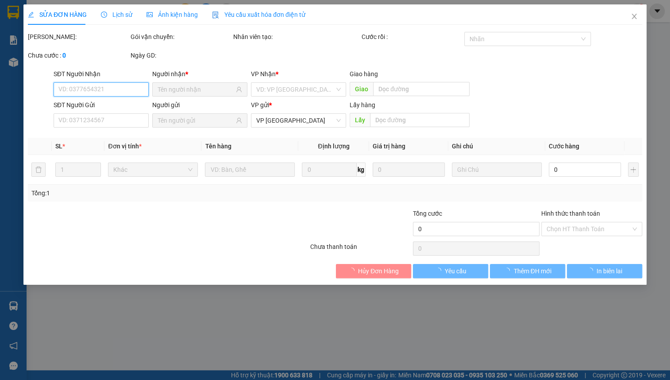
type input "0829805768"
type input "NAM ĐÀN"
type input "0345456968"
type input "1.660.000"
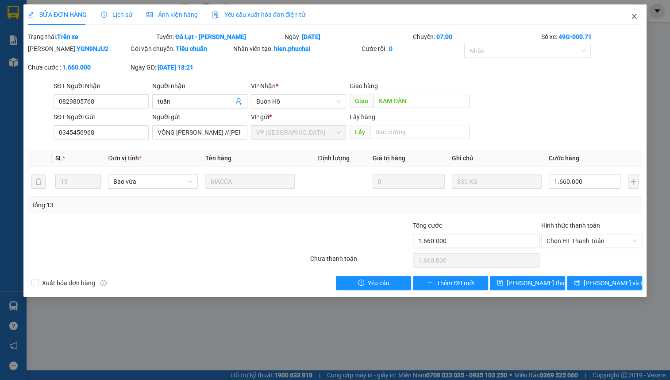
click at [635, 17] on icon "close" at bounding box center [634, 16] width 7 height 7
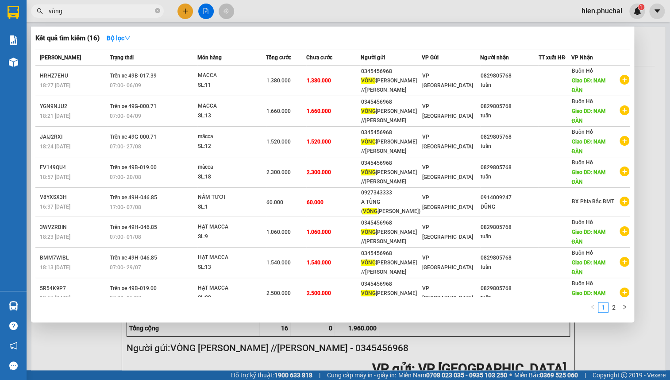
click at [106, 16] on span "vòng" at bounding box center [97, 10] width 133 height 13
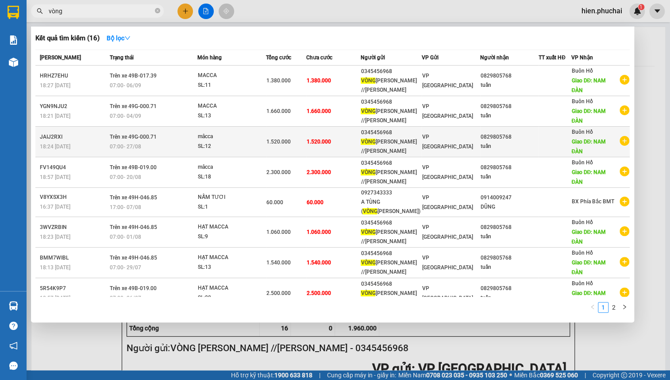
click at [322, 148] on td "1.520.000" at bounding box center [333, 142] width 54 height 31
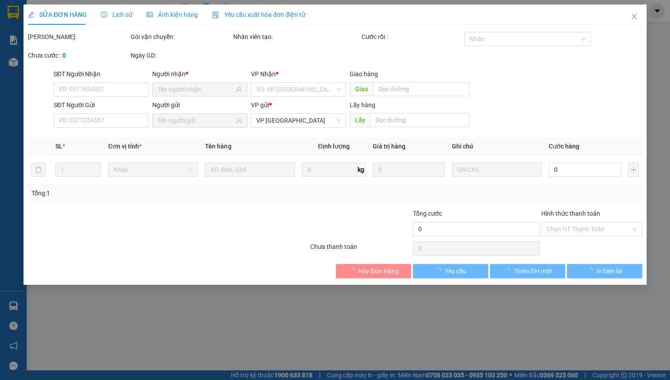
type input "0829805768"
type input "NAM ĐÀN"
type input "0345456968"
type input "1.520.000"
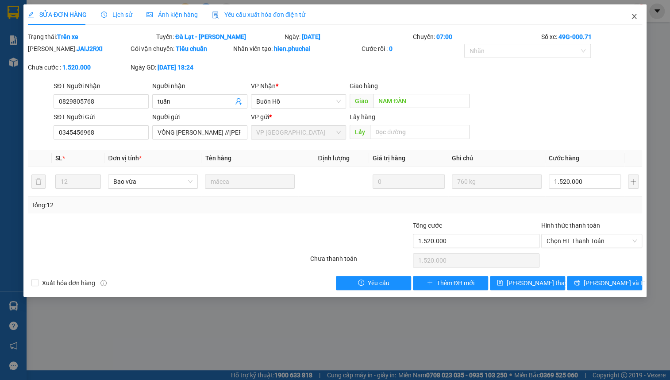
click at [639, 18] on span "Close" at bounding box center [634, 16] width 25 height 25
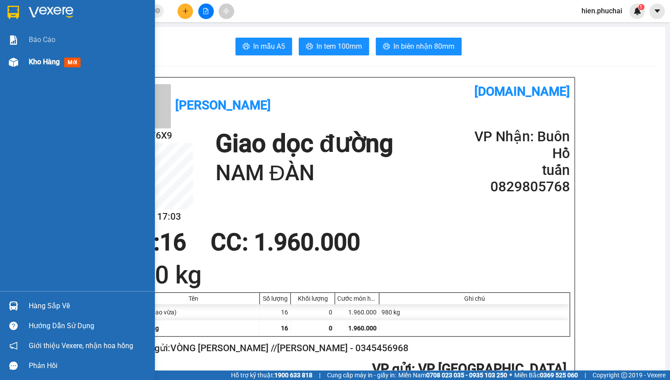
click at [23, 67] on div "Kho hàng mới" at bounding box center [77, 62] width 155 height 22
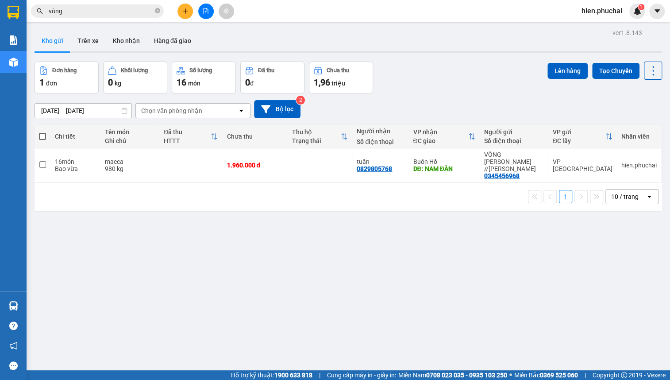
click at [587, 10] on span "hien.phuchai" at bounding box center [601, 10] width 55 height 11
click at [595, 26] on span "Đăng xuất" at bounding box center [606, 28] width 37 height 10
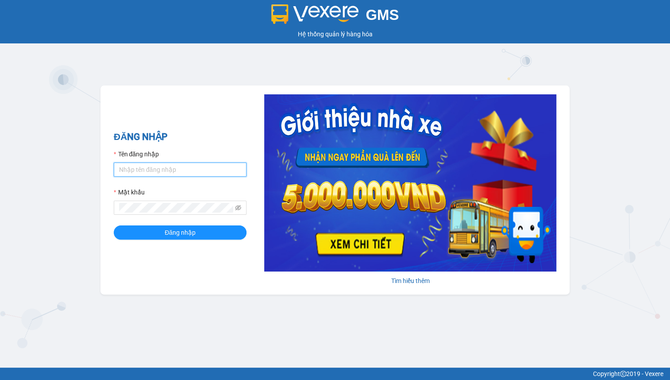
click at [162, 168] on input "Tên đăng nhập" at bounding box center [180, 169] width 133 height 14
type input "linhdl.phuchai"
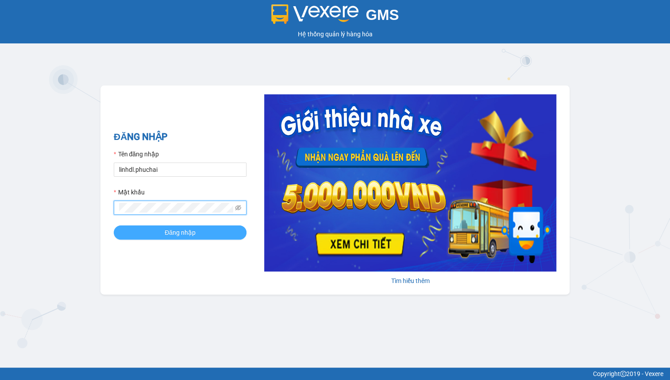
click at [174, 233] on span "Đăng nhập" at bounding box center [180, 232] width 31 height 10
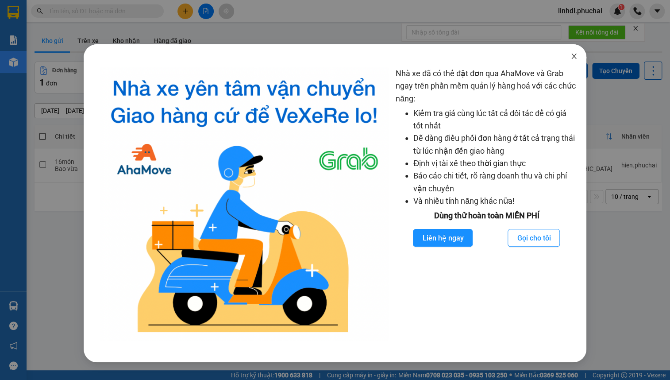
click at [565, 57] on span "Close" at bounding box center [574, 56] width 25 height 25
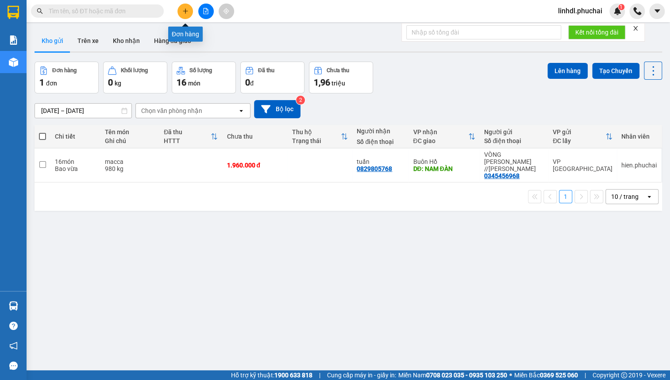
click at [182, 12] on icon "plus" at bounding box center [185, 11] width 6 height 6
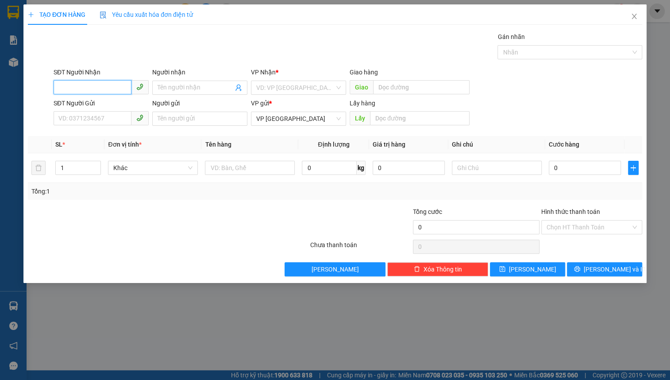
click at [85, 86] on input "SĐT Người Nhận" at bounding box center [93, 87] width 78 height 14
type input "0908670525"
click at [110, 108] on div "0908670525 - [PERSON_NAME]" at bounding box center [102, 105] width 87 height 10
type input "VY"
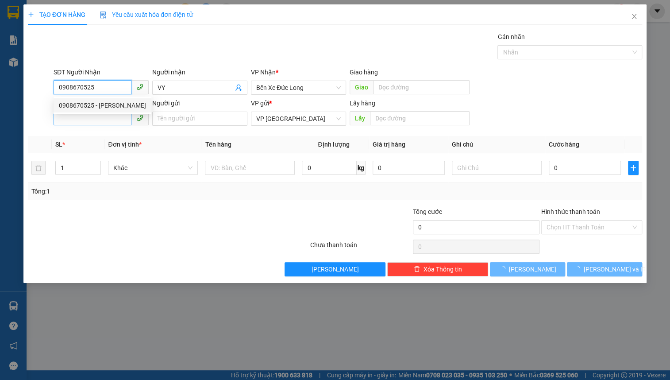
type input "0908670525"
type input "50.000"
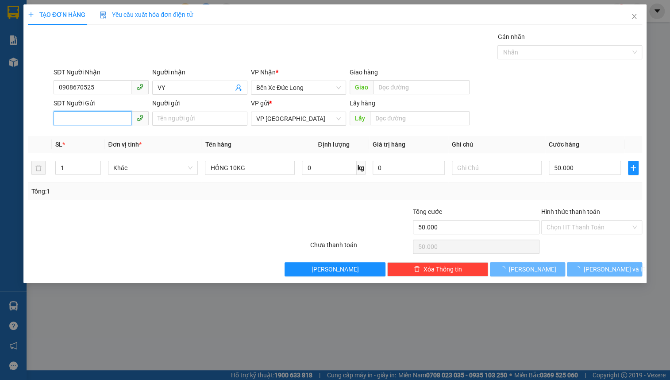
click at [102, 118] on input "SĐT Người Gửi" at bounding box center [93, 118] width 78 height 14
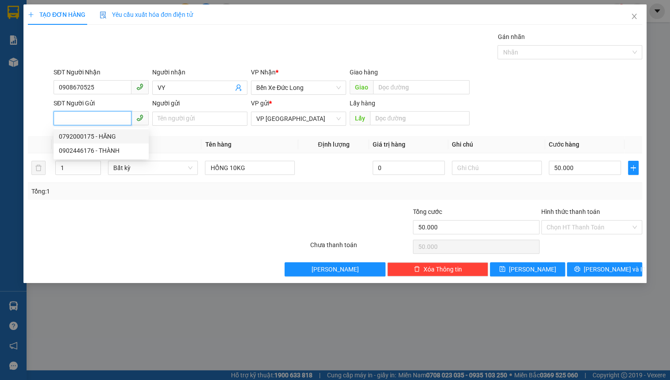
drag, startPoint x: 89, startPoint y: 137, endPoint x: 143, endPoint y: 126, distance: 55.9
click at [92, 136] on div "0792000175 - HĂNG" at bounding box center [101, 136] width 85 height 10
type input "0792000175"
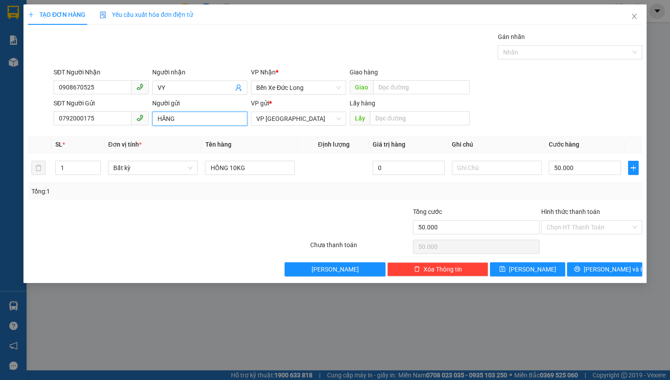
click at [154, 118] on input "HĂNG" at bounding box center [199, 119] width 95 height 14
click at [216, 116] on input "[PERSON_NAME]" at bounding box center [199, 119] width 95 height 14
click at [129, 168] on span "Bất kỳ" at bounding box center [152, 167] width 79 height 13
type input "[PERSON_NAME] 58/2 PASTER"
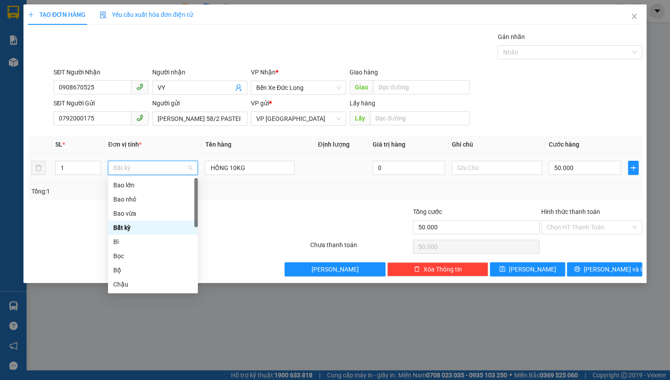
type input "T"
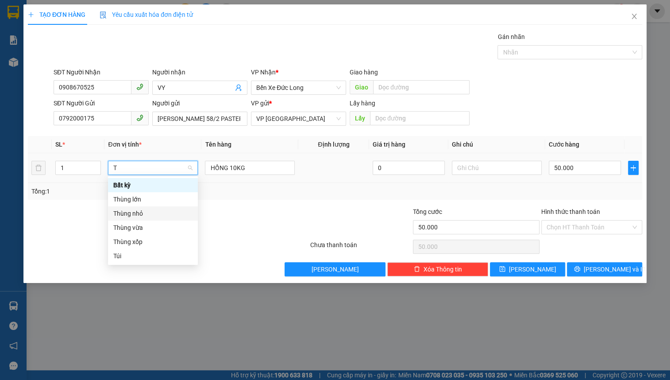
click at [161, 212] on div "Thùng nhỏ" at bounding box center [152, 213] width 79 height 10
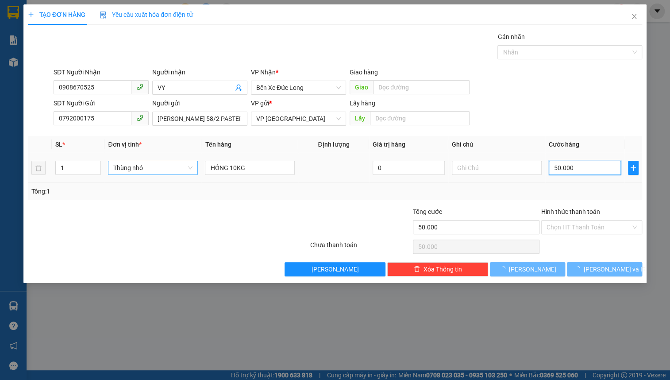
click at [582, 170] on input "50.000" at bounding box center [585, 168] width 72 height 14
type input "0"
type input "5"
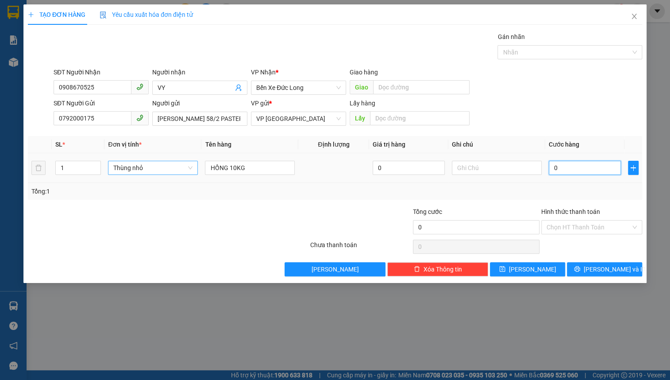
type input "5"
type input "05"
type input "50"
type input "050"
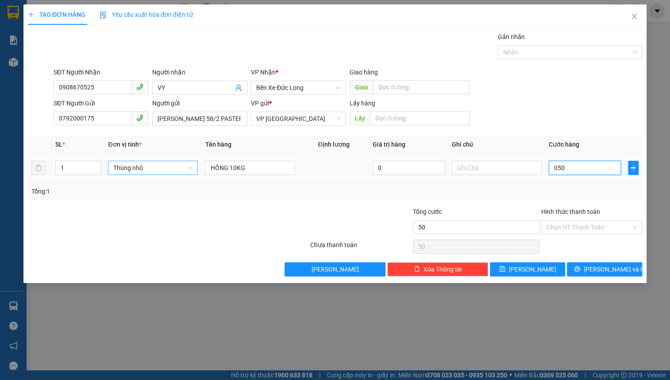
type input "500"
type input "0.500"
type input "5.000"
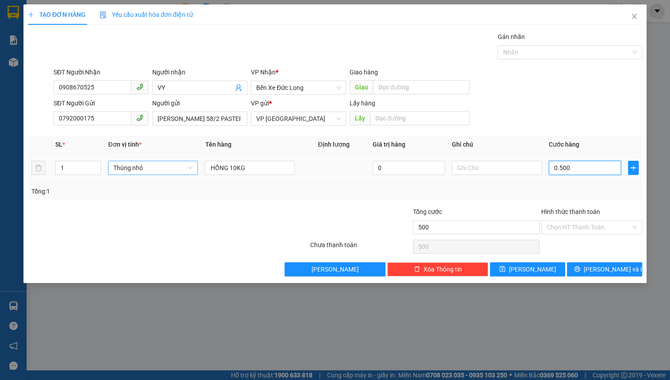
type input "05.000"
type input "50.000"
click at [576, 223] on input "Hình thức thanh toán" at bounding box center [589, 226] width 84 height 13
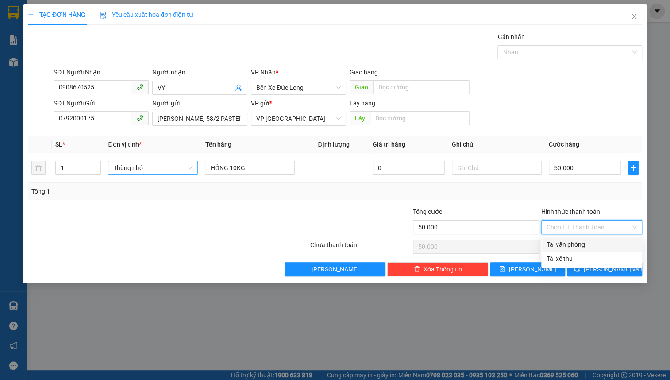
click at [582, 246] on div "Tại văn phòng" at bounding box center [592, 244] width 90 height 10
type input "0"
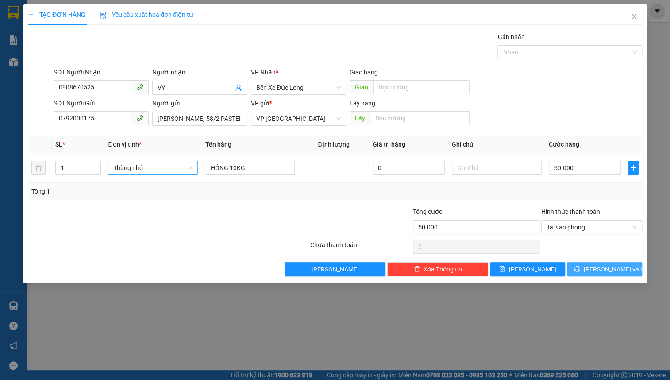
click at [580, 266] on icon "printer" at bounding box center [577, 269] width 6 height 6
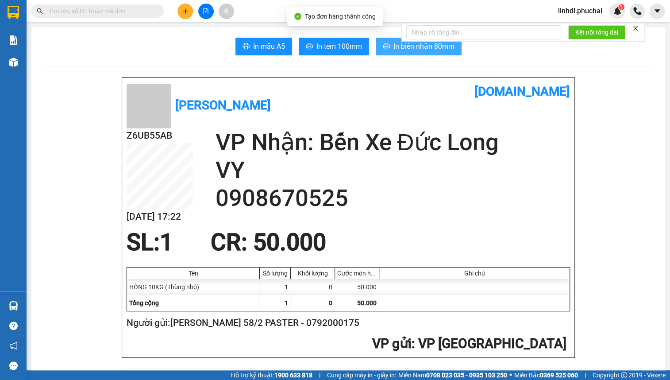
click at [406, 51] on span "In biên nhận 80mm" at bounding box center [423, 46] width 61 height 11
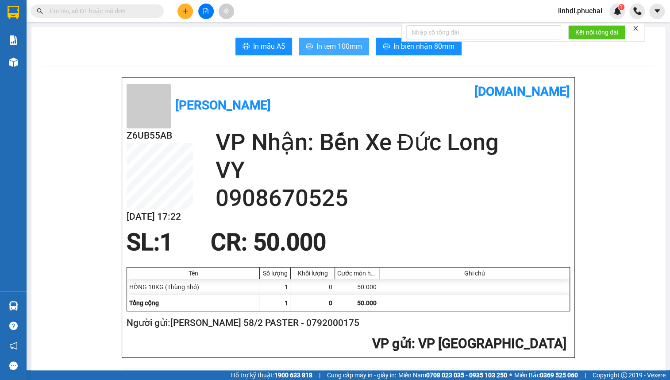
click at [308, 39] on button "In tem 100mm" at bounding box center [334, 47] width 70 height 18
